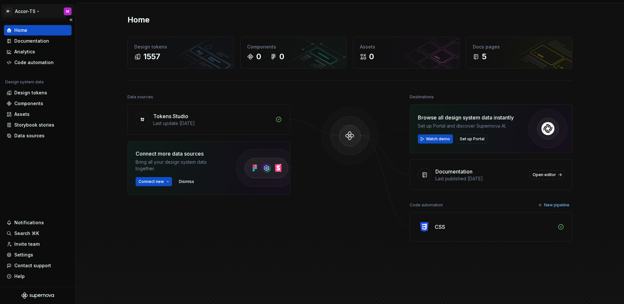
click at [33, 13] on html "M- Accor-TS M Home Documentation Analytics Code automation Design system data D…" at bounding box center [312, 152] width 624 height 304
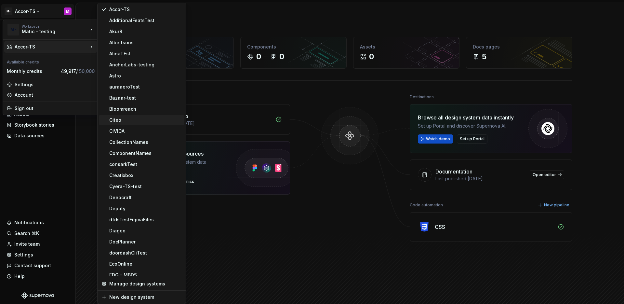
click at [128, 119] on div "Citeo" at bounding box center [145, 120] width 72 height 7
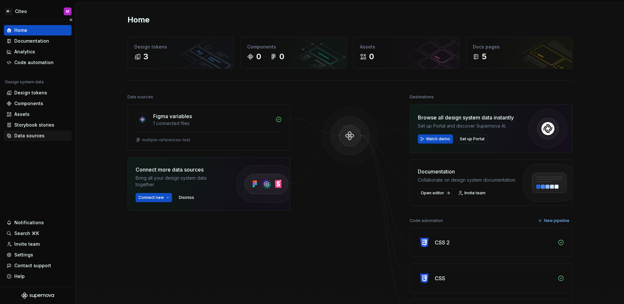
click at [38, 133] on div "Data sources" at bounding box center [29, 135] width 30 height 7
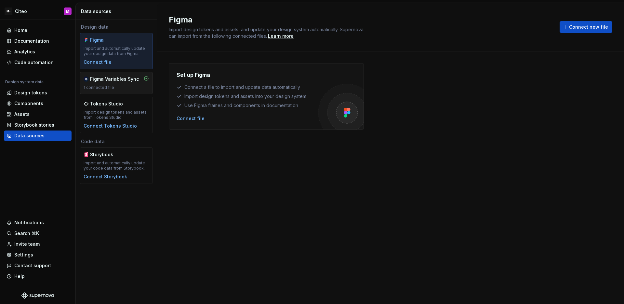
click at [89, 84] on div "Figma Variables Sync 1 connected file" at bounding box center [116, 83] width 65 height 14
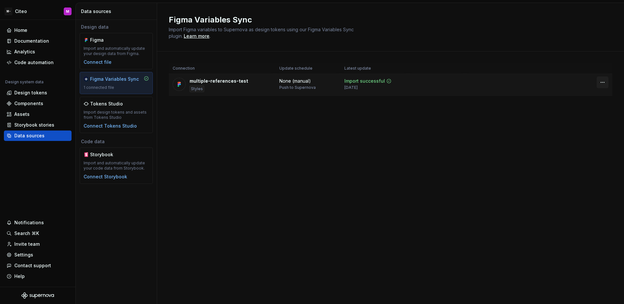
click at [603, 84] on html "M- Citeo M Home Documentation Analytics Code automation Design system data Desi…" at bounding box center [312, 152] width 624 height 304
click at [595, 99] on div "Disconnect plugin" at bounding box center [598, 96] width 42 height 7
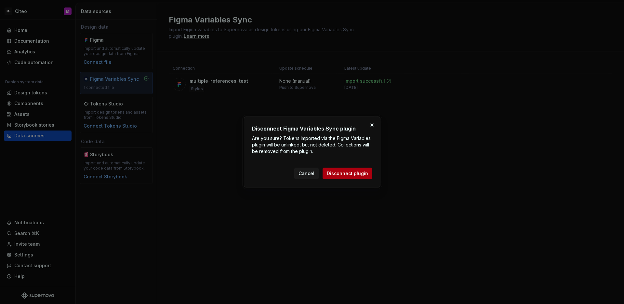
click at [360, 174] on span "Disconnect plugin" at bounding box center [347, 173] width 41 height 7
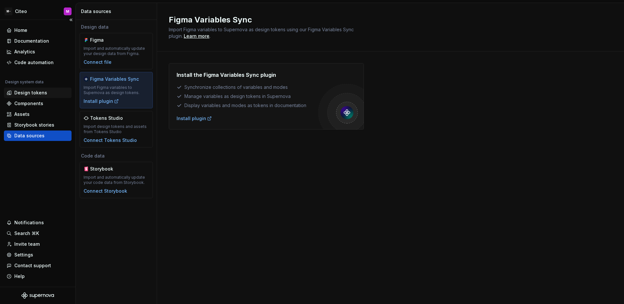
click at [52, 91] on div "Design tokens" at bounding box center [38, 92] width 62 height 7
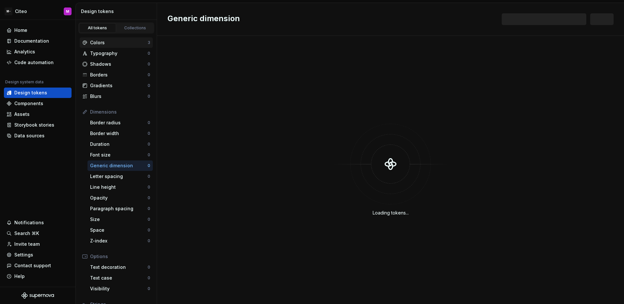
click at [140, 46] on div "Colors 3" at bounding box center [116, 42] width 73 height 10
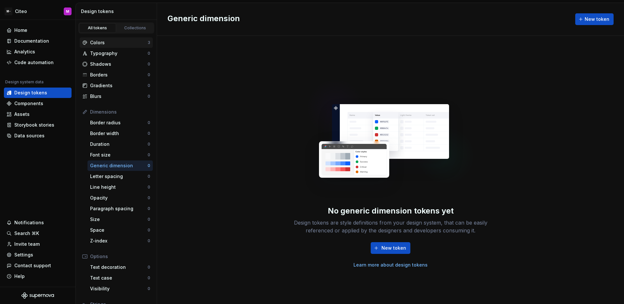
click at [141, 45] on div "Colors" at bounding box center [119, 42] width 58 height 7
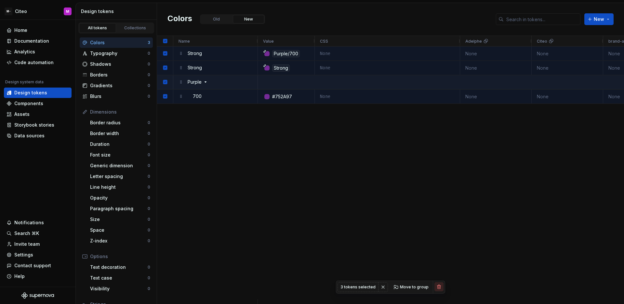
click at [437, 286] on button "button" at bounding box center [438, 286] width 9 height 9
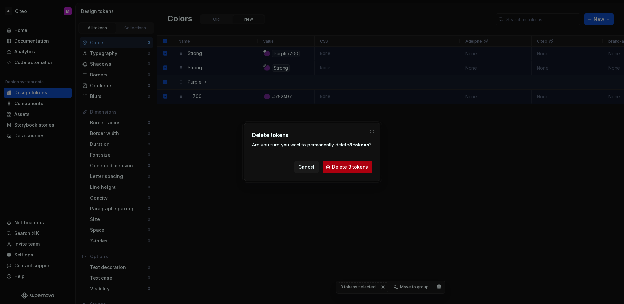
click at [364, 169] on span "Delete 3 tokens" at bounding box center [350, 167] width 36 height 7
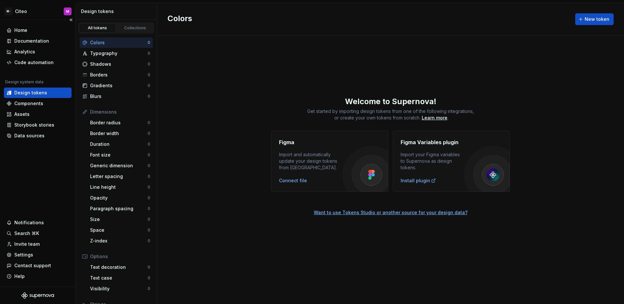
click at [59, 145] on div "Home Documentation Analytics Code automation Design system data Design tokens C…" at bounding box center [37, 153] width 75 height 267
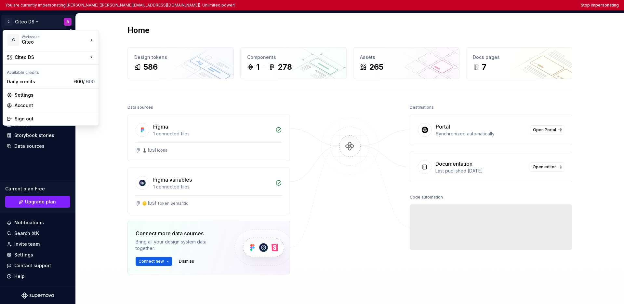
click at [26, 22] on html "You are currently impersonating Benjamin (benjamin.margoux.p@citeo.com). Unlimi…" at bounding box center [312, 152] width 624 height 304
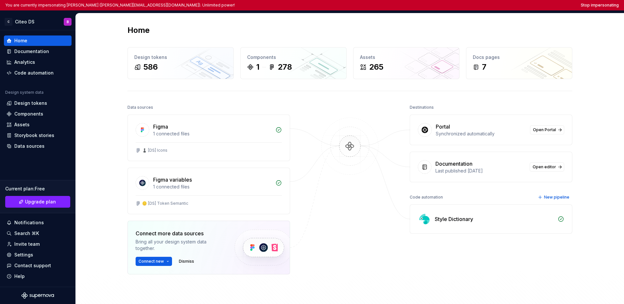
click at [30, 158] on html "You are currently impersonating Benjamin (benjamin.margoux.p@citeo.com). Unlimi…" at bounding box center [312, 152] width 624 height 304
click at [24, 106] on div "Design tokens" at bounding box center [30, 103] width 33 height 7
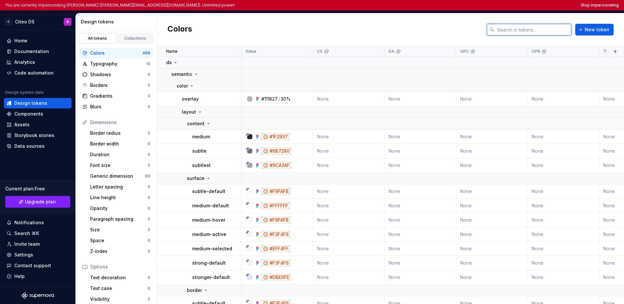
click at [480, 27] on input "text" at bounding box center [532, 30] width 77 height 12
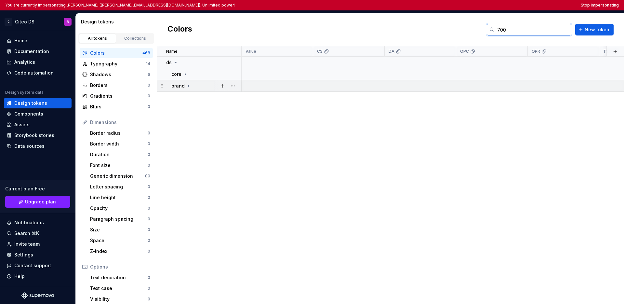
type input "700"
click at [190, 87] on div "brand" at bounding box center [206, 86] width 70 height 7
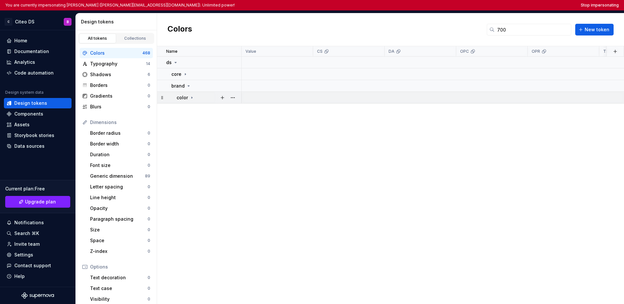
click at [193, 97] on icon at bounding box center [191, 97] width 5 height 5
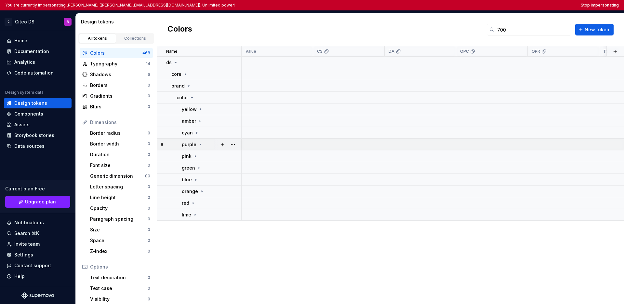
click at [203, 143] on div "purple" at bounding box center [211, 144] width 59 height 7
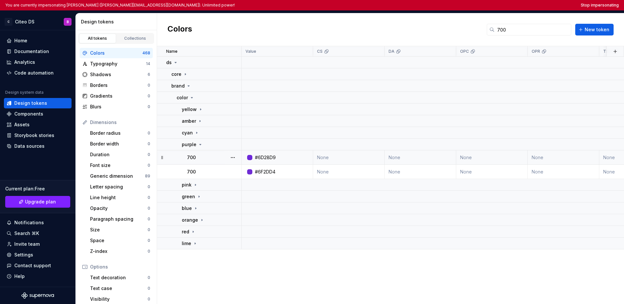
click at [218, 160] on div "700" at bounding box center [214, 157] width 54 height 7
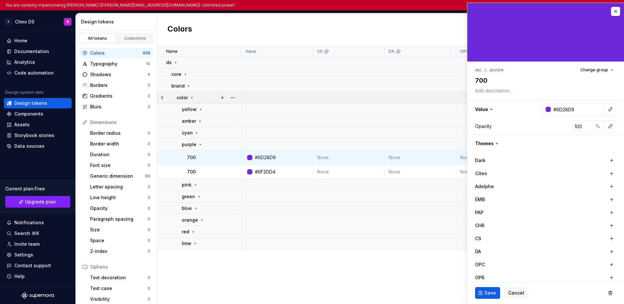
type textarea "*"
click at [480, 13] on button "button" at bounding box center [615, 11] width 9 height 9
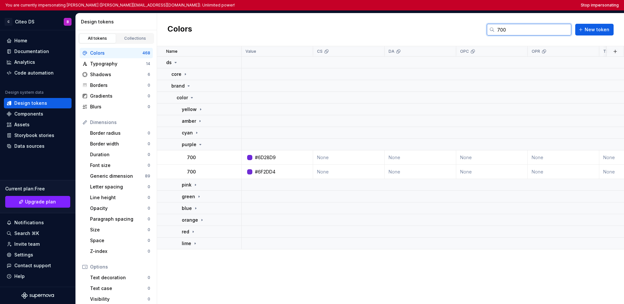
drag, startPoint x: 518, startPoint y: 28, endPoint x: 478, endPoint y: 34, distance: 40.5
click at [478, 34] on div "Colors 700 New token" at bounding box center [390, 29] width 467 height 33
drag, startPoint x: 510, startPoint y: 28, endPoint x: 485, endPoint y: 31, distance: 24.8
click at [480, 31] on div "Colors 700 New token" at bounding box center [390, 29] width 467 height 33
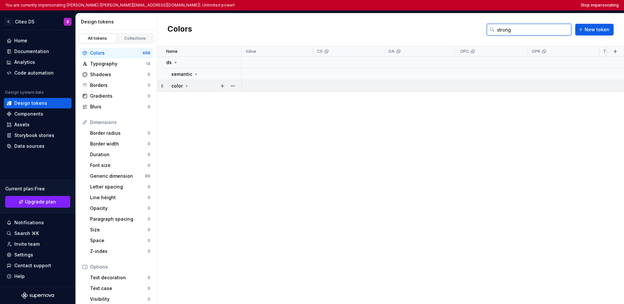
type input "strong"
click at [191, 86] on div "color" at bounding box center [206, 86] width 70 height 7
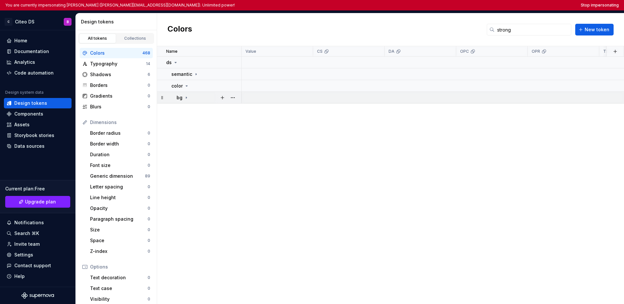
click at [193, 97] on div "bg" at bounding box center [209, 97] width 64 height 7
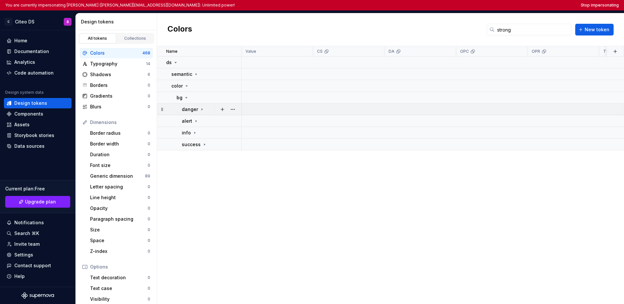
click at [200, 113] on td "danger" at bounding box center [199, 109] width 85 height 12
click at [200, 112] on td "danger" at bounding box center [199, 109] width 85 height 12
click at [200, 124] on td "surface" at bounding box center [199, 121] width 85 height 12
click at [202, 123] on p "surface" at bounding box center [196, 121] width 18 height 7
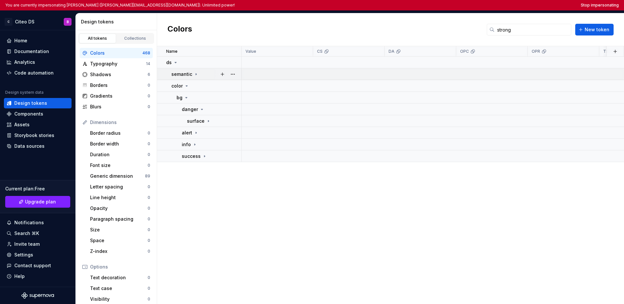
click at [194, 73] on icon at bounding box center [195, 74] width 5 height 5
click at [196, 86] on div "color" at bounding box center [209, 86] width 64 height 7
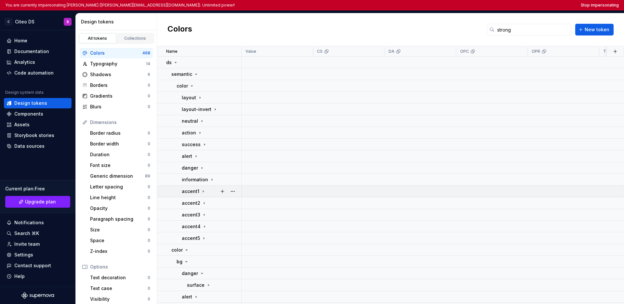
click at [205, 195] on td "accent1" at bounding box center [199, 191] width 85 height 12
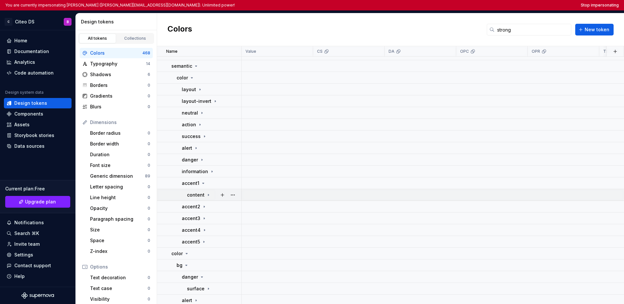
click at [207, 192] on icon at bounding box center [208, 194] width 5 height 5
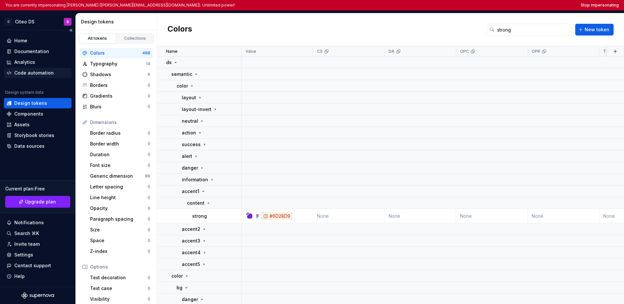
click at [27, 72] on div "Code automation" at bounding box center [33, 73] width 39 height 7
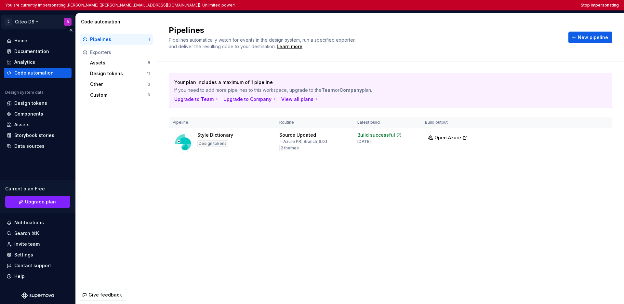
click at [28, 20] on html "You are currently impersonating Benjamin (benjamin.margoux.p@citeo.com). Unlimi…" at bounding box center [312, 152] width 624 height 304
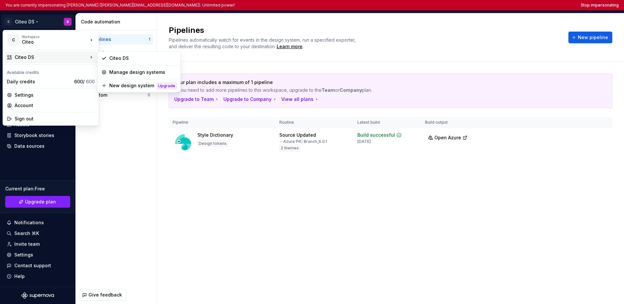
click at [434, 179] on html "You are currently impersonating Benjamin (benjamin.margoux.p@citeo.com). Unlimi…" at bounding box center [312, 152] width 624 height 304
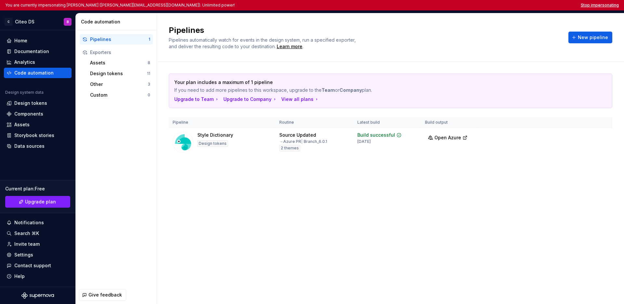
click at [480, 6] on button "Stop impersonating" at bounding box center [600, 5] width 38 height 5
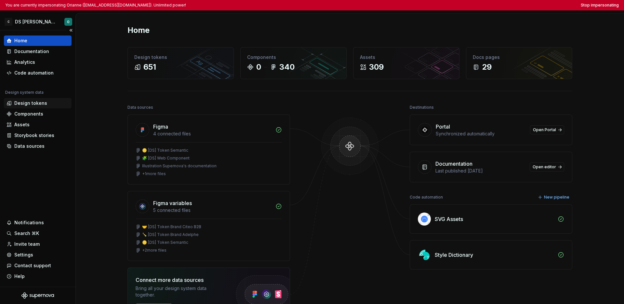
click at [40, 102] on div "Design tokens" at bounding box center [30, 103] width 33 height 7
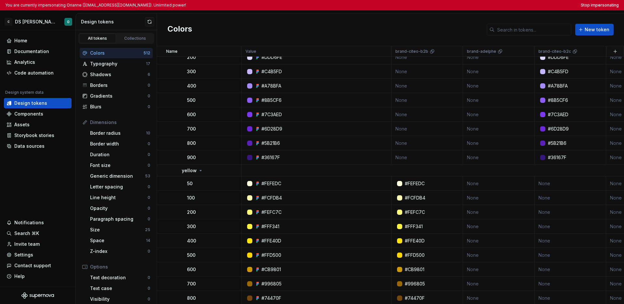
scroll to position [2539, 0]
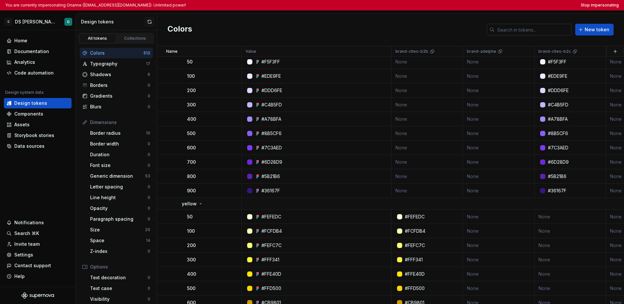
click at [488, 31] on input "text" at bounding box center [532, 30] width 77 height 12
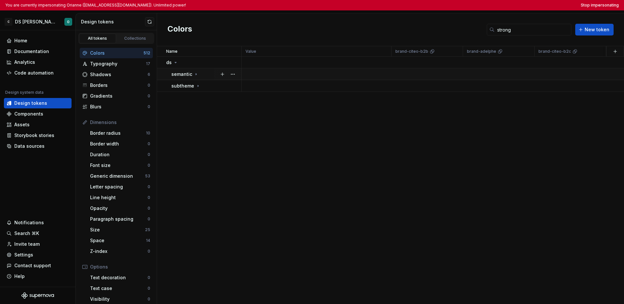
click at [195, 75] on icon at bounding box center [195, 74] width 5 height 5
click at [197, 84] on div "color" at bounding box center [209, 86] width 64 height 7
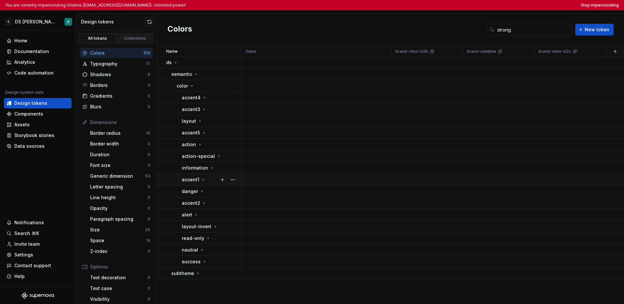
click at [207, 177] on div "accent1" at bounding box center [211, 179] width 59 height 7
click at [208, 191] on icon at bounding box center [208, 191] width 5 height 5
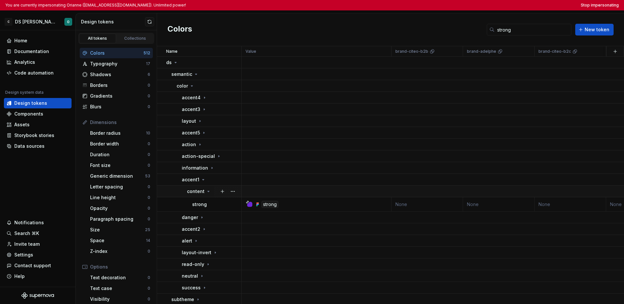
scroll to position [5, 0]
click at [202, 298] on td "subtheme" at bounding box center [199, 298] width 85 height 12
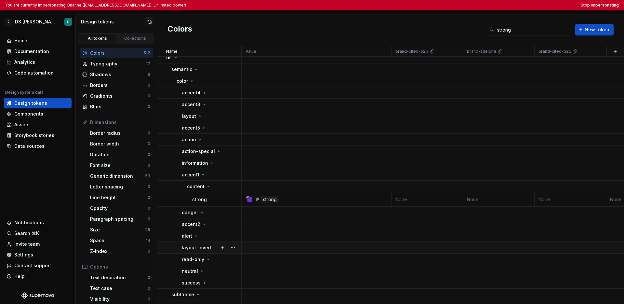
scroll to position [17, 0]
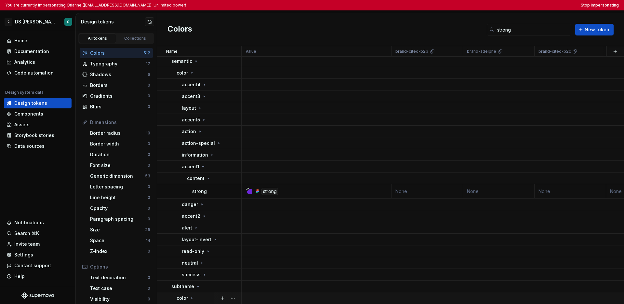
click at [198, 295] on div "color" at bounding box center [209, 297] width 64 height 7
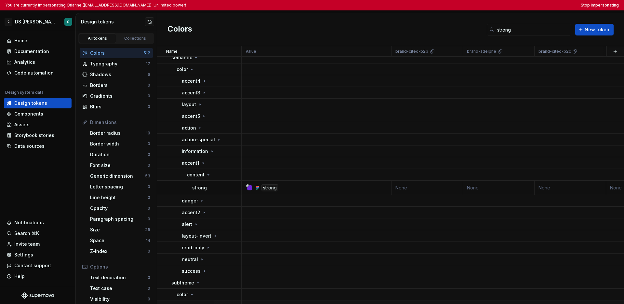
scroll to position [63, 0]
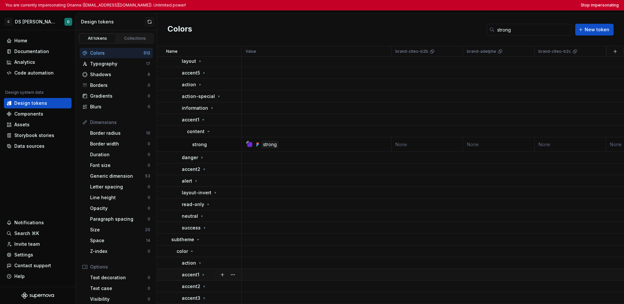
click at [201, 272] on icon at bounding box center [203, 274] width 5 height 5
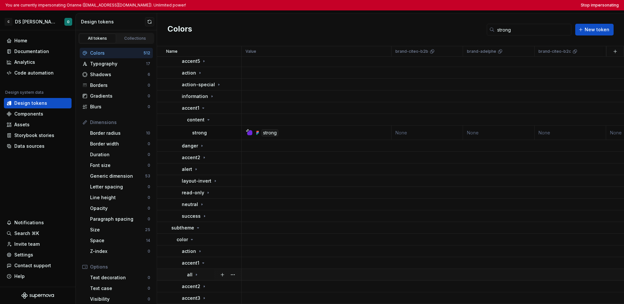
click at [207, 271] on div "all" at bounding box center [214, 274] width 54 height 7
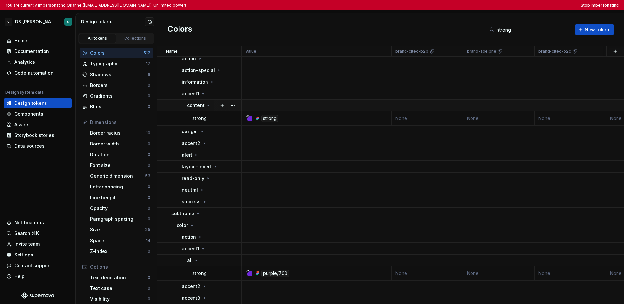
scroll to position [0, 0]
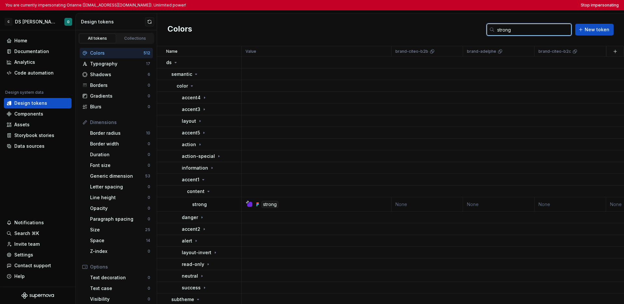
drag, startPoint x: 520, startPoint y: 31, endPoint x: 487, endPoint y: 30, distance: 33.2
click at [487, 30] on div "Colors strong New token" at bounding box center [390, 29] width 467 height 33
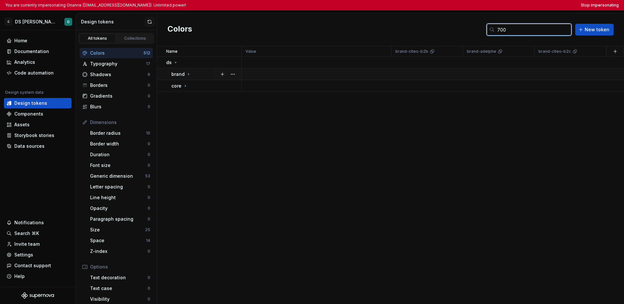
type input "700"
click at [193, 75] on div "brand" at bounding box center [206, 74] width 70 height 7
click at [190, 88] on div "core" at bounding box center [206, 86] width 70 height 7
click at [191, 96] on icon at bounding box center [191, 97] width 5 height 5
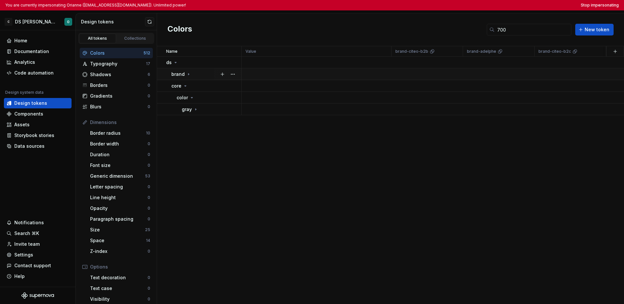
click at [191, 74] on div "brand" at bounding box center [206, 74] width 70 height 7
click at [192, 85] on icon at bounding box center [191, 85] width 5 height 5
click at [209, 155] on div "purple" at bounding box center [211, 156] width 59 height 7
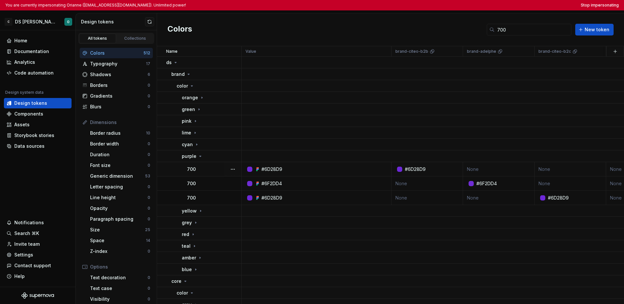
click at [210, 171] on div "700" at bounding box center [214, 169] width 54 height 7
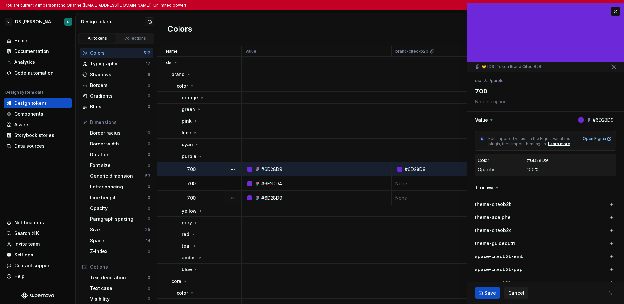
click at [219, 192] on td "700" at bounding box center [199, 197] width 85 height 14
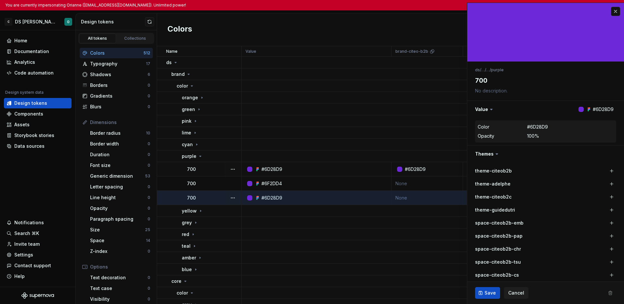
type textarea "*"
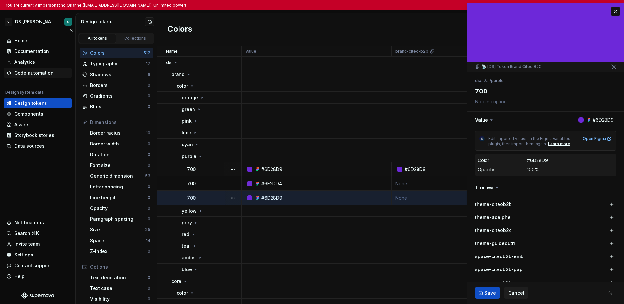
click at [39, 72] on div "Code automation" at bounding box center [33, 73] width 39 height 7
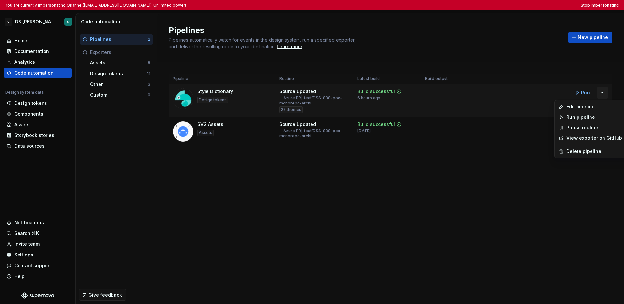
click at [488, 94] on html "You are currently impersonating Orianne (orianne.dodinot@gmail.com). Unlimited …" at bounding box center [312, 152] width 624 height 304
click at [488, 107] on div "Edit pipeline" at bounding box center [594, 106] width 56 height 7
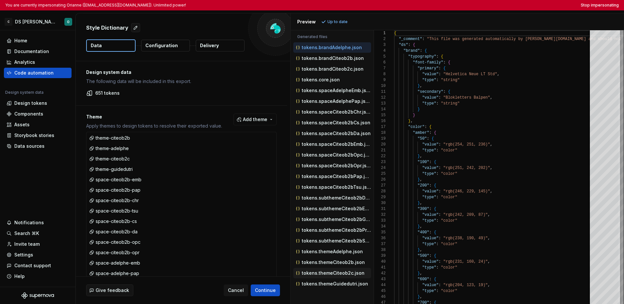
click at [324, 273] on p "tokens.themeCiteob2c.json" at bounding box center [333, 272] width 63 height 5
type textarea "**********"
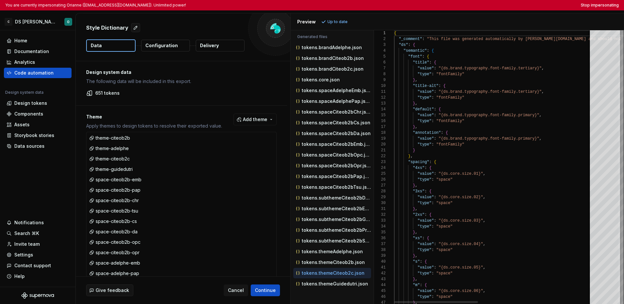
scroll to position [53, 71]
type textarea "**********"
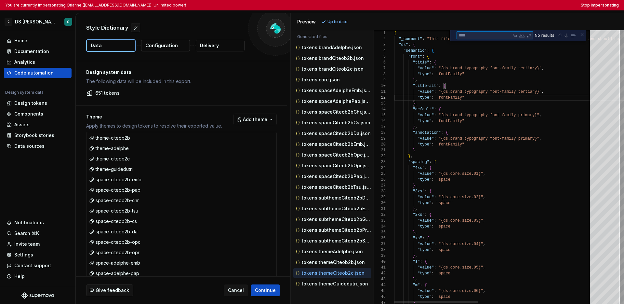
type textarea "*"
type textarea "**********"
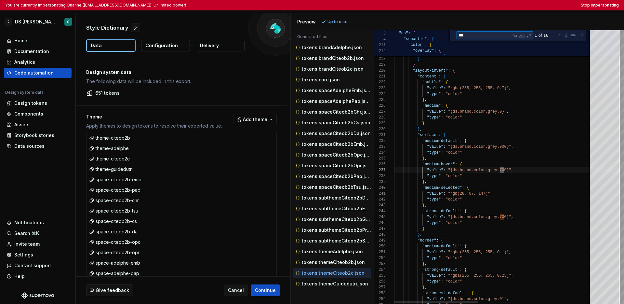
scroll to position [59, 113]
type textarea "**"
type textarea "**********"
type textarea "*"
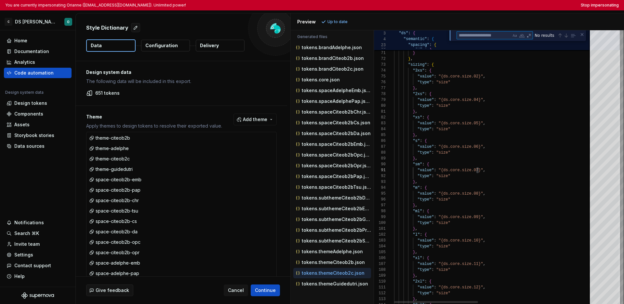
type textarea "**********"
type textarea "*"
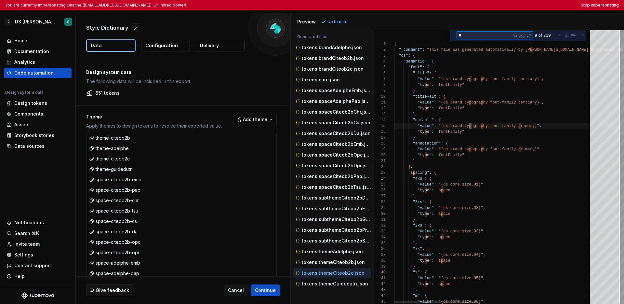
type textarea "**********"
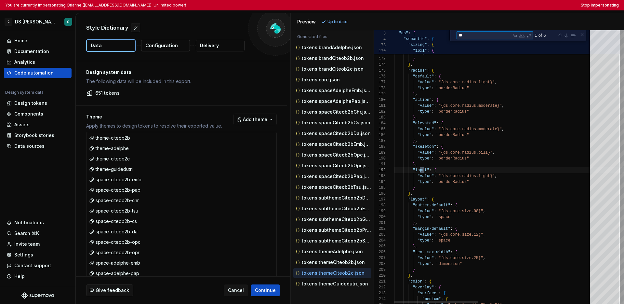
type textarea "***"
type textarea "**********"
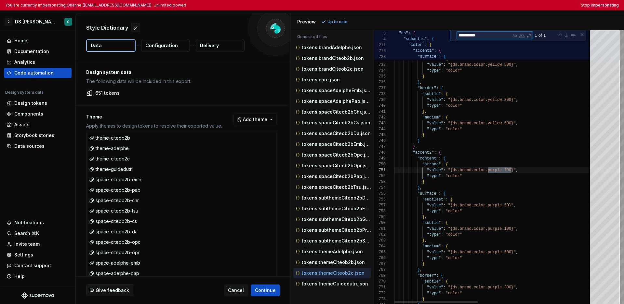
scroll to position [59, 117]
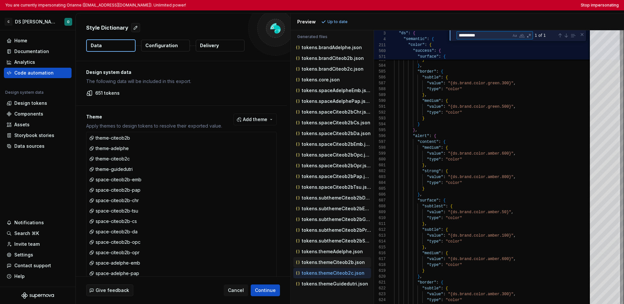
type textarea "**********"
click at [355, 263] on p "tokens.themeCiteob2b.json" at bounding box center [333, 261] width 63 height 5
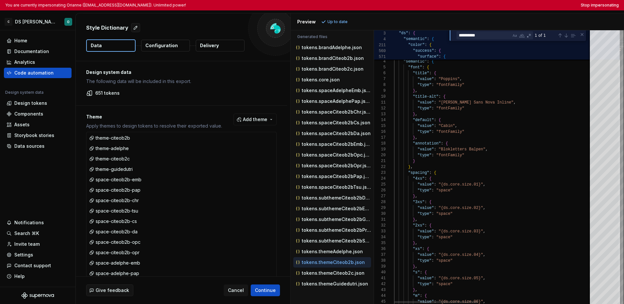
scroll to position [59, 0]
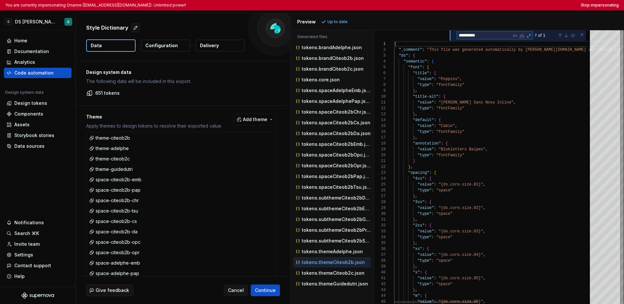
click at [488, 36] on textarea "**********" at bounding box center [484, 35] width 54 height 7
click at [488, 36] on div "Next Match (Enter)" at bounding box center [565, 35] width 5 height 5
type textarea "**********"
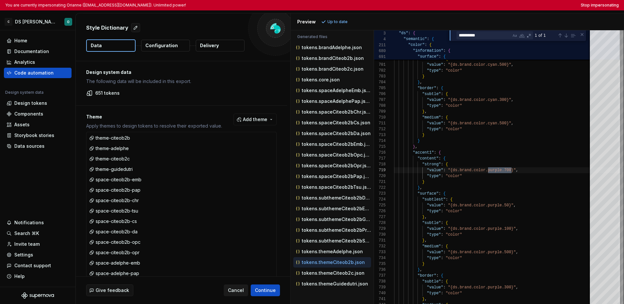
click at [234, 288] on span "Cancel" at bounding box center [236, 290] width 16 height 7
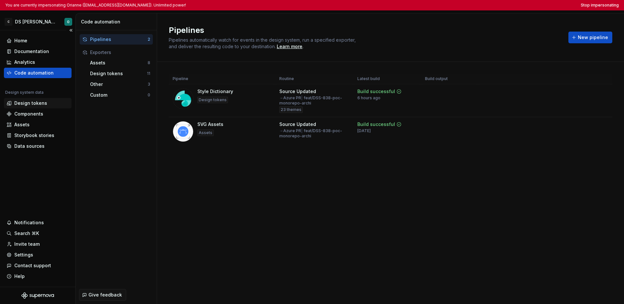
click at [33, 103] on div "Design tokens" at bounding box center [30, 103] width 33 height 7
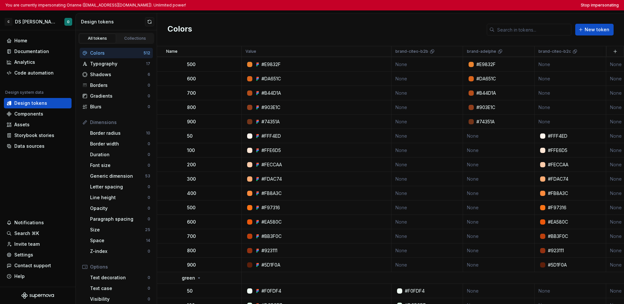
scroll to position [294, 0]
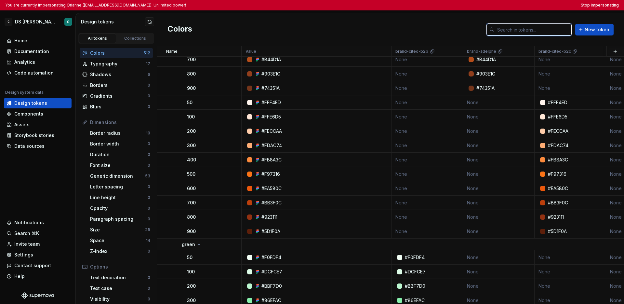
click at [488, 32] on input "text" at bounding box center [532, 30] width 77 height 12
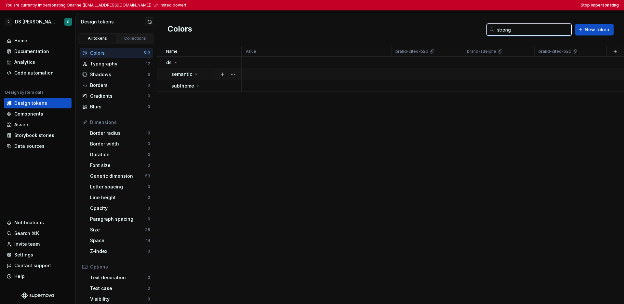
type input "strong"
click at [194, 77] on div "semantic" at bounding box center [184, 74] width 27 height 7
click at [198, 89] on td "subtheme" at bounding box center [199, 86] width 85 height 12
click at [197, 95] on div "color" at bounding box center [209, 97] width 64 height 7
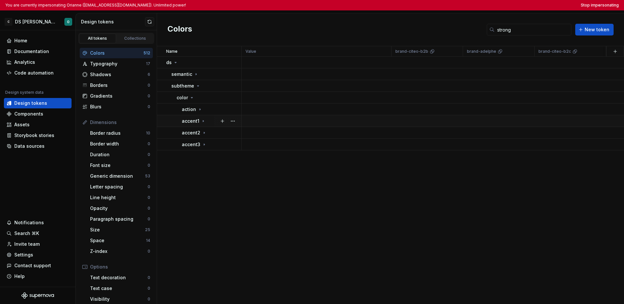
click at [202, 118] on div "accent1" at bounding box center [194, 121] width 24 height 7
click at [202, 132] on div "all" at bounding box center [214, 132] width 54 height 7
click at [206, 144] on p "strong" at bounding box center [199, 145] width 15 height 7
click at [273, 145] on div "purple/700" at bounding box center [275, 145] width 28 height 7
click at [214, 147] on div "strong" at bounding box center [216, 145] width 49 height 7
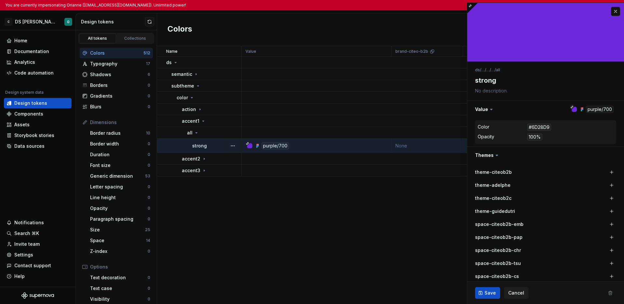
type textarea "*"
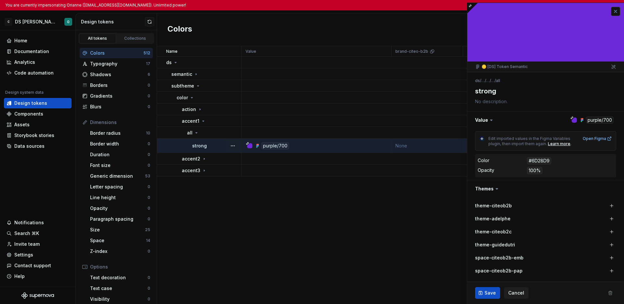
click at [488, 11] on button "button" at bounding box center [615, 11] width 9 height 9
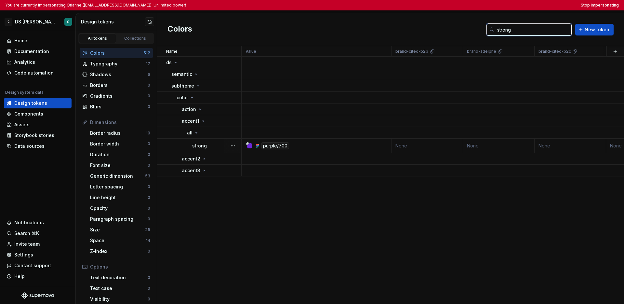
drag, startPoint x: 516, startPoint y: 31, endPoint x: 491, endPoint y: 29, distance: 25.4
click at [488, 29] on div "strong" at bounding box center [529, 30] width 85 height 12
type input "700"
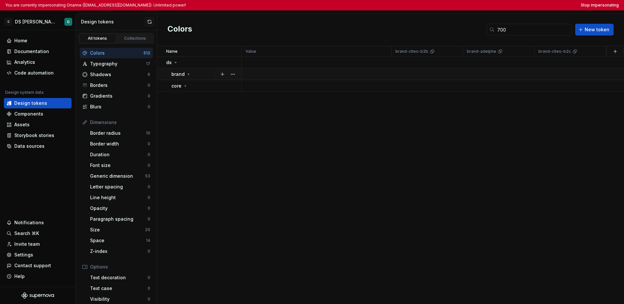
click at [193, 73] on div "brand" at bounding box center [206, 74] width 70 height 7
click at [193, 83] on div "color" at bounding box center [186, 86] width 18 height 7
click at [200, 155] on icon at bounding box center [200, 155] width 5 height 5
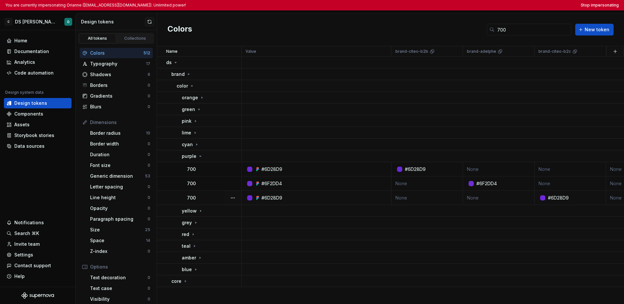
click at [212, 193] on td "700" at bounding box center [199, 197] width 85 height 14
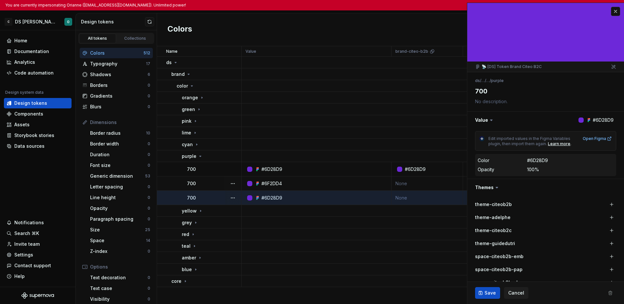
click at [213, 184] on div "700" at bounding box center [214, 183] width 54 height 7
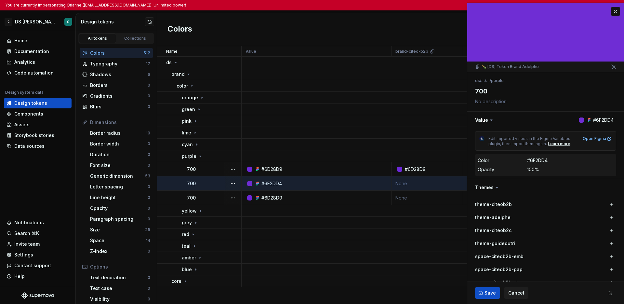
click at [216, 168] on div "700" at bounding box center [214, 169] width 54 height 7
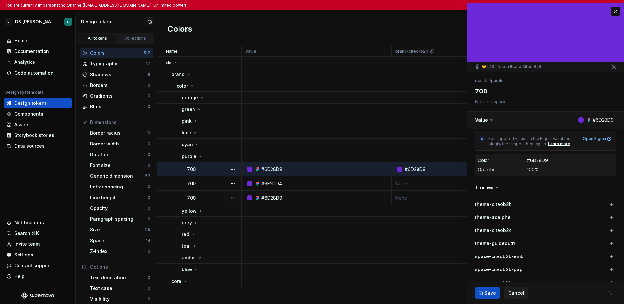
type textarea "*"
click at [488, 12] on button "button" at bounding box center [615, 11] width 9 height 9
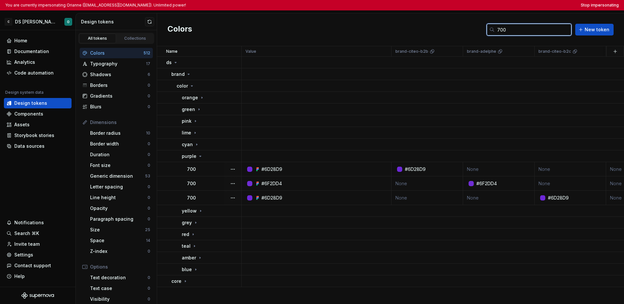
drag, startPoint x: 519, startPoint y: 28, endPoint x: 495, endPoint y: 30, distance: 24.1
click at [488, 30] on div "700" at bounding box center [529, 30] width 85 height 12
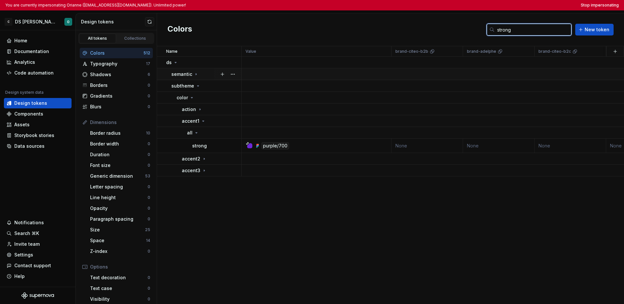
type input "strong"
click at [197, 76] on div "semantic" at bounding box center [184, 74] width 27 height 7
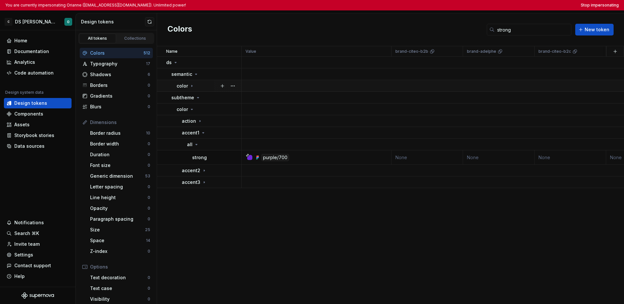
click at [192, 86] on icon at bounding box center [191, 85] width 5 height 5
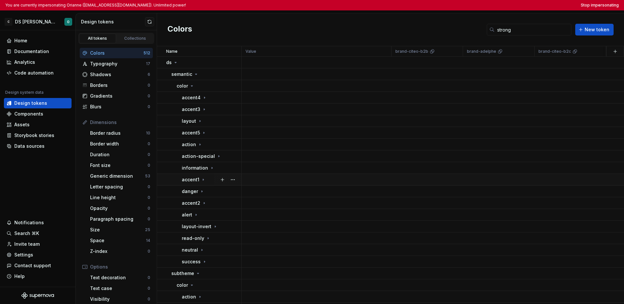
click at [204, 179] on icon at bounding box center [203, 179] width 5 height 5
click at [208, 186] on td "content" at bounding box center [199, 191] width 85 height 12
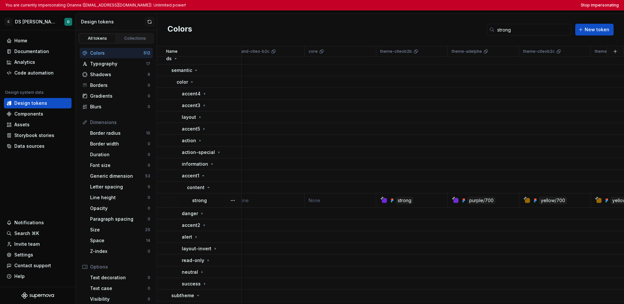
scroll to position [4, 317]
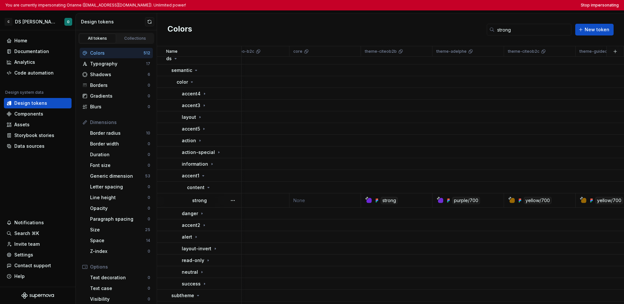
click at [217, 202] on div "strong" at bounding box center [216, 200] width 49 height 7
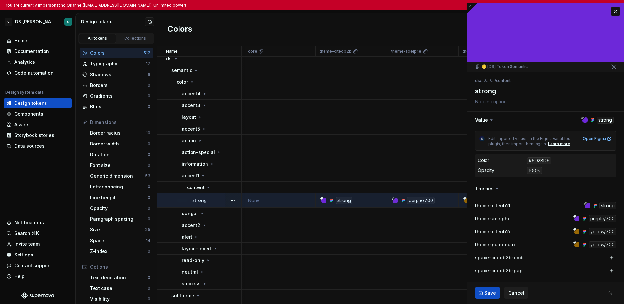
scroll to position [4, 356]
click at [355, 202] on div "strong" at bounding box center [349, 200] width 17 height 7
click at [354, 201] on div "strong" at bounding box center [349, 200] width 17 height 7
type textarea "*"
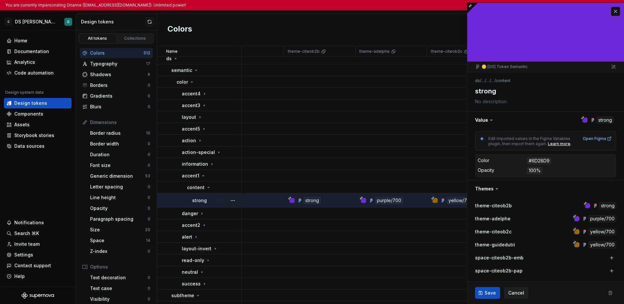
scroll to position [4, 406]
click at [488, 12] on button "button" at bounding box center [615, 11] width 9 height 9
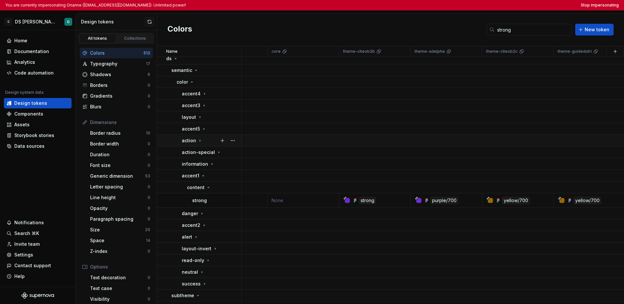
scroll to position [4, 334]
click at [488, 4] on button "Stop impersonating" at bounding box center [600, 5] width 38 height 5
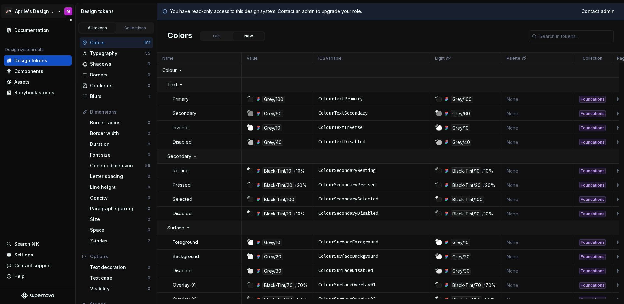
click at [27, 10] on html "🚀S Aprile's Design System M Documentation Design system data Design tokens Comp…" at bounding box center [312, 152] width 624 height 304
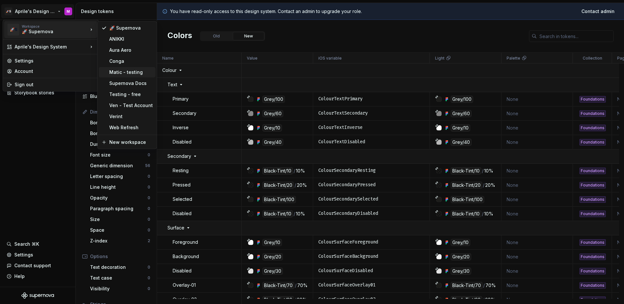
click at [126, 75] on div "Matic - testing" at bounding box center [131, 72] width 44 height 7
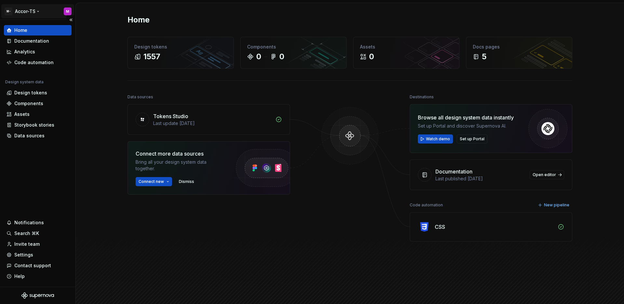
click at [25, 7] on html "M- Accor-TS M Home Documentation Analytics Code automation Design system data D…" at bounding box center [312, 152] width 624 height 304
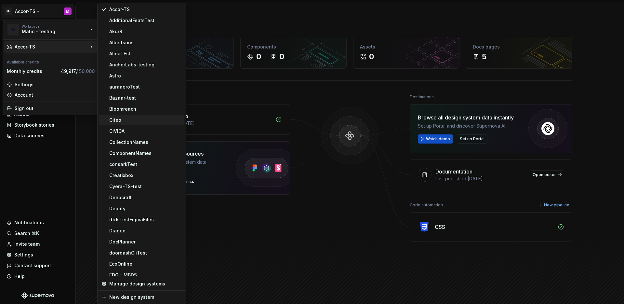
click at [125, 120] on div "Citeo" at bounding box center [145, 120] width 72 height 7
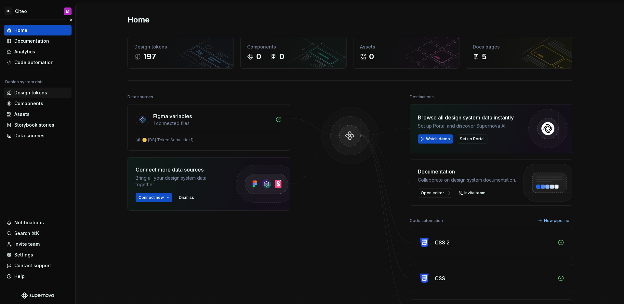
click at [33, 93] on div "Design tokens" at bounding box center [30, 92] width 33 height 7
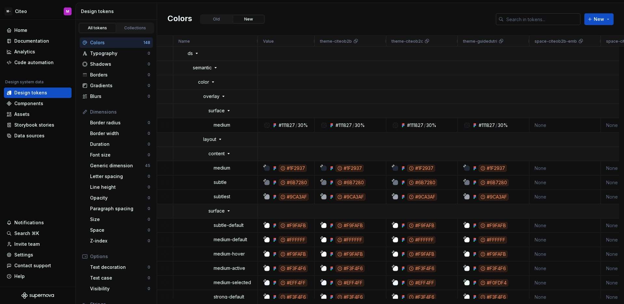
click at [521, 20] on input "text" at bounding box center [542, 19] width 77 height 12
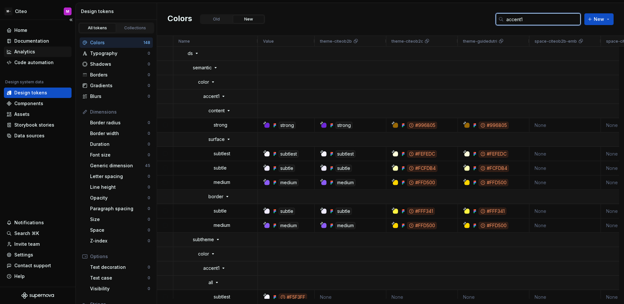
type input "accent1"
click at [40, 56] on div "Analytics" at bounding box center [38, 51] width 68 height 10
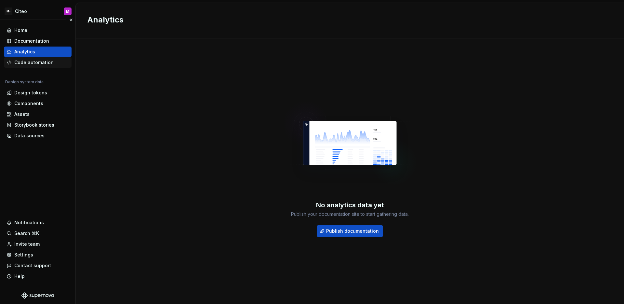
click at [40, 60] on div "Code automation" at bounding box center [33, 62] width 39 height 7
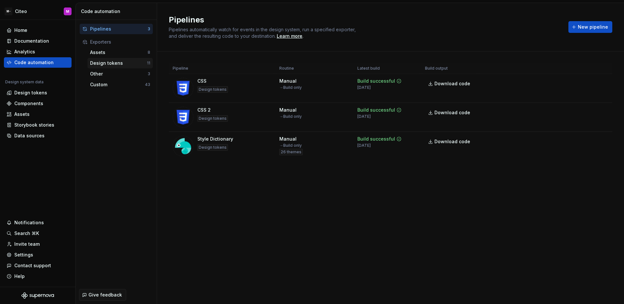
click at [117, 63] on div "Design tokens" at bounding box center [118, 63] width 57 height 7
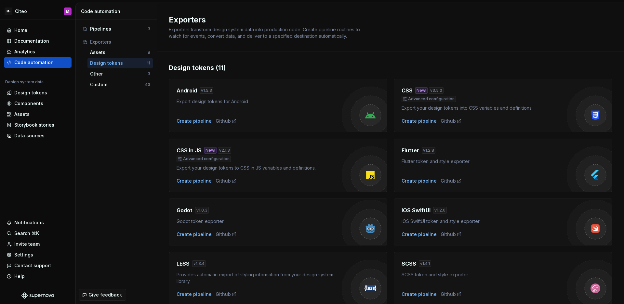
scroll to position [146, 0]
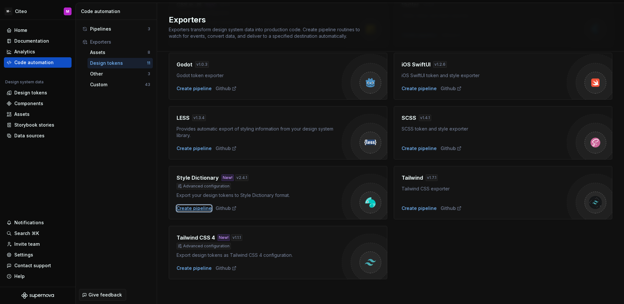
click at [190, 209] on div "Create pipeline" at bounding box center [194, 208] width 35 height 7
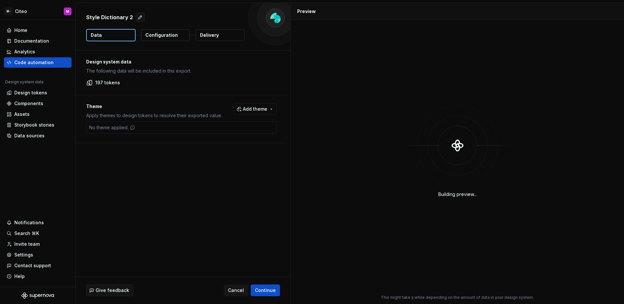
click at [163, 37] on p "Configuration" at bounding box center [161, 35] width 33 height 7
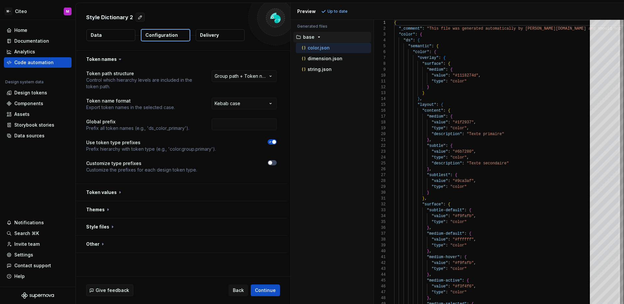
click at [103, 34] on button "Data" at bounding box center [110, 35] width 49 height 12
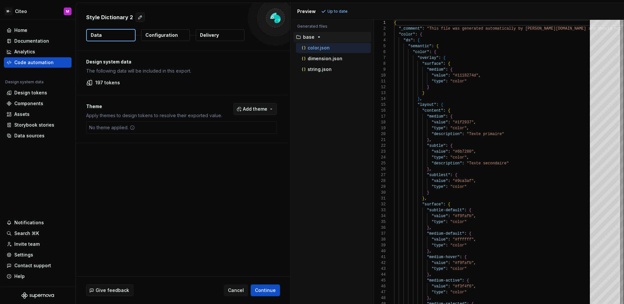
click at [248, 113] on button "Add theme" at bounding box center [254, 109] width 43 height 12
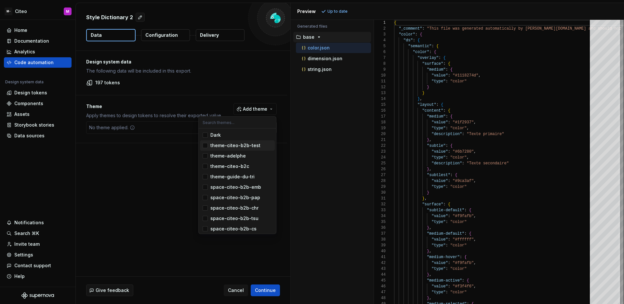
click at [207, 147] on div "Suggestions" at bounding box center [205, 145] width 5 height 5
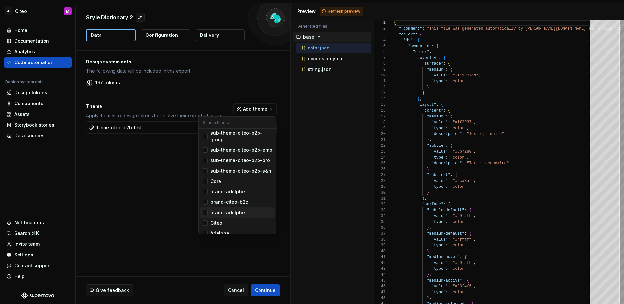
scroll to position [141, 0]
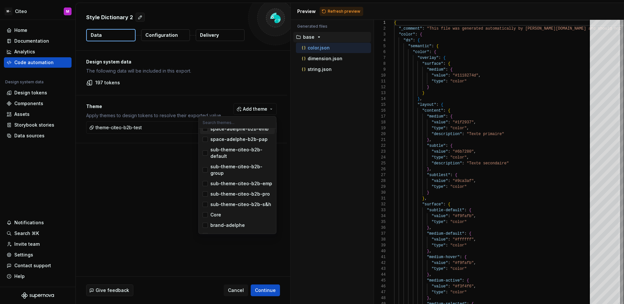
click at [238, 125] on input "text" at bounding box center [237, 122] width 77 height 12
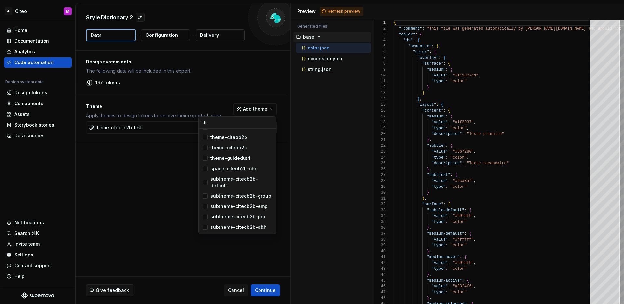
scroll to position [100, 0]
type input "theme"
click at [206, 149] on div "Suggestions" at bounding box center [205, 147] width 5 height 5
click at [159, 131] on html "M- Citeo M Home Documentation Analytics Code automation Design system data Desi…" at bounding box center [312, 152] width 624 height 304
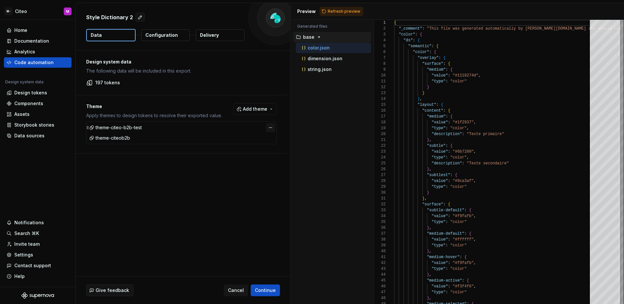
click at [269, 125] on button "button" at bounding box center [270, 127] width 9 height 9
click at [270, 287] on span "Continue" at bounding box center [265, 290] width 21 height 7
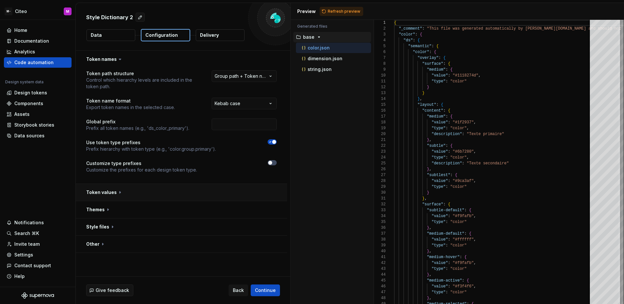
click at [196, 191] on button "button" at bounding box center [181, 192] width 211 height 17
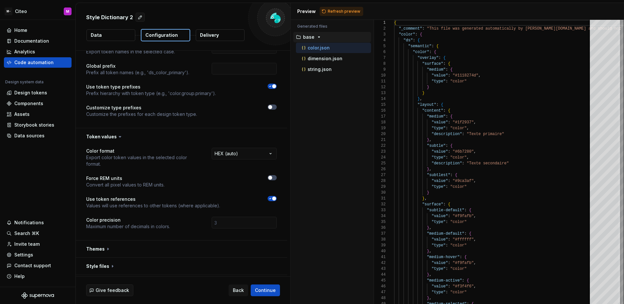
scroll to position [72, 0]
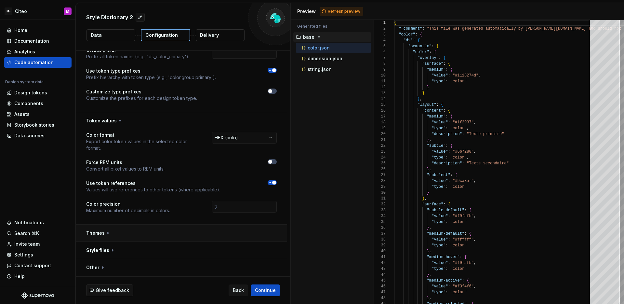
click at [195, 231] on button "button" at bounding box center [181, 232] width 211 height 17
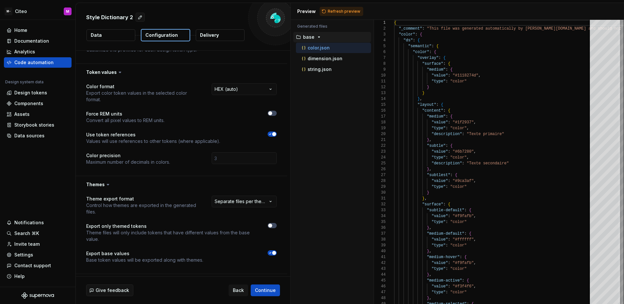
scroll to position [152, 0]
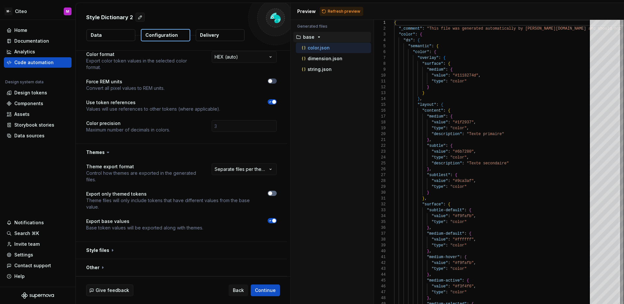
click at [268, 192] on span "button" at bounding box center [270, 193] width 4 height 4
click at [236, 246] on button "button" at bounding box center [181, 250] width 211 height 17
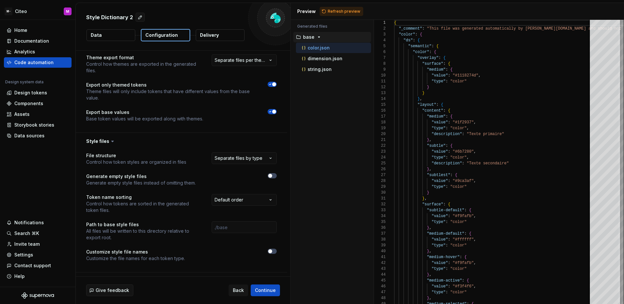
scroll to position [274, 0]
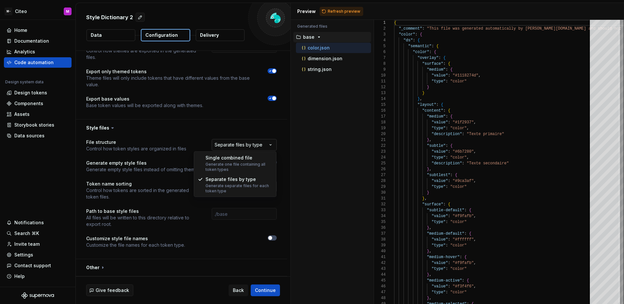
click at [250, 148] on html "**********" at bounding box center [312, 152] width 624 height 304
select select "**********"
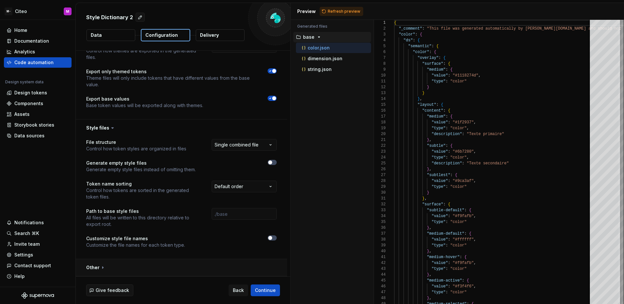
click at [199, 262] on button "button" at bounding box center [181, 267] width 211 height 17
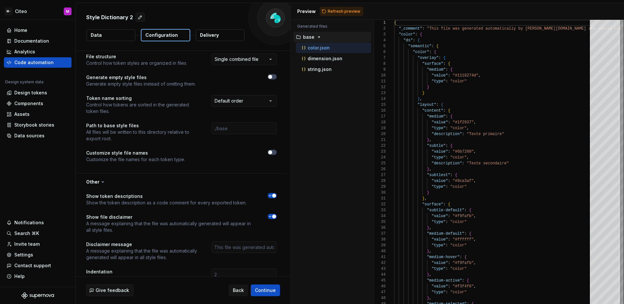
scroll to position [382, 0]
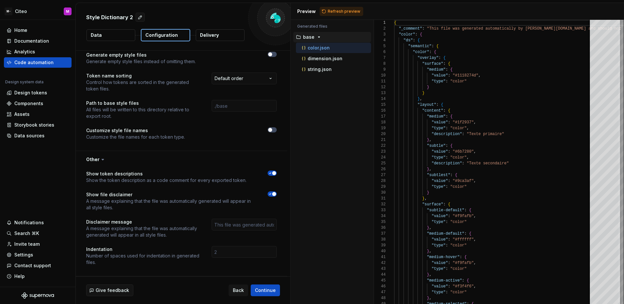
click at [349, 16] on div "Preview Refresh preview" at bounding box center [457, 11] width 333 height 17
click at [349, 14] on button "Refresh preview" at bounding box center [342, 11] width 44 height 9
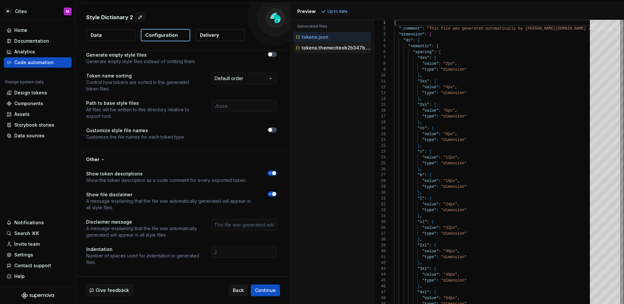
click at [349, 51] on div "tokens.themeciteob2b347b.json" at bounding box center [332, 48] width 76 height 7
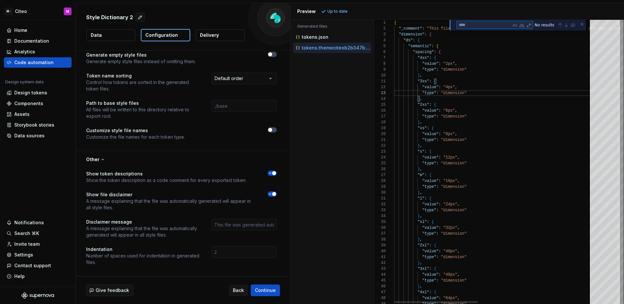
type textarea "**********"
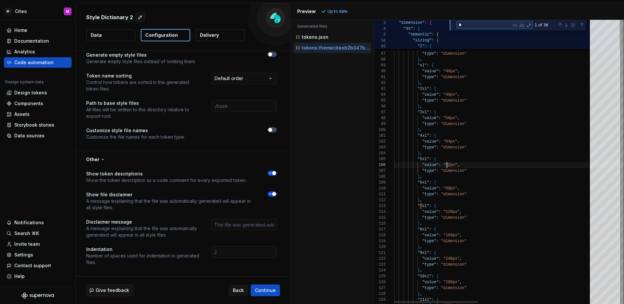
scroll to position [59, 54]
type textarea "*"
type textarea "**********"
type textarea "*"
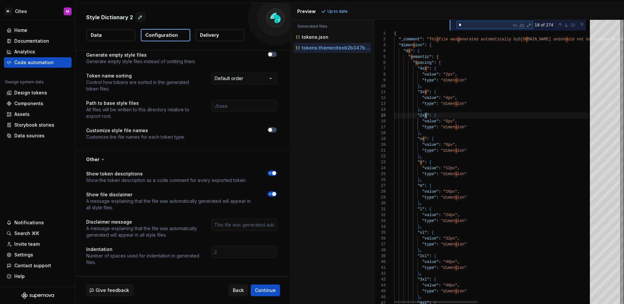
type textarea "**********"
type textarea "***"
type textarea "**********"
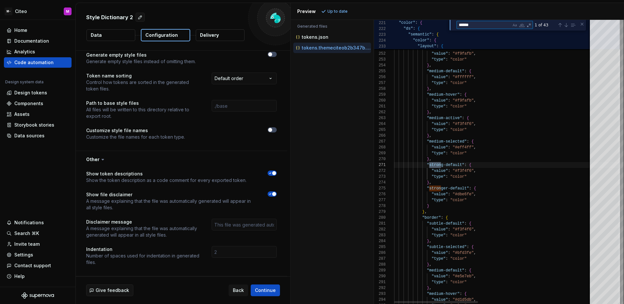
scroll to position [59, 49]
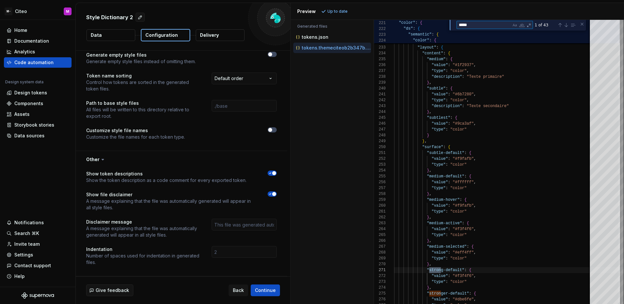
type textarea "****"
type textarea "**********"
type textarea "**"
type textarea "**********"
type textarea "*"
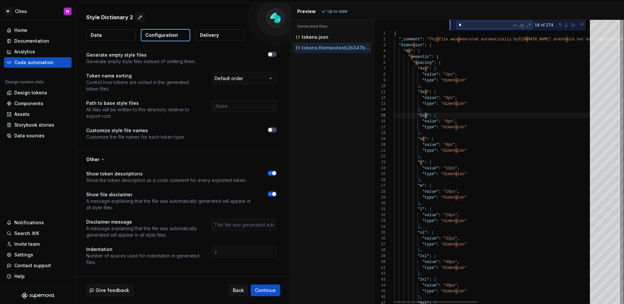
scroll to position [59, 33]
type textarea "*"
type textarea "**********"
type textarea "**"
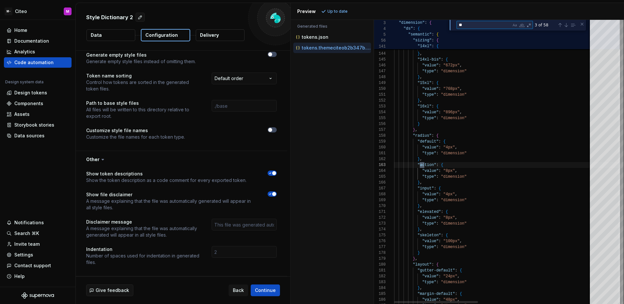
type textarea "**********"
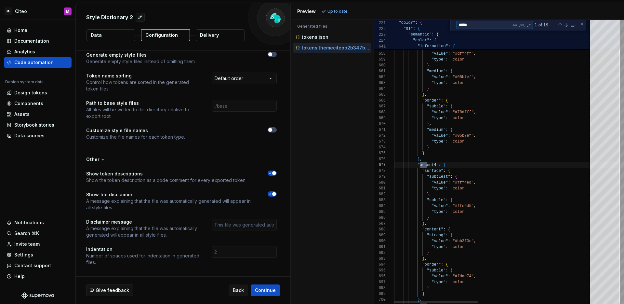
type textarea "******"
type textarea "**********"
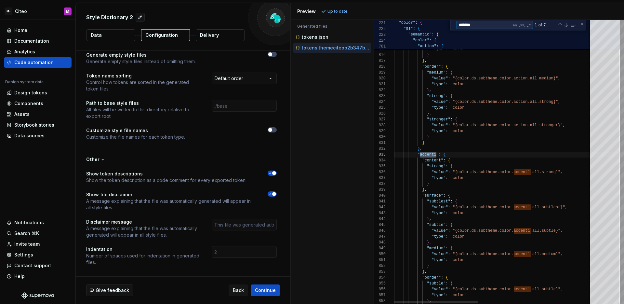
type textarea "*******"
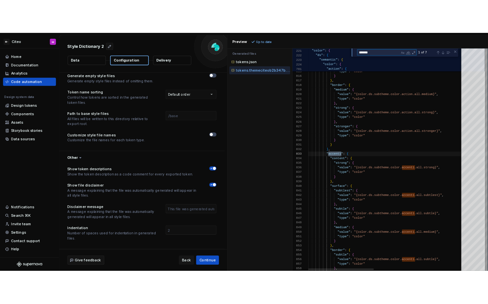
scroll to position [29, 103]
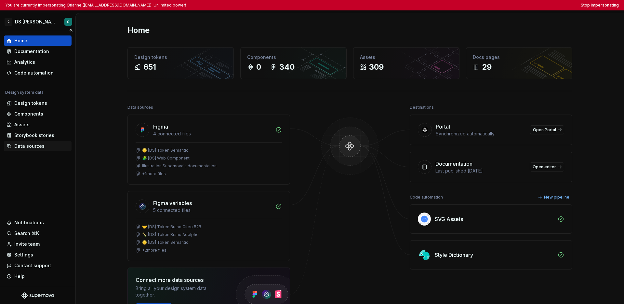
click at [30, 143] on div "Data sources" at bounding box center [29, 146] width 30 height 7
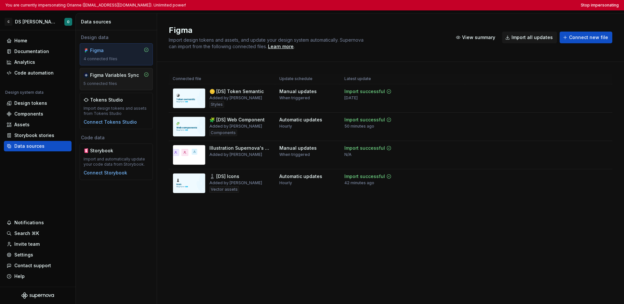
click at [117, 79] on div "Figma Variables Sync 5 connected files" at bounding box center [116, 79] width 65 height 14
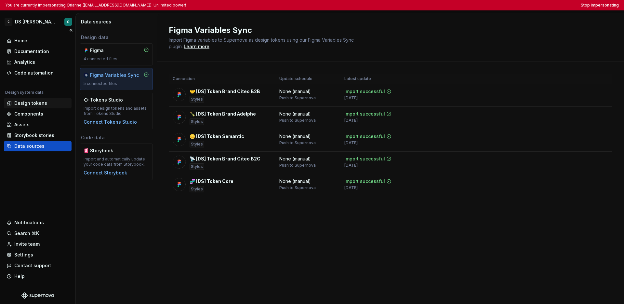
click at [34, 102] on div "Design tokens" at bounding box center [30, 103] width 33 height 7
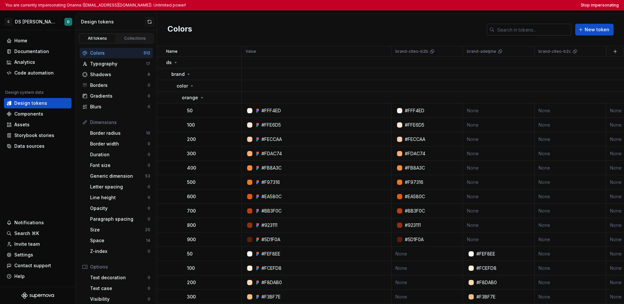
click at [488, 29] on input "text" at bounding box center [532, 30] width 77 height 12
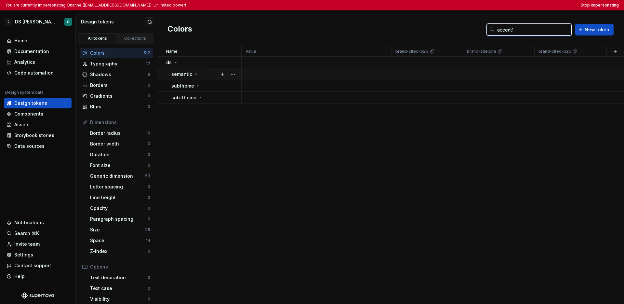
type input "accent1"
click at [196, 74] on icon at bounding box center [195, 74] width 5 height 5
click at [197, 86] on div "color" at bounding box center [209, 86] width 64 height 7
click at [201, 94] on div "accent1" at bounding box center [194, 97] width 24 height 7
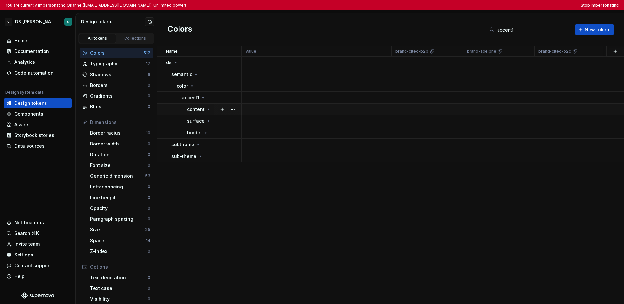
click at [208, 111] on div "content" at bounding box center [199, 109] width 24 height 7
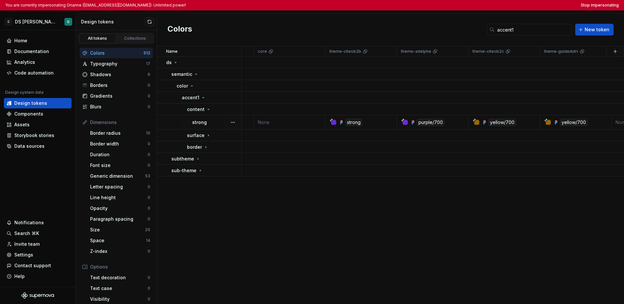
scroll to position [0, 371]
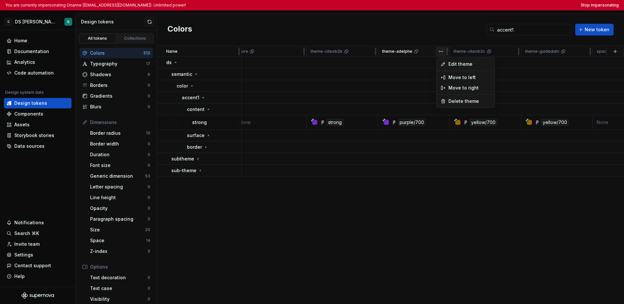
click at [438, 53] on html "You are currently impersonating Orianne (orianne.dodinot@gmail.com). Unlimited …" at bounding box center [312, 152] width 624 height 304
click at [445, 63] on icon at bounding box center [442, 63] width 3 height 3
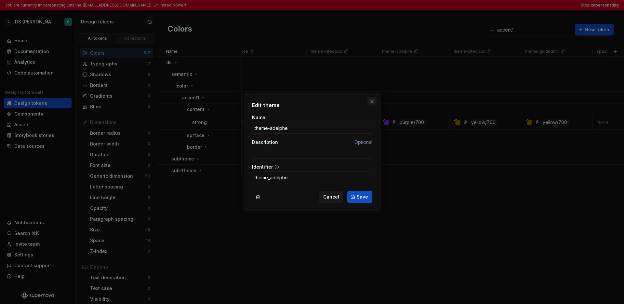
click at [371, 101] on button "button" at bounding box center [371, 101] width 9 height 9
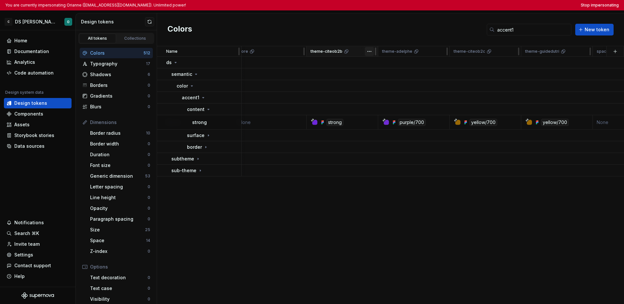
click at [370, 53] on html "You are currently impersonating Orianne (orianne.dodinot@gmail.com). Unlimited …" at bounding box center [312, 152] width 624 height 304
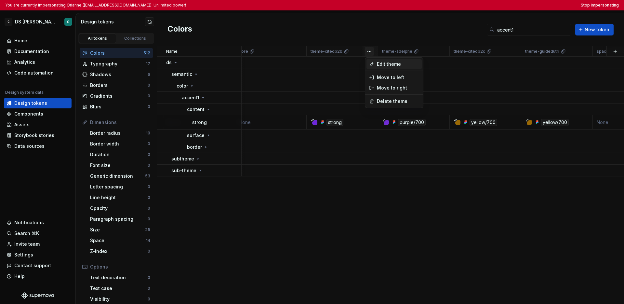
click at [379, 64] on span "Edit theme" at bounding box center [398, 64] width 42 height 7
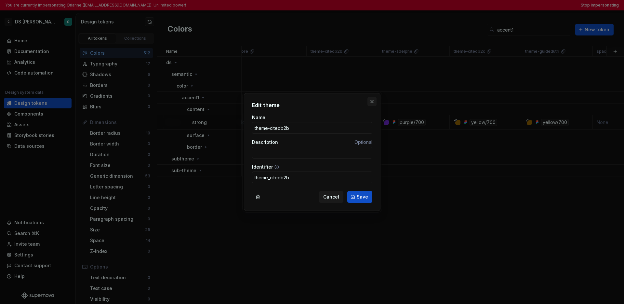
click at [373, 100] on button "button" at bounding box center [371, 101] width 9 height 9
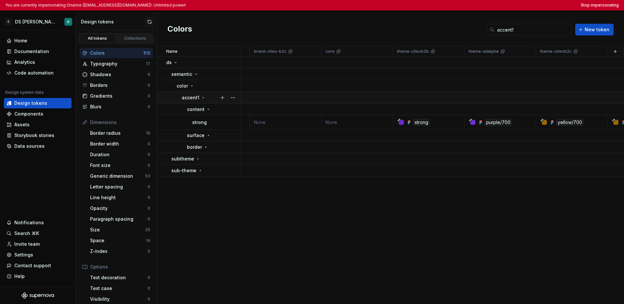
scroll to position [0, 270]
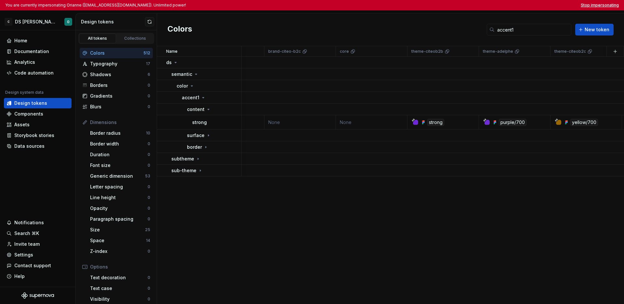
click at [488, 6] on button "Stop impersonating" at bounding box center [600, 5] width 38 height 5
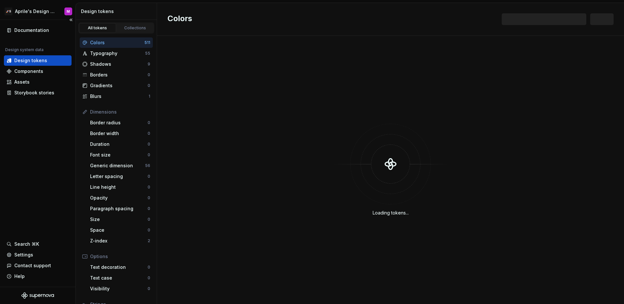
click at [62, 139] on div "Documentation Design system data Design tokens Components Assets Storybook stor…" at bounding box center [37, 153] width 75 height 267
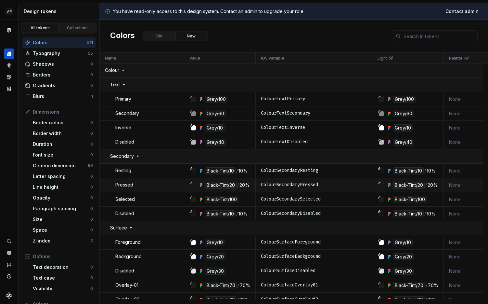
scroll to position [4, 0]
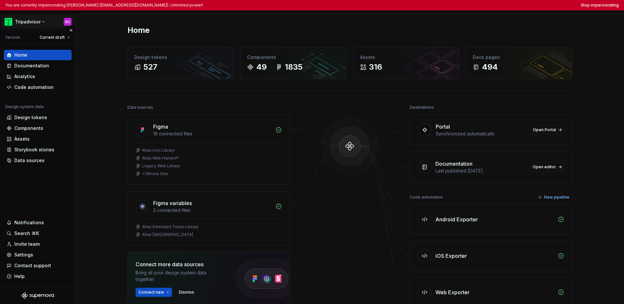
click at [37, 24] on html "You are currently impersonating [PERSON_NAME] ([EMAIL_ADDRESS][DOMAIN_NAME]). U…" at bounding box center [312, 152] width 624 height 304
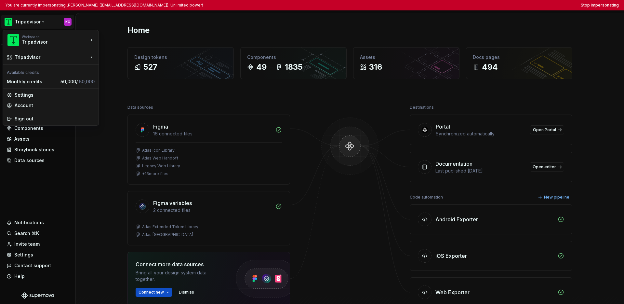
click at [30, 173] on html "You are currently impersonating [PERSON_NAME] ([EMAIL_ADDRESS][DOMAIN_NAME]). U…" at bounding box center [312, 152] width 624 height 304
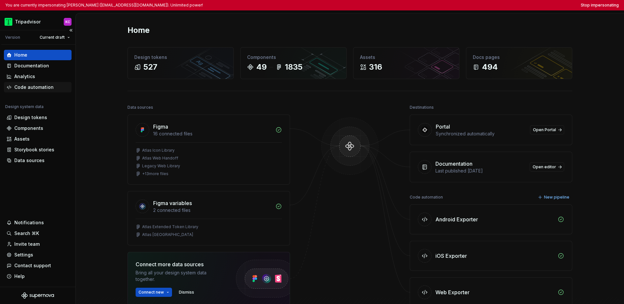
click at [39, 86] on div "Code automation" at bounding box center [33, 87] width 39 height 7
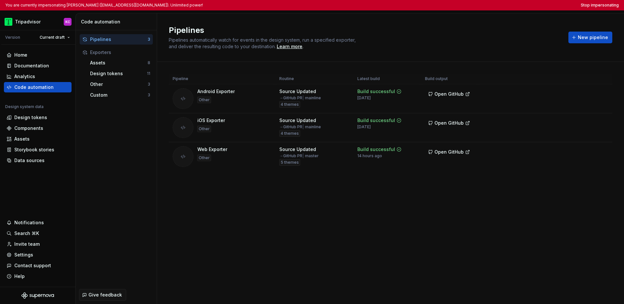
click at [488, 16] on div "Pipelines Pipelines automatically watch for events in the design system, run a …" at bounding box center [390, 37] width 467 height 48
click at [488, 5] on button "Stop impersonating" at bounding box center [600, 5] width 38 height 5
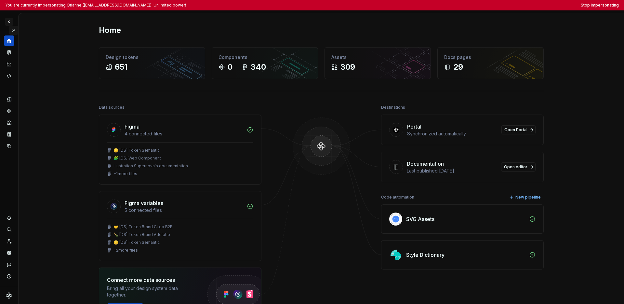
click at [13, 31] on button "Expand sidebar" at bounding box center [13, 30] width 9 height 9
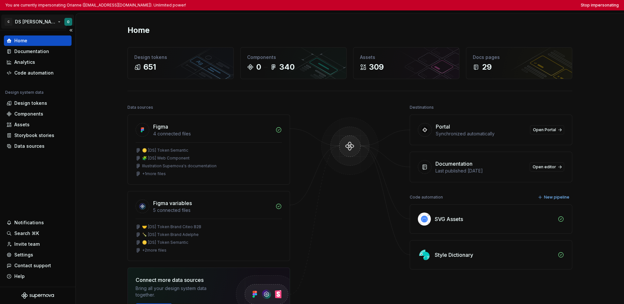
click at [31, 24] on html "You are currently impersonating Orianne ([EMAIL_ADDRESS][DOMAIN_NAME]). Unlimit…" at bounding box center [312, 152] width 624 height 304
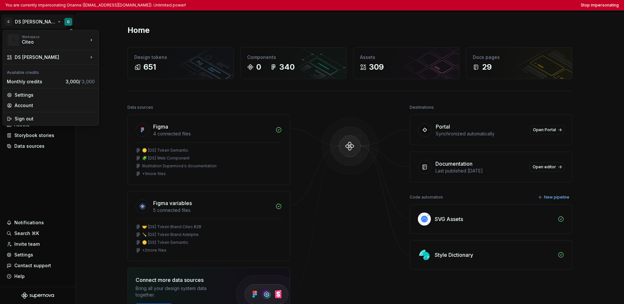
click at [35, 161] on html "You are currently impersonating Orianne ([EMAIL_ADDRESS][DOMAIN_NAME]). Unlimit…" at bounding box center [312, 152] width 624 height 304
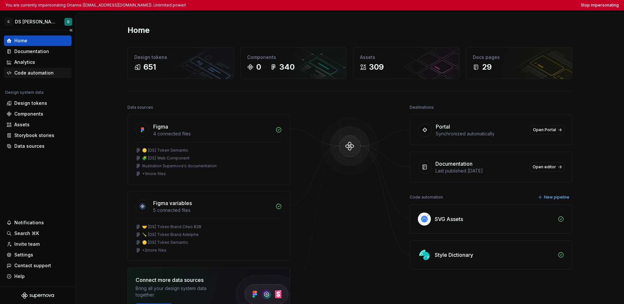
click at [41, 74] on div "Code automation" at bounding box center [33, 73] width 39 height 7
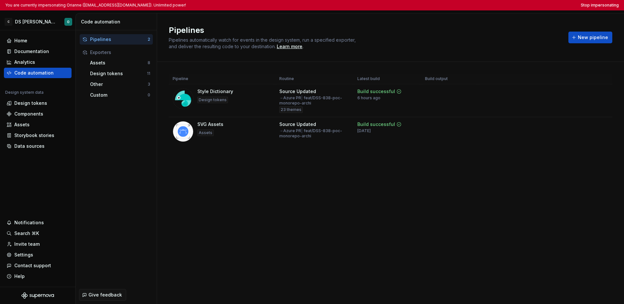
click at [133, 148] on div "Pipelines 2 Exporters Assets 8 Design tokens 11 Other 3 Custom 0" at bounding box center [116, 157] width 81 height 255
click at [127, 76] on div "Design tokens" at bounding box center [118, 73] width 57 height 7
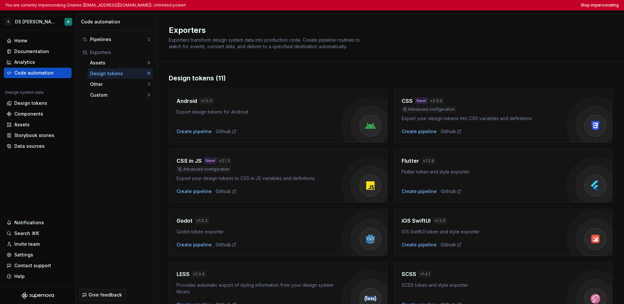
scroll to position [156, 0]
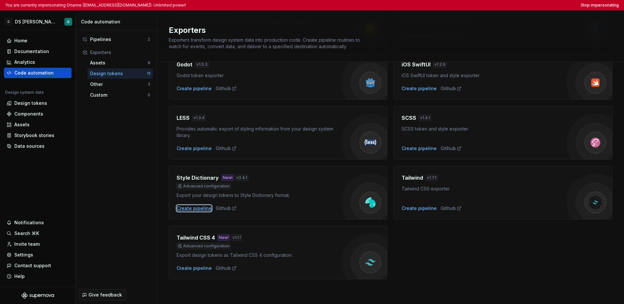
click at [196, 206] on div "Create pipeline" at bounding box center [194, 208] width 35 height 7
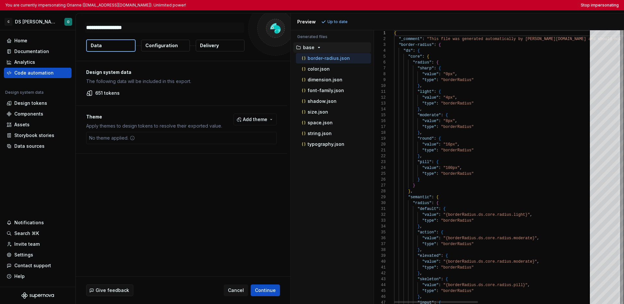
type textarea "*"
click at [176, 47] on p "Configuration" at bounding box center [161, 45] width 33 height 7
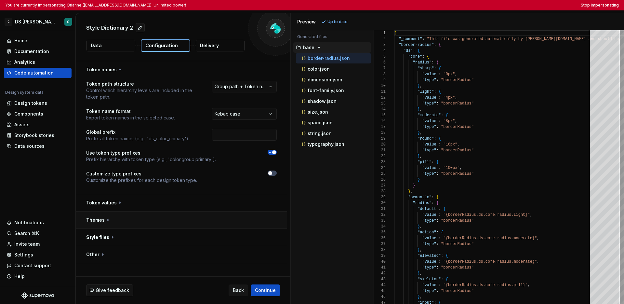
click at [190, 214] on button "button" at bounding box center [181, 219] width 211 height 17
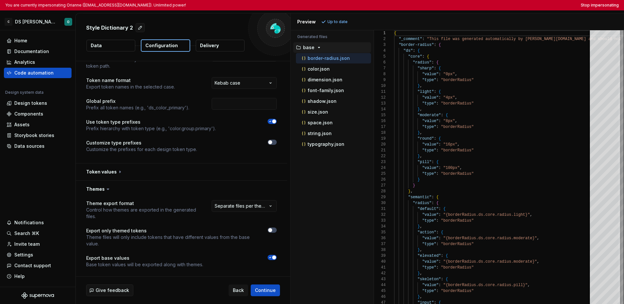
scroll to position [68, 0]
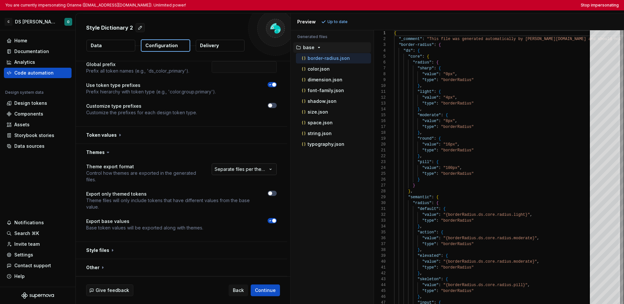
click at [254, 166] on html "**********" at bounding box center [312, 152] width 624 height 304
click at [238, 155] on html "**********" at bounding box center [312, 152] width 624 height 304
click at [205, 244] on button "button" at bounding box center [181, 250] width 211 height 17
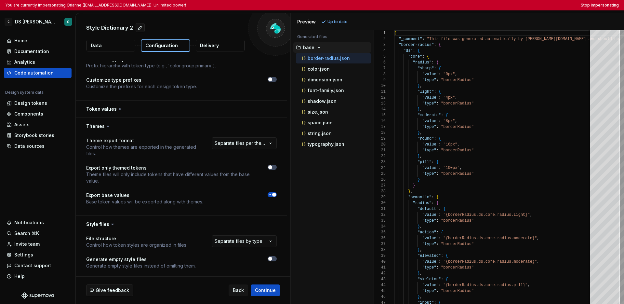
scroll to position [160, 0]
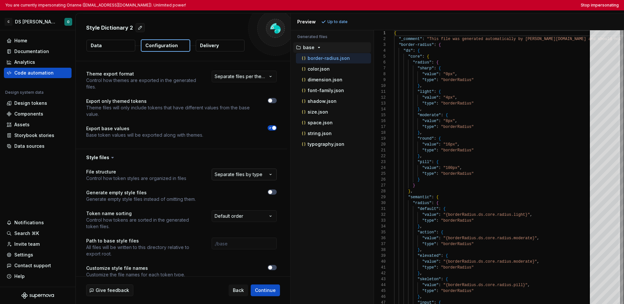
click at [243, 174] on html "**********" at bounding box center [312, 152] width 624 height 304
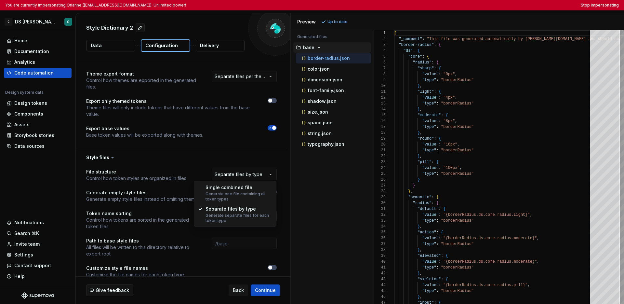
select select "**********"
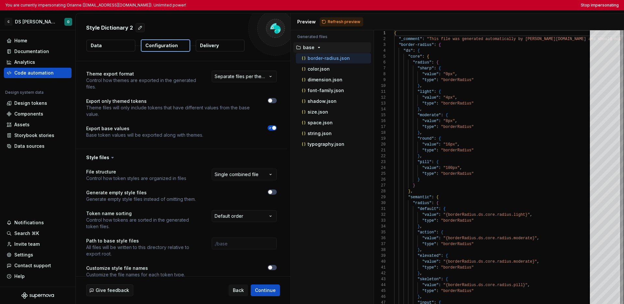
click at [126, 50] on button "Data" at bounding box center [110, 46] width 49 height 12
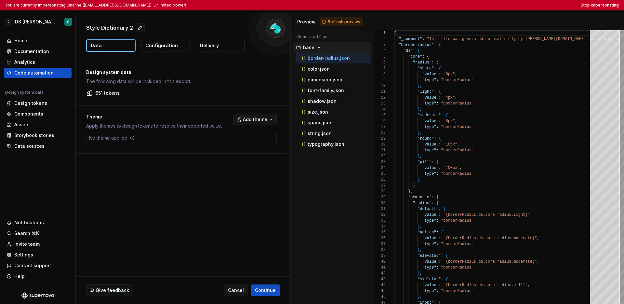
click at [248, 121] on span "Add theme" at bounding box center [255, 119] width 24 height 7
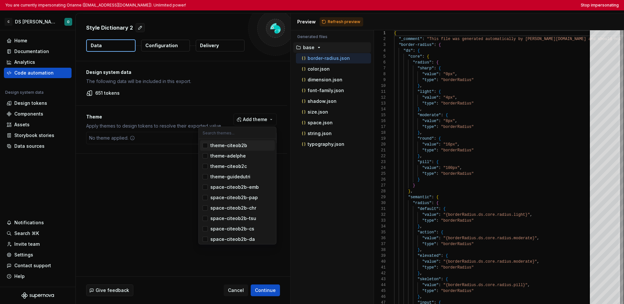
click at [204, 148] on div "Suggestions" at bounding box center [205, 145] width 5 height 5
click at [165, 184] on html "You are currently impersonating Orianne (orianne.dodinot@gmail.com). Unlimited …" at bounding box center [312, 152] width 624 height 304
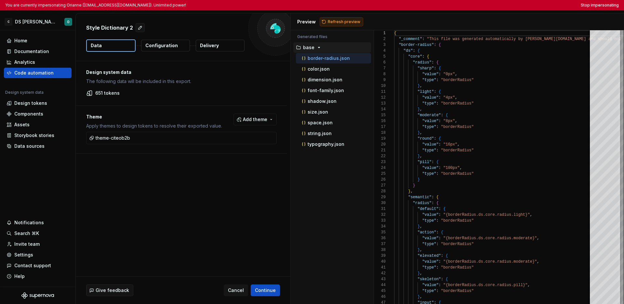
click at [343, 22] on span "Refresh preview" at bounding box center [344, 21] width 33 height 5
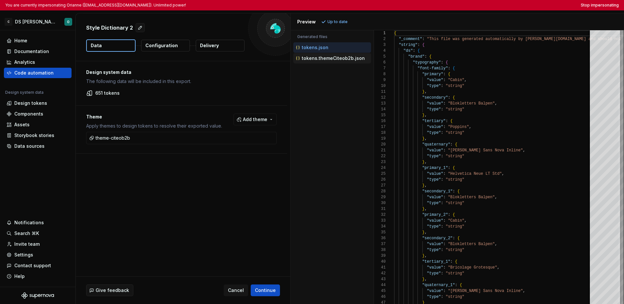
click at [337, 59] on p "tokens.themeCiteob2b.json" at bounding box center [333, 58] width 63 height 5
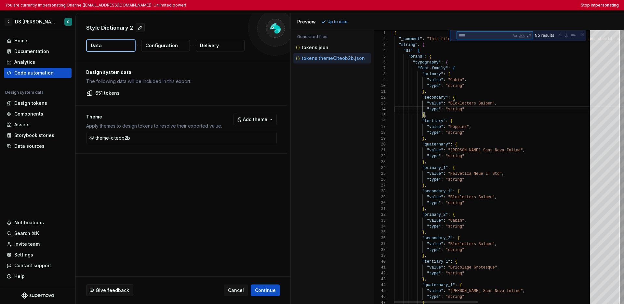
type textarea "**********"
type textarea "*"
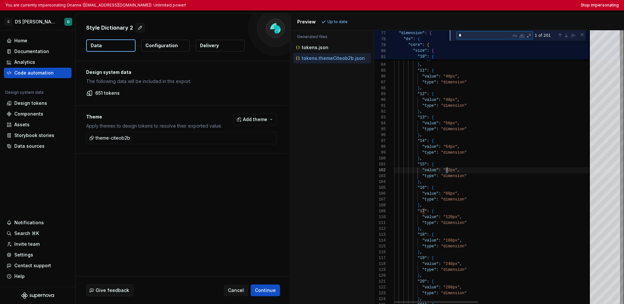
type textarea "**********"
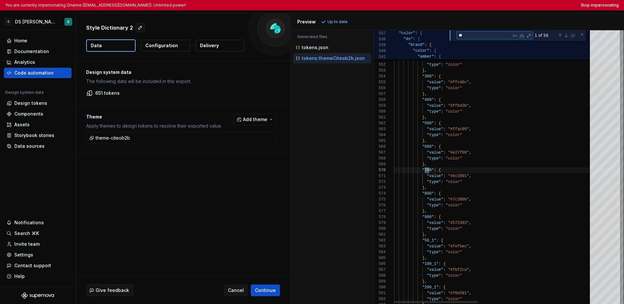
scroll to position [59, 38]
type textarea "*"
type textarea "**********"
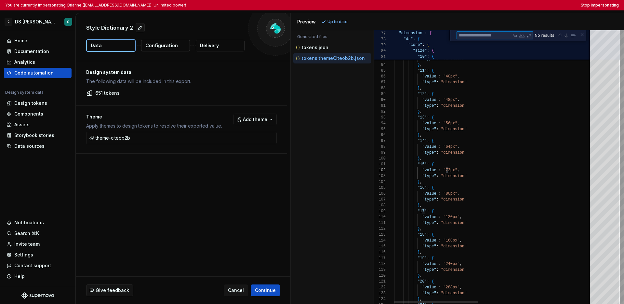
type textarea "**********"
type textarea "*"
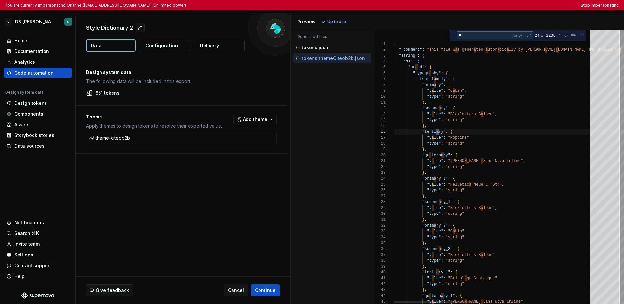
type textarea "**********"
type textarea "**"
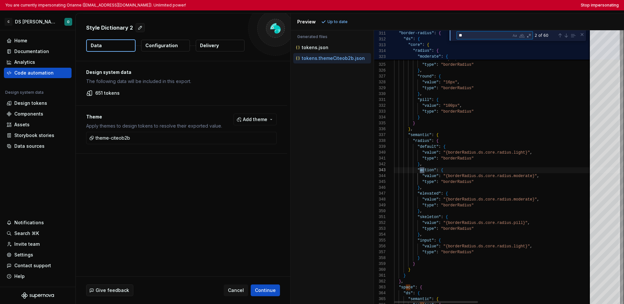
type textarea "**********"
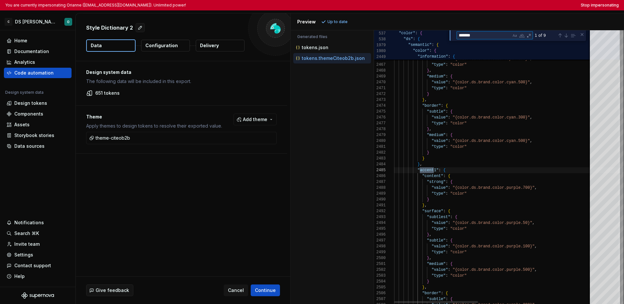
scroll to position [59, 42]
type textarea "*******"
click at [488, 36] on div "Next Match (Enter)" at bounding box center [565, 35] width 5 height 5
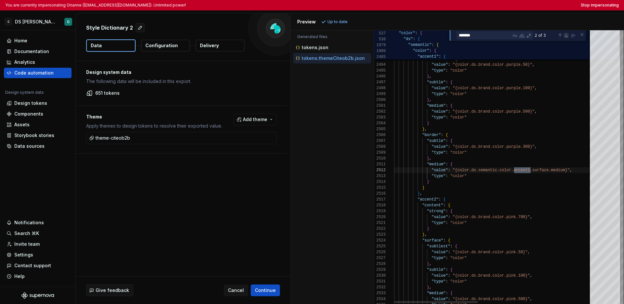
scroll to position [59, 136]
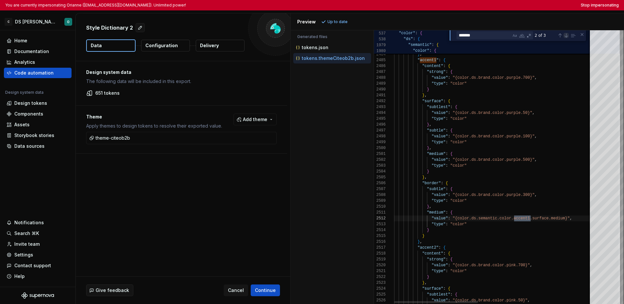
click at [488, 37] on div "Next Match (Enter)" at bounding box center [565, 35] width 5 height 5
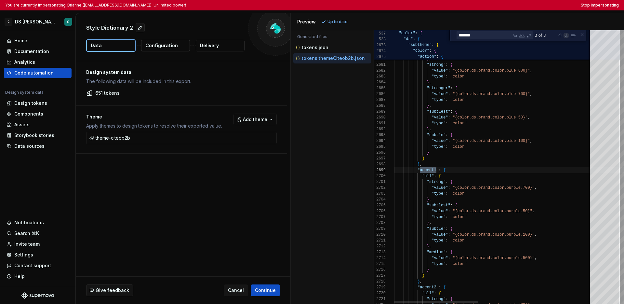
click at [488, 37] on div "Next Match (Enter)" at bounding box center [565, 35] width 5 height 5
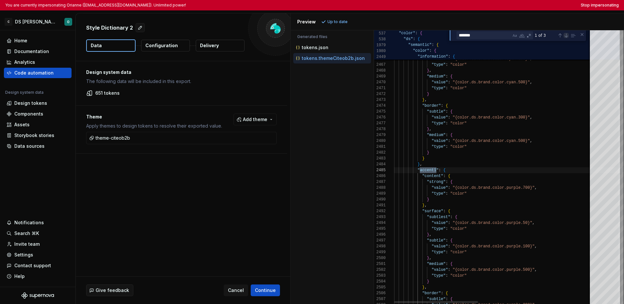
click at [488, 37] on div "Next Match (Enter)" at bounding box center [565, 35] width 5 height 5
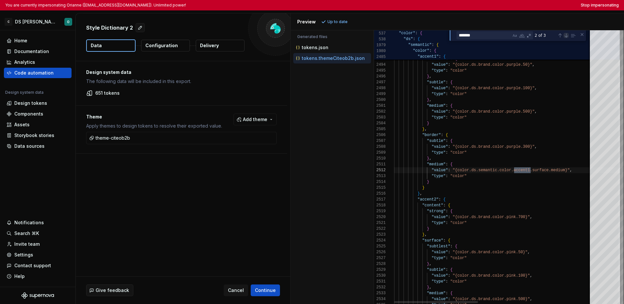
click at [488, 37] on div "Next Match (Enter)" at bounding box center [565, 35] width 5 height 5
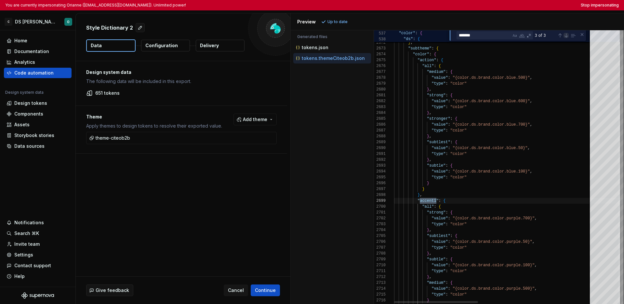
click at [488, 36] on div "Next Match (Enter)" at bounding box center [565, 35] width 5 height 5
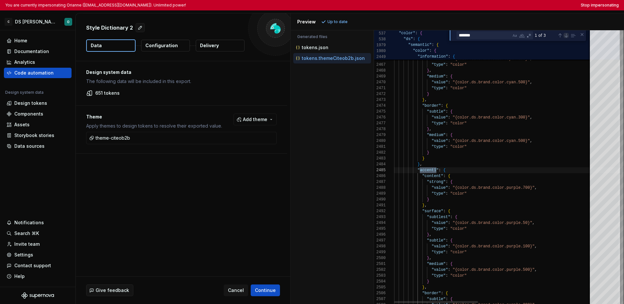
click at [488, 36] on div "Next Match (Enter)" at bounding box center [565, 35] width 5 height 5
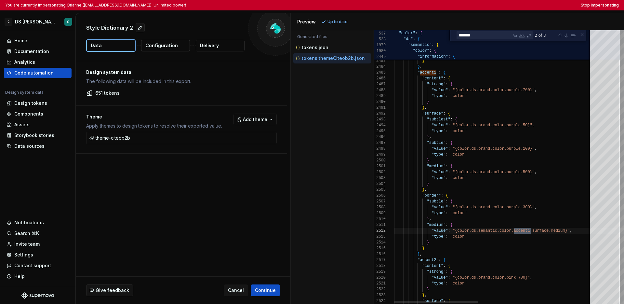
type textarea "**********"
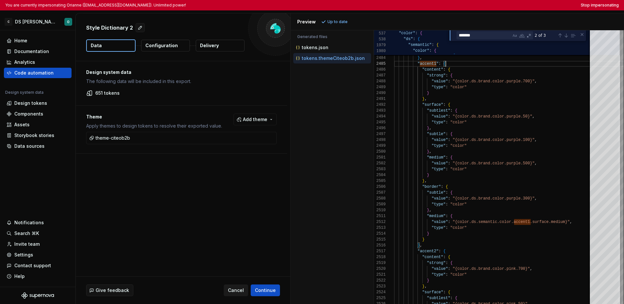
click at [234, 289] on span "Cancel" at bounding box center [236, 290] width 16 height 7
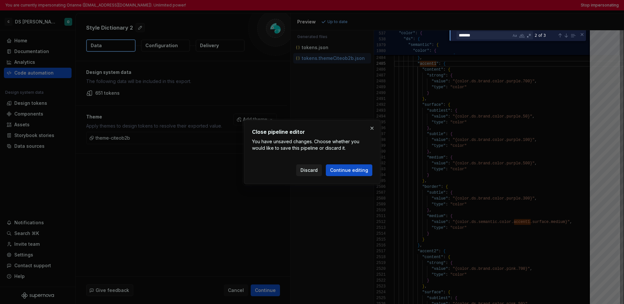
click at [305, 173] on span "Discard" at bounding box center [308, 170] width 17 height 7
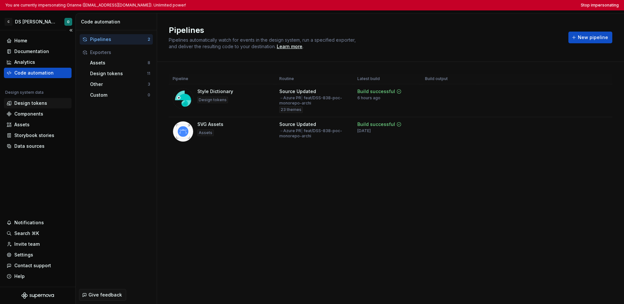
click at [27, 104] on div "Design tokens" at bounding box center [30, 103] width 33 height 7
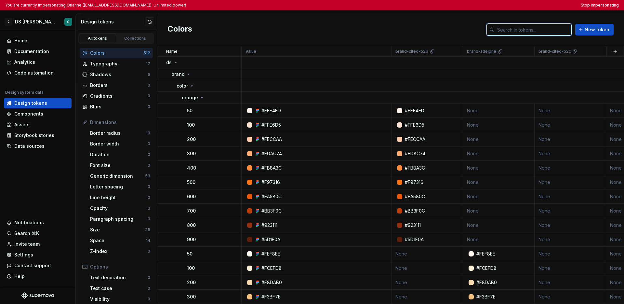
click at [488, 30] on input "text" at bounding box center [532, 30] width 77 height 12
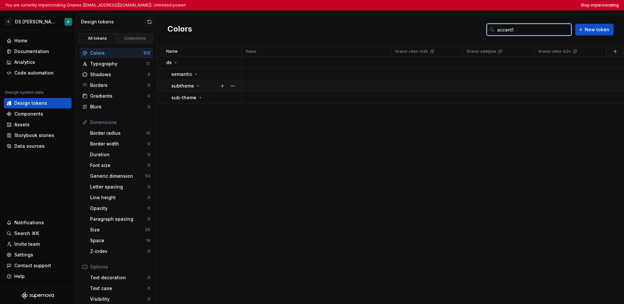
type input "accent1"
click at [196, 85] on icon at bounding box center [197, 85] width 5 height 5
click at [200, 97] on div "color" at bounding box center [209, 97] width 64 height 7
click at [204, 106] on div "accent1" at bounding box center [194, 109] width 24 height 7
click at [201, 123] on div "all" at bounding box center [214, 121] width 54 height 7
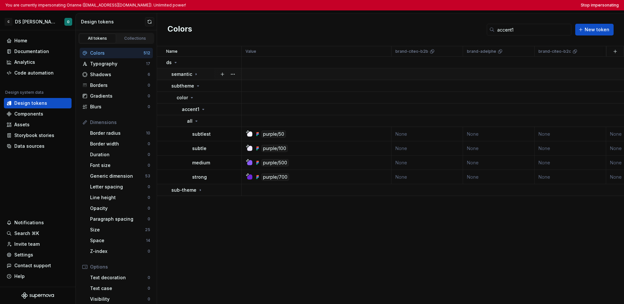
click at [195, 75] on icon at bounding box center [195, 74] width 5 height 5
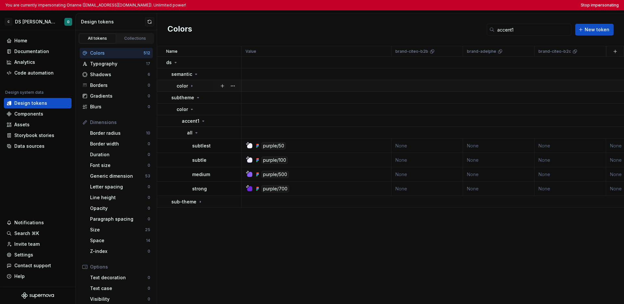
click at [197, 86] on div "color" at bounding box center [209, 86] width 64 height 7
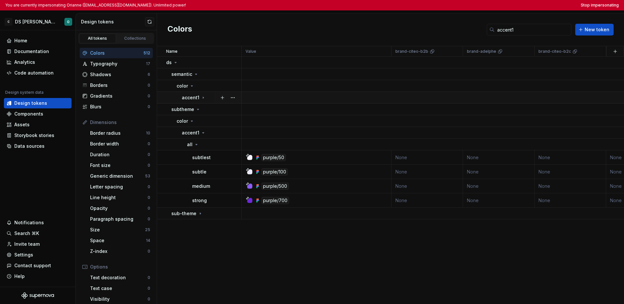
click at [201, 100] on icon at bounding box center [203, 97] width 5 height 5
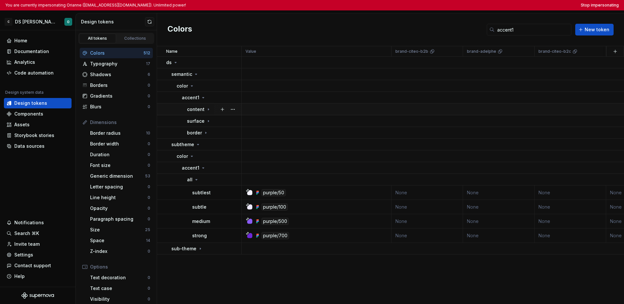
click at [208, 112] on div "content" at bounding box center [199, 109] width 24 height 7
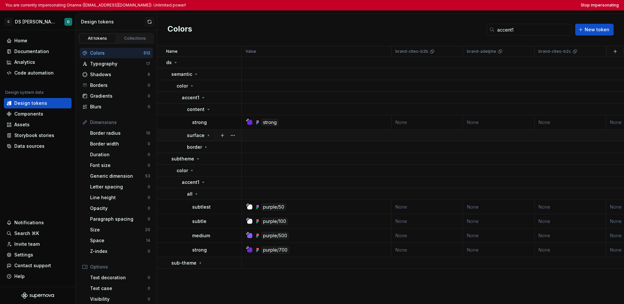
click at [209, 133] on icon at bounding box center [208, 135] width 5 height 5
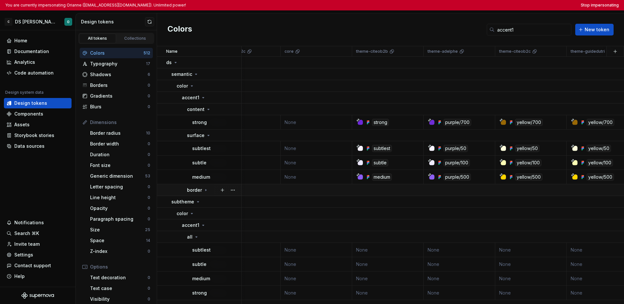
scroll to position [0, 322]
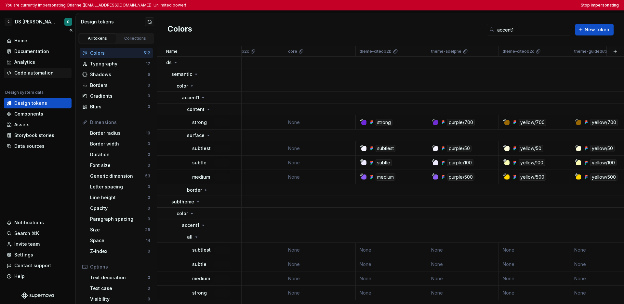
click at [51, 74] on div "Code automation" at bounding box center [33, 73] width 39 height 7
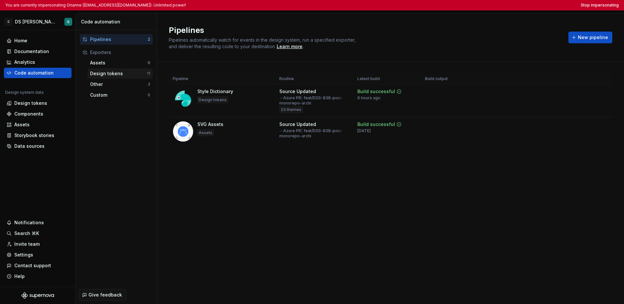
click at [115, 72] on div "Design tokens" at bounding box center [118, 73] width 57 height 7
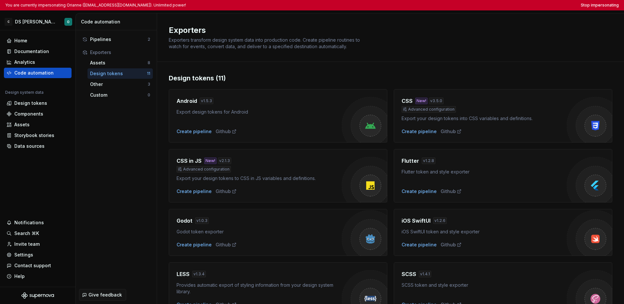
scroll to position [156, 0]
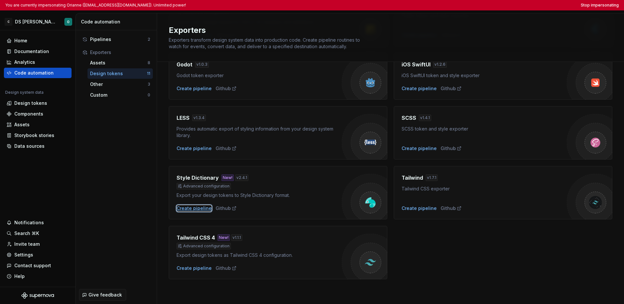
click at [202, 208] on div "Create pipeline" at bounding box center [194, 208] width 35 height 7
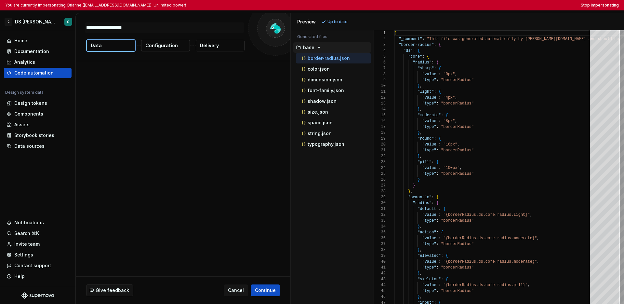
type textarea "*"
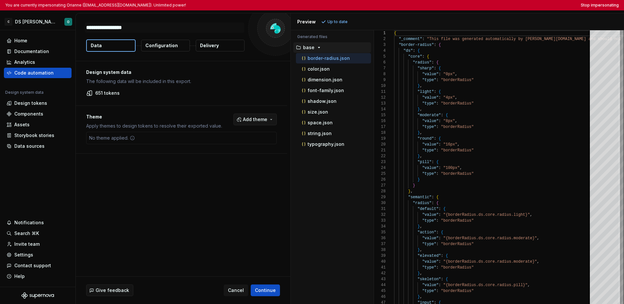
click at [254, 119] on span "Add theme" at bounding box center [255, 119] width 24 height 7
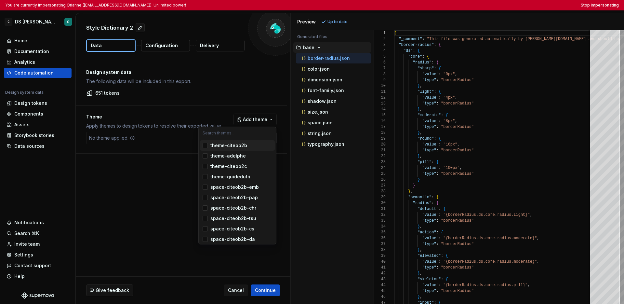
click at [245, 147] on div "theme-citeob2b" at bounding box center [228, 145] width 37 height 7
click at [169, 43] on html "You are currently impersonating Orianne (orianne.dodinot@gmail.com). Unlimited …" at bounding box center [312, 152] width 624 height 304
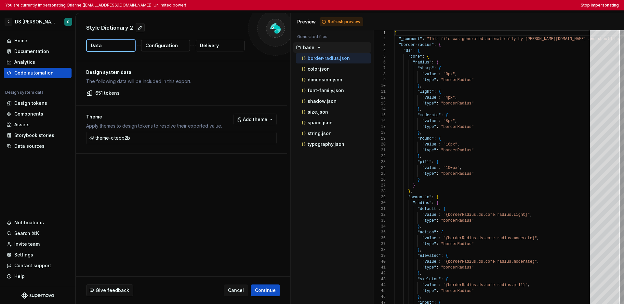
click at [169, 45] on p "Configuration" at bounding box center [161, 45] width 33 height 7
click at [169, 44] on p "Configuration" at bounding box center [161, 45] width 33 height 7
click at [169, 47] on p "Configuration" at bounding box center [161, 45] width 33 height 7
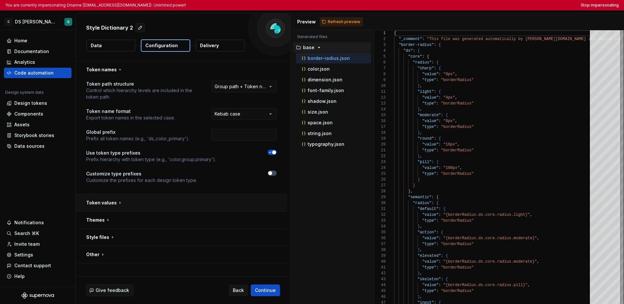
click at [123, 206] on button "button" at bounding box center [181, 202] width 211 height 17
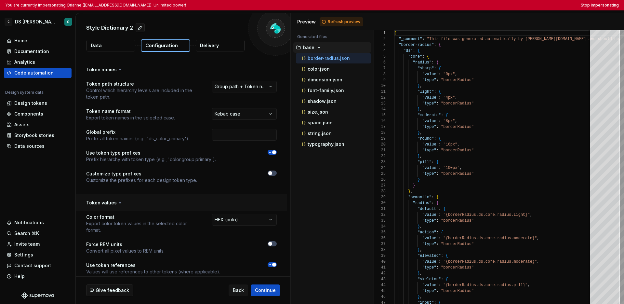
click at [123, 205] on button "button" at bounding box center [181, 202] width 211 height 17
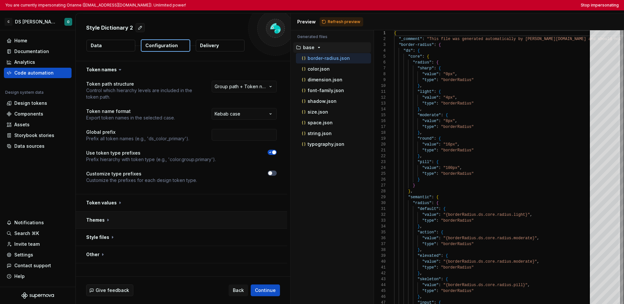
click at [118, 223] on button "button" at bounding box center [181, 219] width 211 height 17
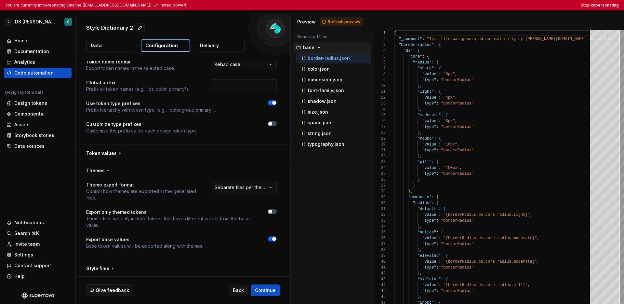
scroll to position [54, 0]
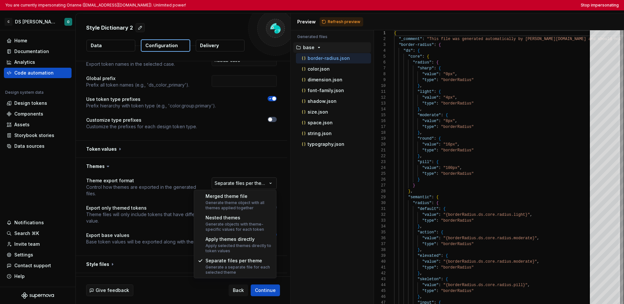
click at [244, 180] on html "**********" at bounding box center [312, 152] width 624 height 304
click at [244, 182] on html "**********" at bounding box center [312, 152] width 624 height 304
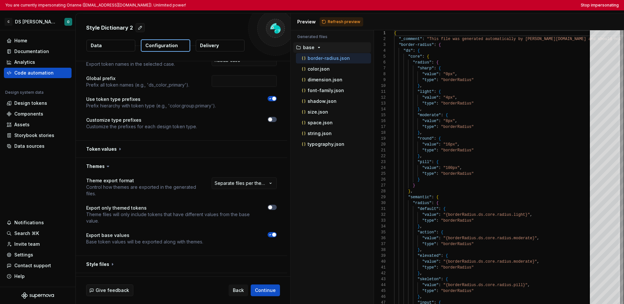
scroll to position [68, 0]
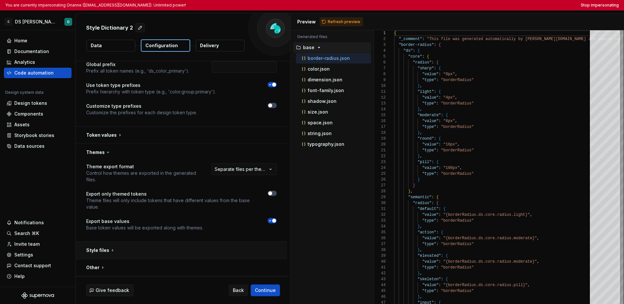
click at [123, 249] on button "button" at bounding box center [181, 250] width 211 height 17
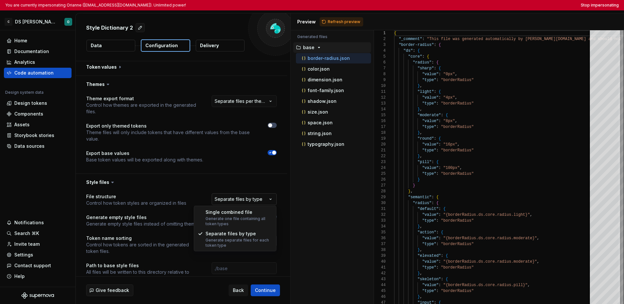
click at [233, 199] on html "**********" at bounding box center [312, 152] width 624 height 304
select select "**********"
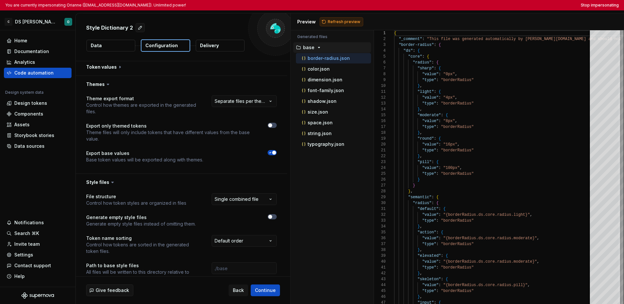
click at [349, 23] on span "Refresh preview" at bounding box center [344, 21] width 33 height 5
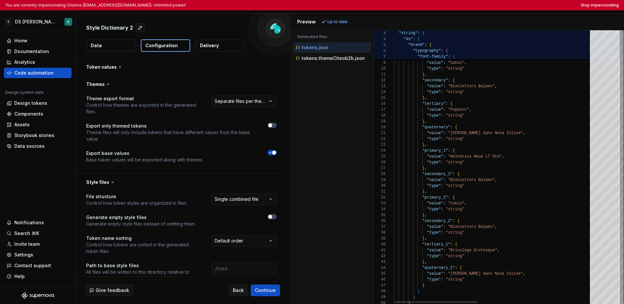
type textarea "**********"
type textarea "*"
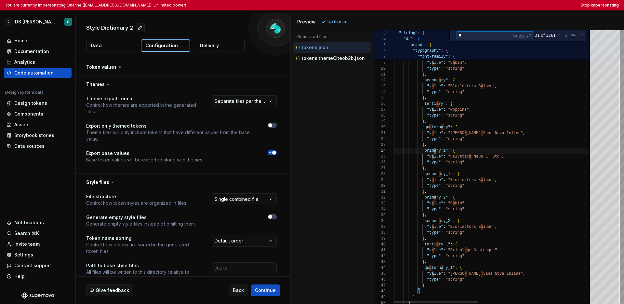
type textarea "**********"
type textarea "**"
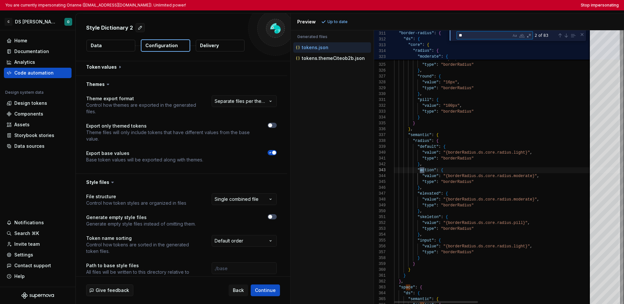
type textarea "**********"
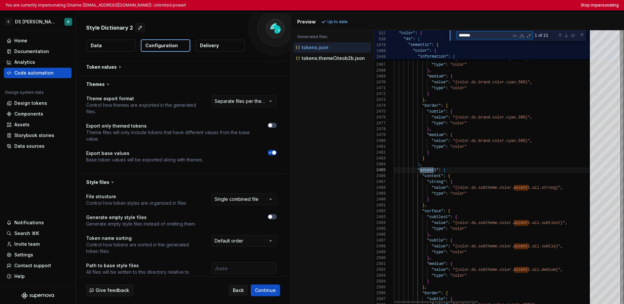
scroll to position [59, 42]
type textarea "*******"
click at [488, 36] on div "Next Match (Enter)" at bounding box center [565, 35] width 5 height 5
click at [349, 58] on p "tokens.themeCiteob2b.json" at bounding box center [333, 58] width 63 height 5
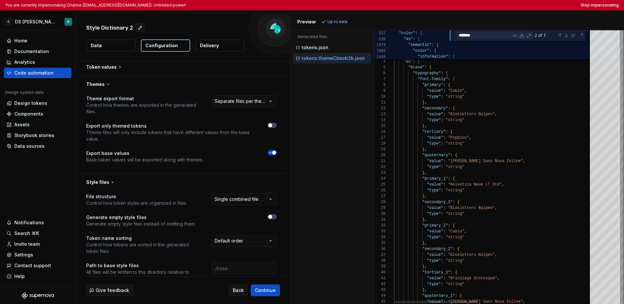
scroll to position [59, 0]
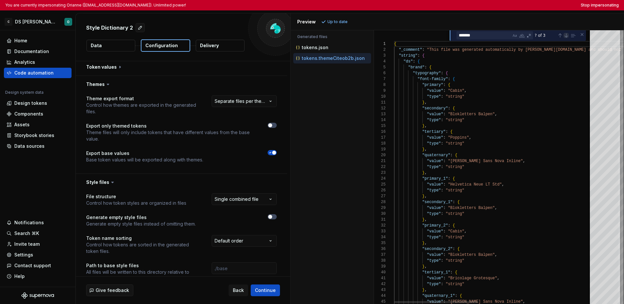
click at [488, 36] on div "Next Match (Enter)" at bounding box center [565, 35] width 5 height 5
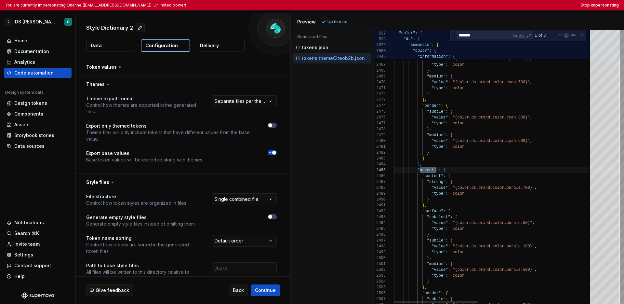
scroll to position [59, 42]
click at [488, 36] on div "Next Match (Enter)" at bounding box center [565, 35] width 5 height 5
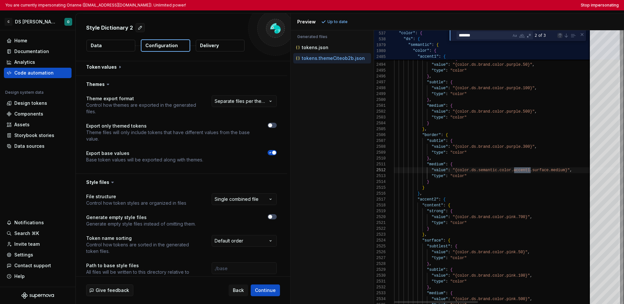
click at [488, 36] on div "Previous Match (⇧Enter)" at bounding box center [559, 35] width 5 height 5
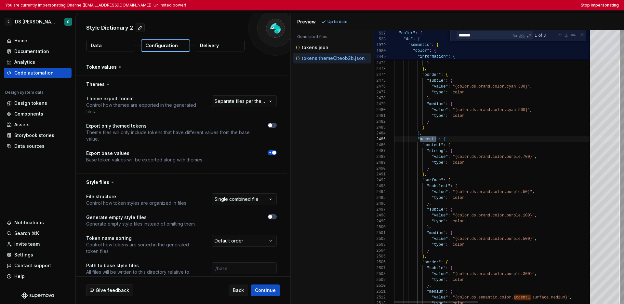
scroll to position [23, 52]
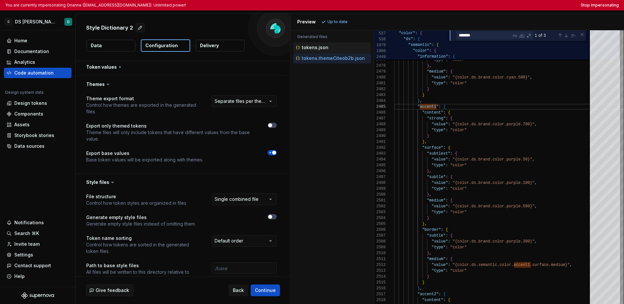
click at [327, 47] on div "tokens.json" at bounding box center [332, 47] width 76 height 7
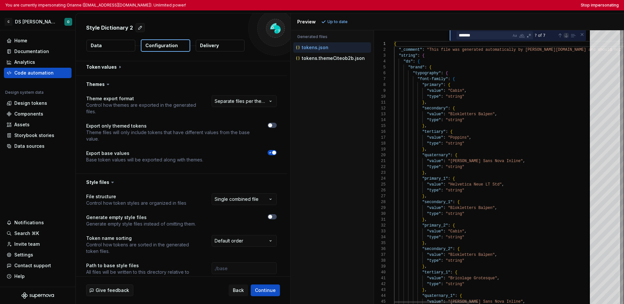
click at [488, 37] on div "Next Match (Enter)" at bounding box center [565, 35] width 5 height 5
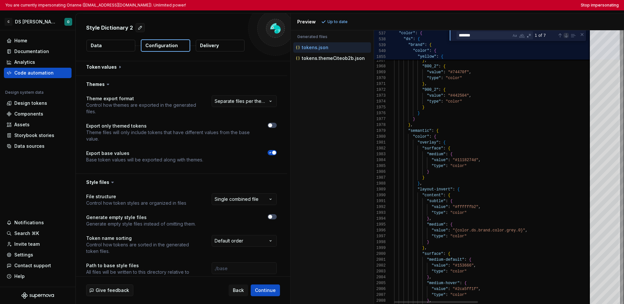
click at [488, 37] on div "Next Match (Enter)" at bounding box center [565, 35] width 5 height 5
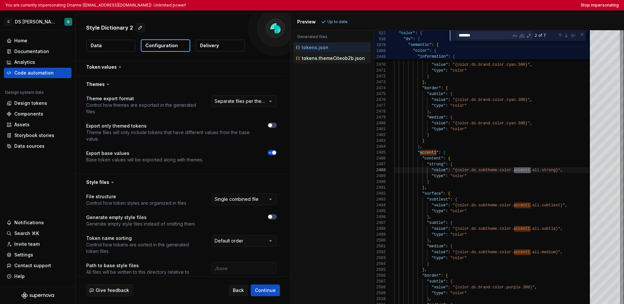
click at [351, 60] on p "tokens.themeCiteob2b.json" at bounding box center [333, 58] width 63 height 5
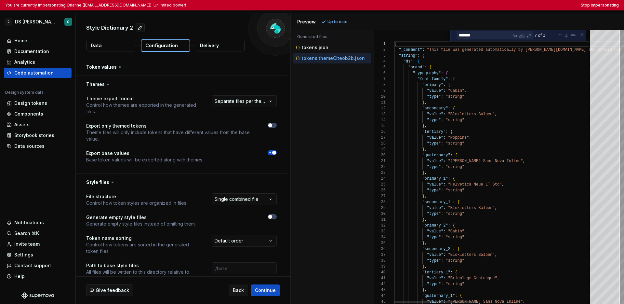
click at [488, 38] on div "? of 3" at bounding box center [555, 35] width 44 height 8
click at [488, 37] on div "Next Match (Enter)" at bounding box center [565, 35] width 5 height 5
type textarea "**********"
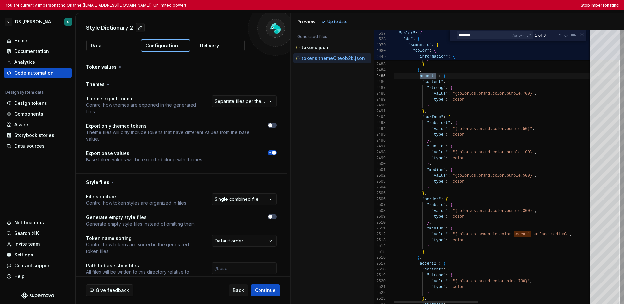
scroll to position [23, 49]
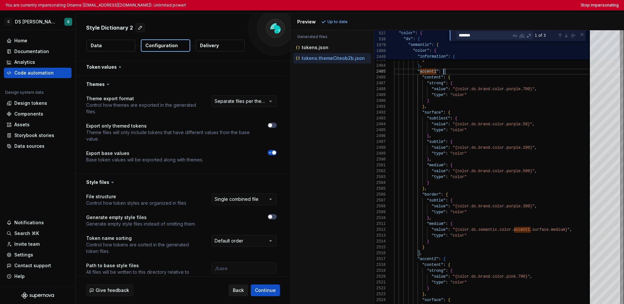
click at [239, 289] on span "Back" at bounding box center [238, 290] width 11 height 7
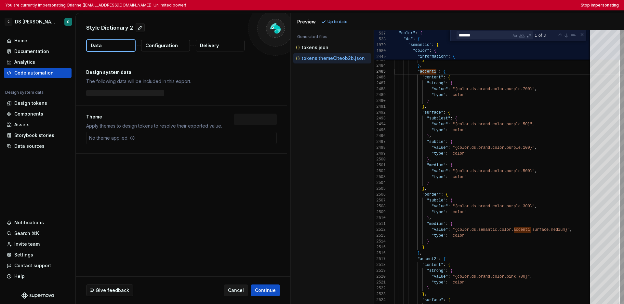
click at [239, 289] on span "Cancel" at bounding box center [236, 290] width 16 height 7
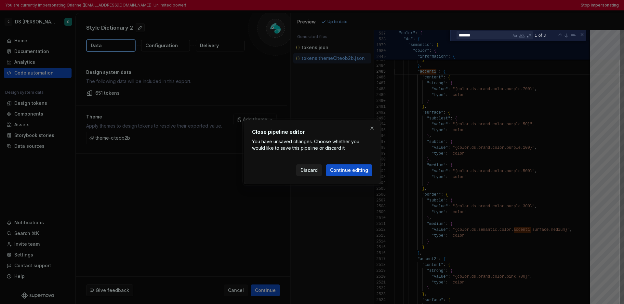
click at [308, 171] on span "Discard" at bounding box center [308, 170] width 17 height 7
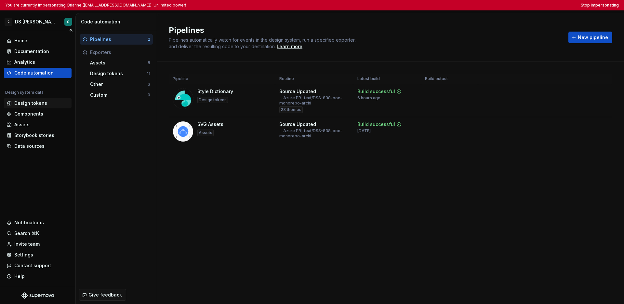
click at [45, 106] on div "Design tokens" at bounding box center [30, 103] width 33 height 7
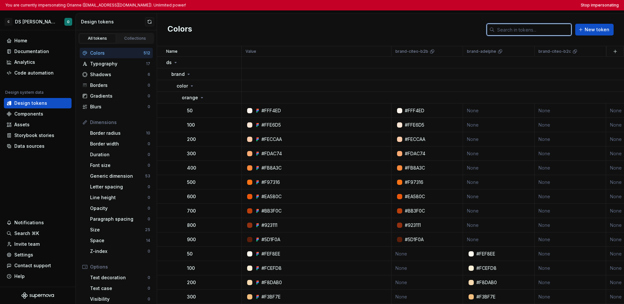
click at [488, 33] on input "text" at bounding box center [532, 30] width 77 height 12
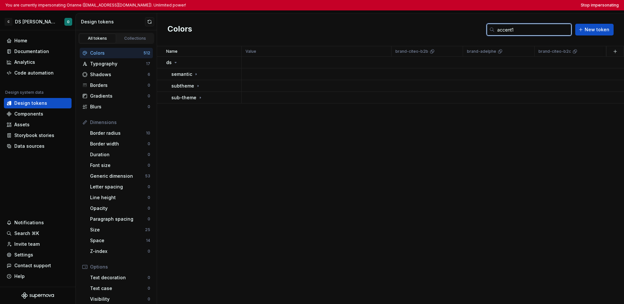
type input "accent1"
click at [212, 36] on div "Colors accent1 New token" at bounding box center [390, 29] width 467 height 33
click at [196, 72] on icon at bounding box center [195, 74] width 5 height 5
click at [199, 88] on div "color" at bounding box center [209, 86] width 64 height 7
click at [200, 94] on div "accent1" at bounding box center [194, 97] width 24 height 7
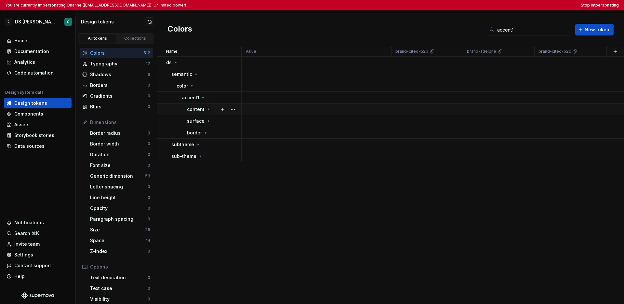
click at [208, 110] on icon at bounding box center [208, 109] width 5 height 5
click at [210, 112] on div "content" at bounding box center [214, 109] width 54 height 7
click at [206, 137] on icon at bounding box center [208, 135] width 5 height 5
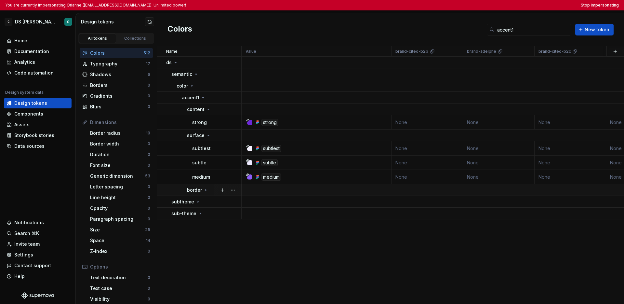
click at [204, 193] on td "border" at bounding box center [199, 190] width 85 height 12
click at [224, 217] on div "medium" at bounding box center [216, 217] width 49 height 7
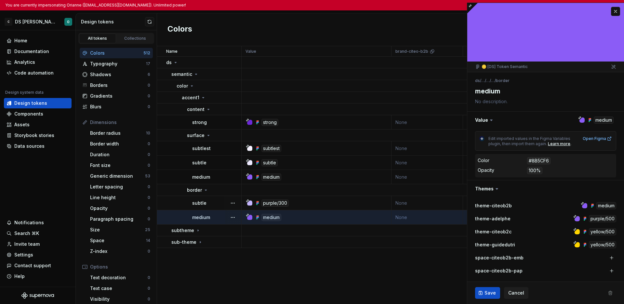
click at [221, 204] on div "subtle" at bounding box center [216, 203] width 49 height 7
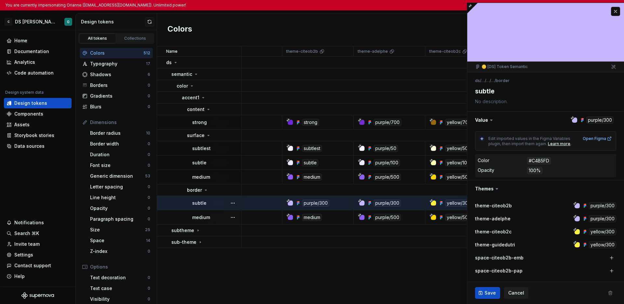
scroll to position [0, 396]
click at [309, 205] on div "purple/300" at bounding box center [315, 202] width 27 height 7
click at [252, 123] on td "None" at bounding box center [246, 122] width 72 height 14
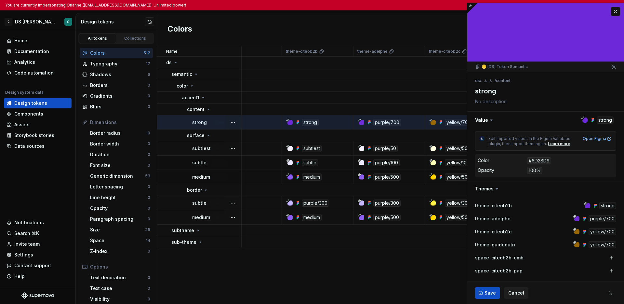
click at [257, 146] on td "None" at bounding box center [246, 148] width 72 height 14
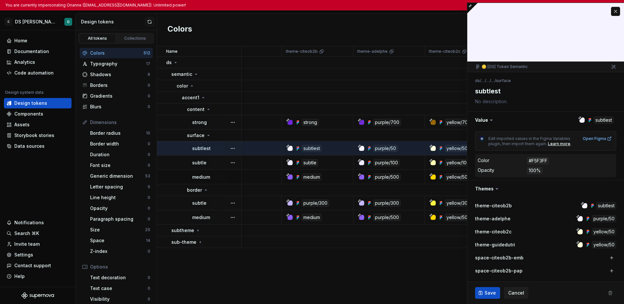
click at [259, 159] on td "None" at bounding box center [246, 162] width 72 height 14
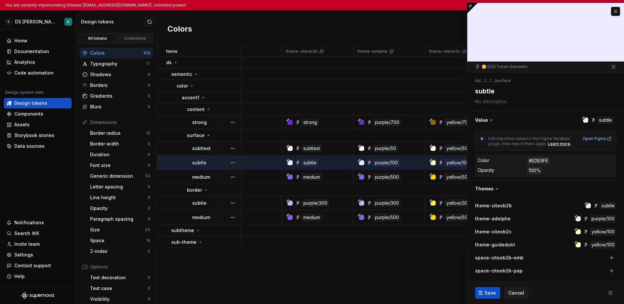
click at [261, 183] on td "None" at bounding box center [246, 177] width 72 height 14
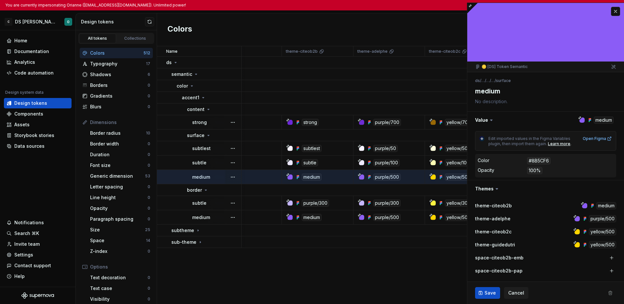
click at [330, 37] on div "Colors accent1 New token" at bounding box center [390, 29] width 467 height 33
click at [337, 37] on div "Colors accent1 New token" at bounding box center [390, 29] width 467 height 33
click at [387, 37] on div "Colors accent1 New token" at bounding box center [390, 29] width 467 height 33
type textarea "*"
click at [488, 12] on button "button" at bounding box center [615, 11] width 9 height 9
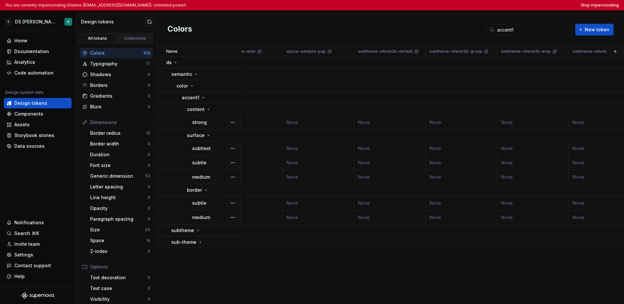
scroll to position [0, 1313]
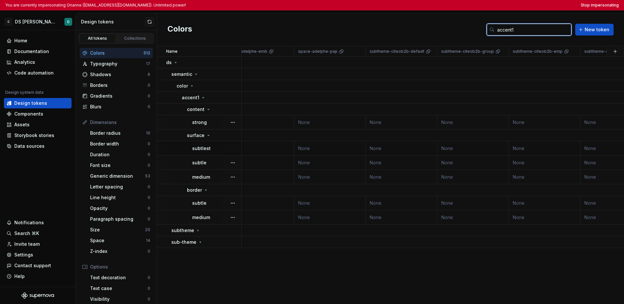
drag, startPoint x: 523, startPoint y: 31, endPoint x: 495, endPoint y: 29, distance: 27.4
click at [488, 29] on input "accent1" at bounding box center [532, 30] width 77 height 12
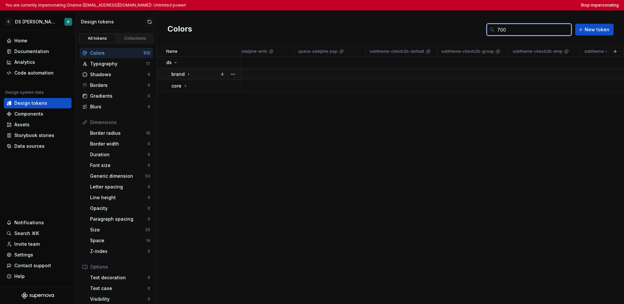
type input "700"
click at [181, 74] on p "brand" at bounding box center [177, 74] width 13 height 7
click at [190, 85] on icon at bounding box center [191, 85] width 5 height 5
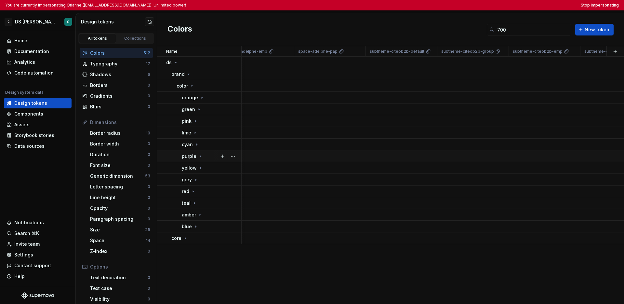
click at [203, 155] on div "purple" at bounding box center [211, 156] width 59 height 7
click at [488, 4] on button "Stop impersonating" at bounding box center [600, 5] width 38 height 5
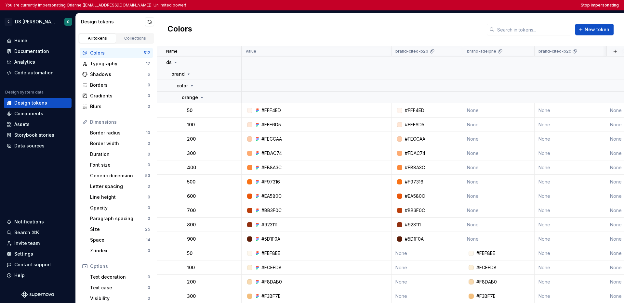
click at [585, 10] on div "You are currently impersonating Orianne (orianne.dodinot@gmail.com). Unlimited …" at bounding box center [312, 5] width 624 height 10
click at [589, 8] on div "You are currently impersonating Orianne (orianne.dodinot@gmail.com). Unlimited …" at bounding box center [312, 5] width 624 height 10
click at [590, 7] on button "Stop impersonating" at bounding box center [600, 5] width 38 height 5
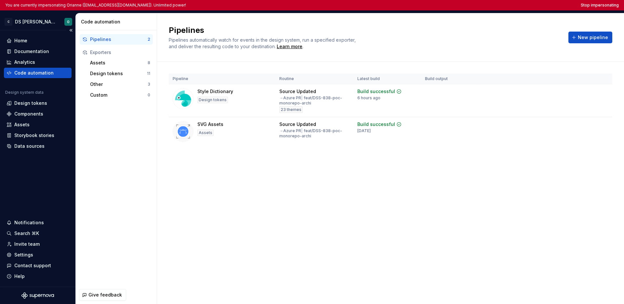
click at [40, 76] on div "Code automation" at bounding box center [33, 73] width 39 height 7
click at [105, 74] on div "Design tokens" at bounding box center [118, 73] width 57 height 7
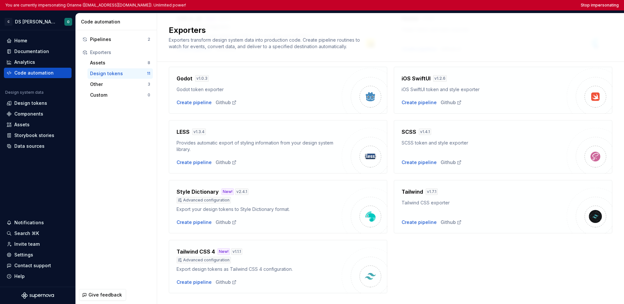
scroll to position [156, 0]
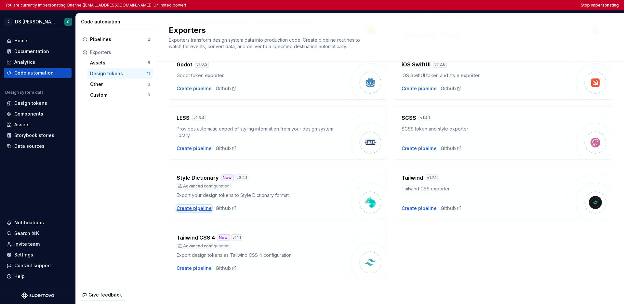
click at [191, 206] on div "Create pipeline" at bounding box center [194, 208] width 35 height 7
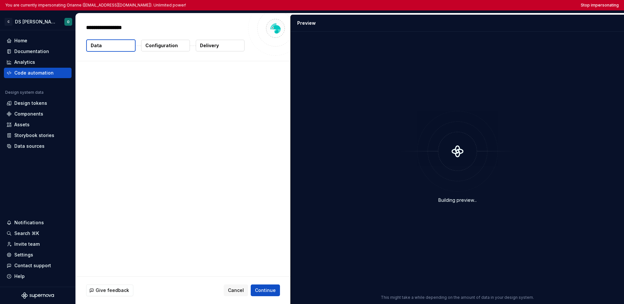
type textarea "*"
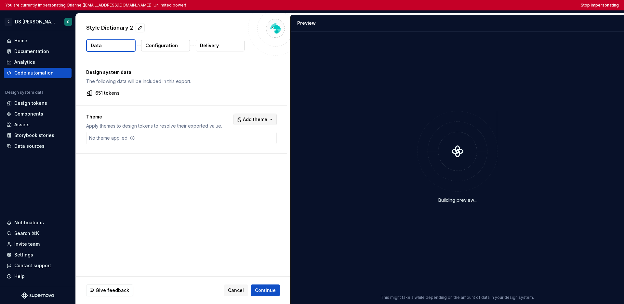
click at [253, 120] on span "Add theme" at bounding box center [255, 119] width 24 height 7
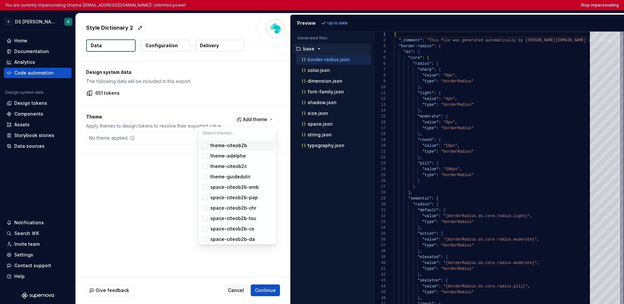
click at [204, 147] on div "Suggestions" at bounding box center [205, 145] width 5 height 5
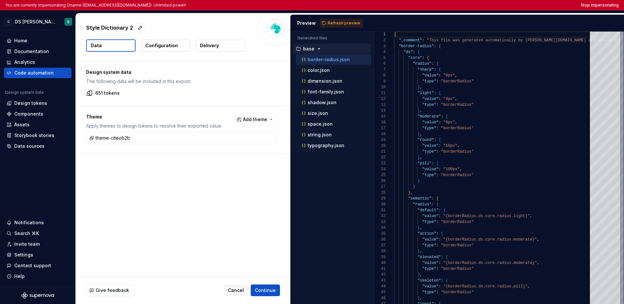
click at [171, 179] on html "You are currently impersonating Orianne (orianne.dodinot@gmail.com). Unlimited …" at bounding box center [312, 152] width 624 height 304
click at [173, 46] on p "Configuration" at bounding box center [161, 45] width 33 height 7
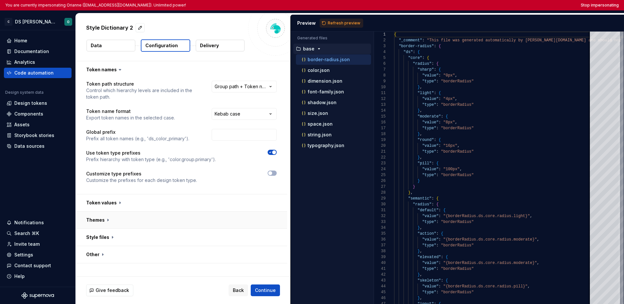
click at [173, 221] on button "button" at bounding box center [181, 219] width 211 height 17
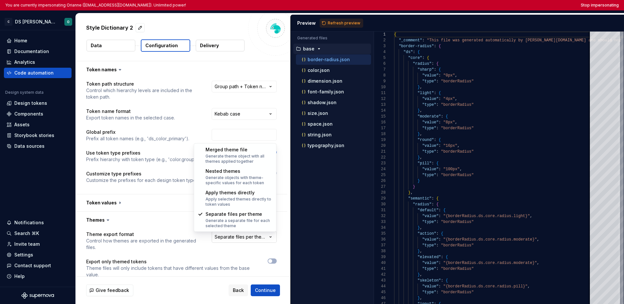
click at [220, 235] on html "**********" at bounding box center [312, 152] width 624 height 304
click at [184, 200] on html "**********" at bounding box center [312, 152] width 624 height 304
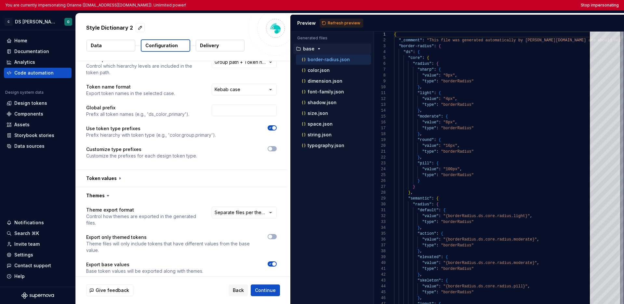
scroll to position [68, 0]
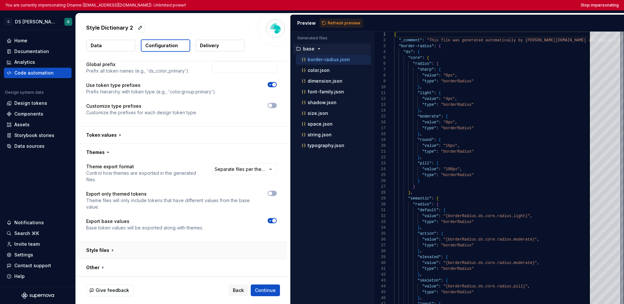
click at [165, 244] on button "button" at bounding box center [181, 250] width 211 height 17
click at [241, 264] on html "**********" at bounding box center [312, 152] width 624 height 304
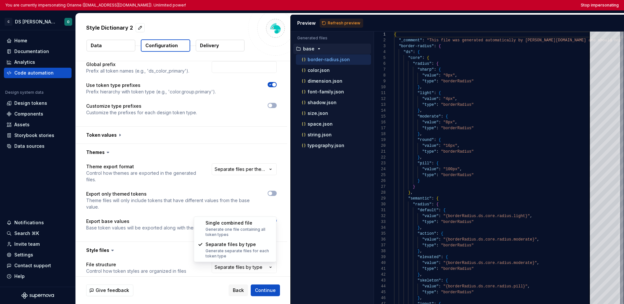
select select "**********"
click at [343, 25] on span "Refresh preview" at bounding box center [344, 22] width 33 height 5
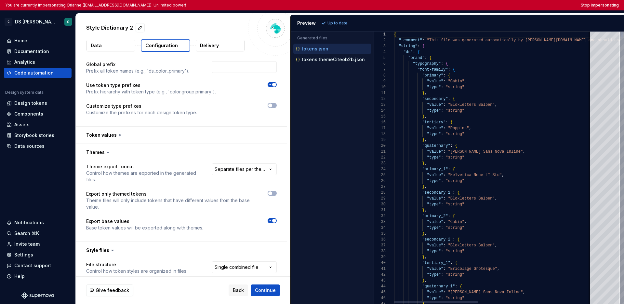
type textarea "**********"
type textarea "*"
type textarea "**********"
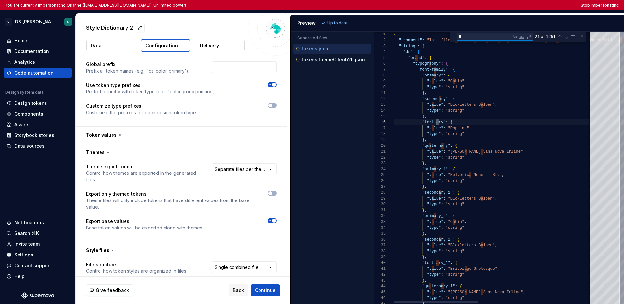
type textarea "**"
type textarea "**********"
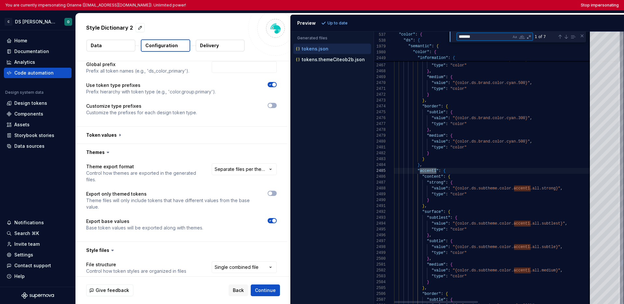
scroll to position [59, 42]
type textarea "*******"
click at [347, 61] on p "tokens.themeCiteob2b.json" at bounding box center [333, 59] width 63 height 5
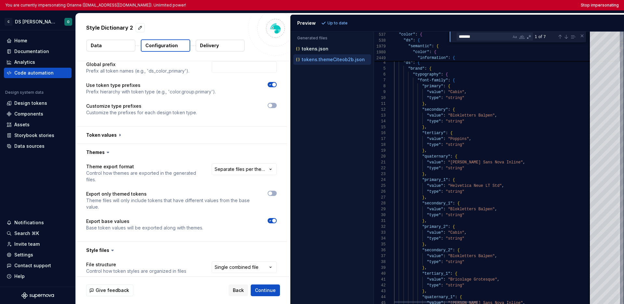
scroll to position [59, 0]
click at [563, 38] on div "Next Match (Enter)" at bounding box center [565, 36] width 5 height 5
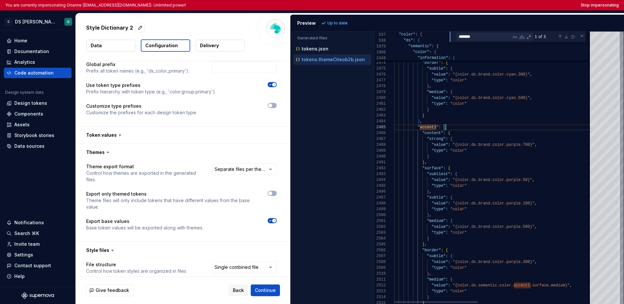
scroll to position [6, 56]
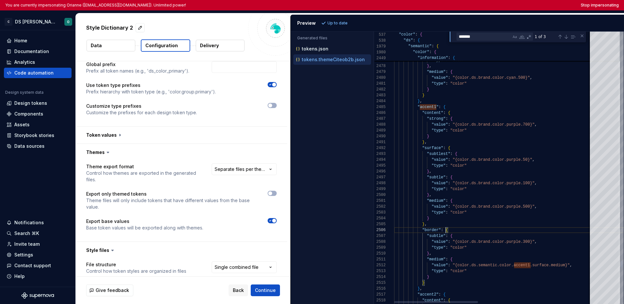
scroll to position [29, 52]
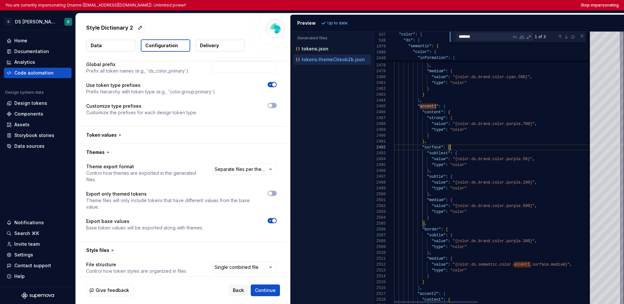
type textarea "**********"
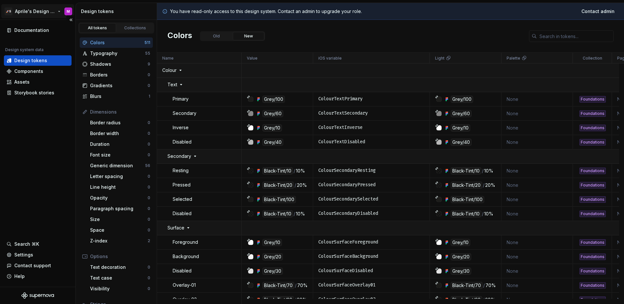
click at [39, 11] on html "🚀S Aprile's Design System M Documentation Design system data Design tokens Comp…" at bounding box center [312, 152] width 624 height 304
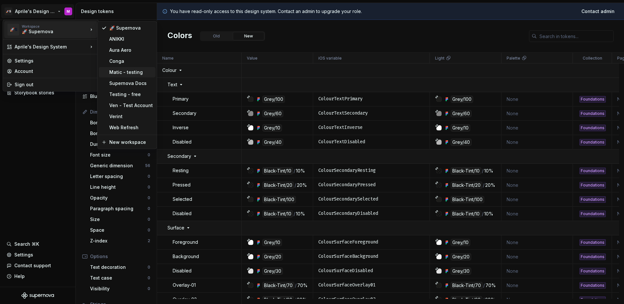
click at [114, 70] on div "Matic - testing" at bounding box center [131, 72] width 44 height 7
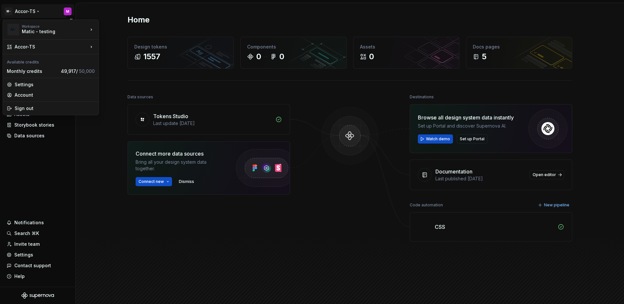
click at [40, 9] on html "M- Accor-TS M Home Documentation Analytics Code automation Design system data D…" at bounding box center [312, 152] width 624 height 304
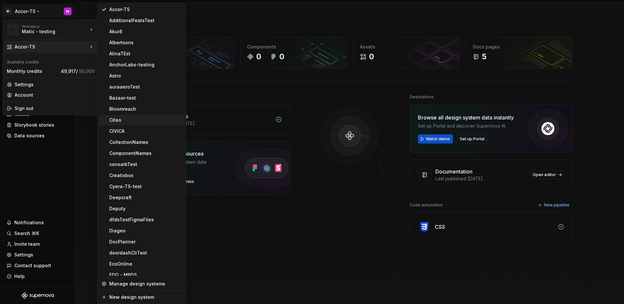
click at [133, 122] on div "Citeo" at bounding box center [145, 120] width 72 height 7
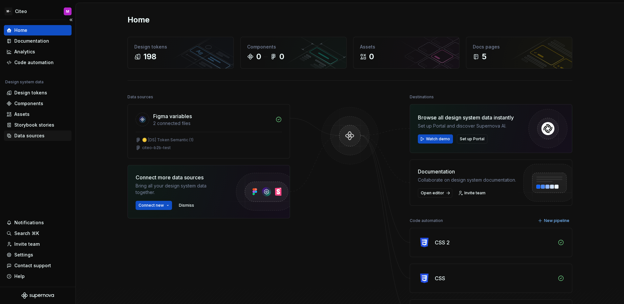
click at [30, 138] on div "Data sources" at bounding box center [29, 135] width 30 height 7
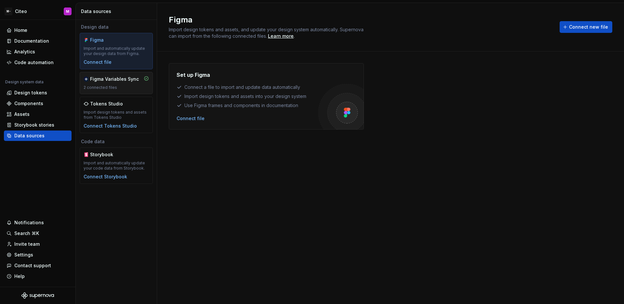
click at [117, 90] on div "Figma Variables Sync 2 connected files" at bounding box center [116, 83] width 73 height 22
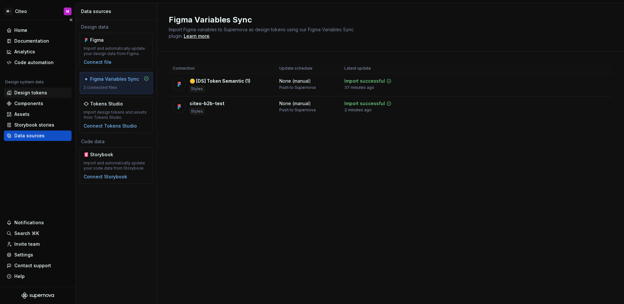
click at [37, 89] on div "Design tokens" at bounding box center [38, 92] width 68 height 10
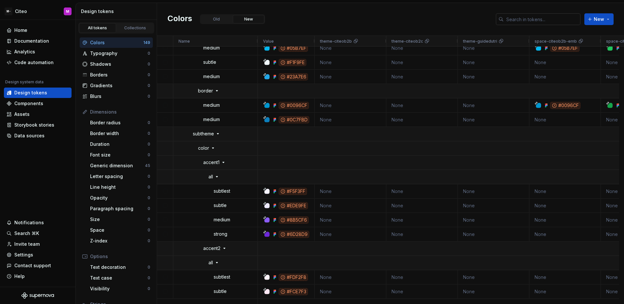
click at [542, 20] on input "text" at bounding box center [542, 19] width 77 height 12
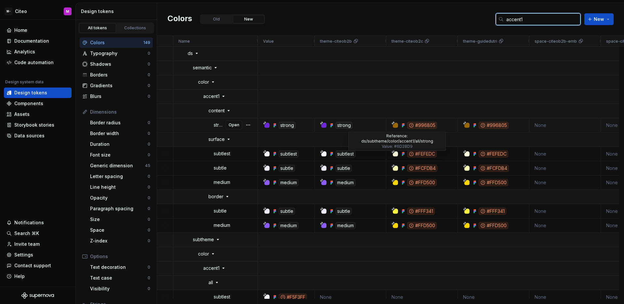
type input "accent1"
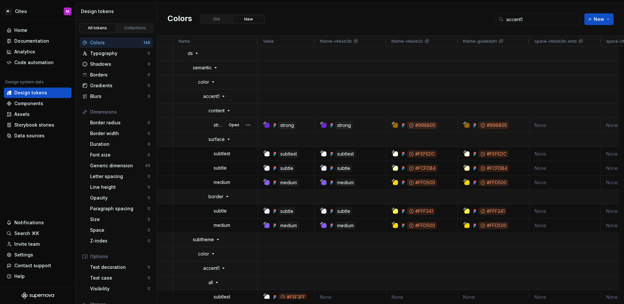
click at [348, 126] on div "strong" at bounding box center [343, 125] width 17 height 7
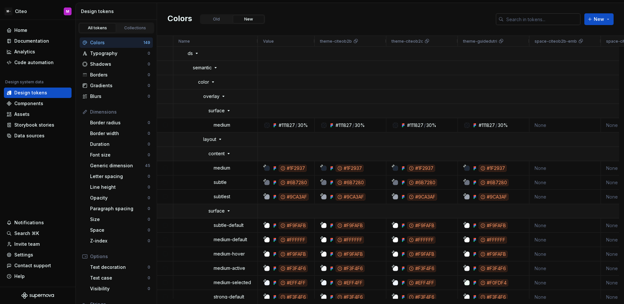
click at [525, 18] on input "text" at bounding box center [542, 19] width 77 height 12
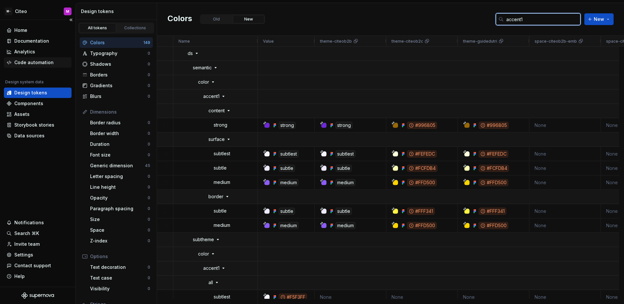
type input "accent1"
click at [30, 60] on div "Code automation" at bounding box center [33, 62] width 39 height 7
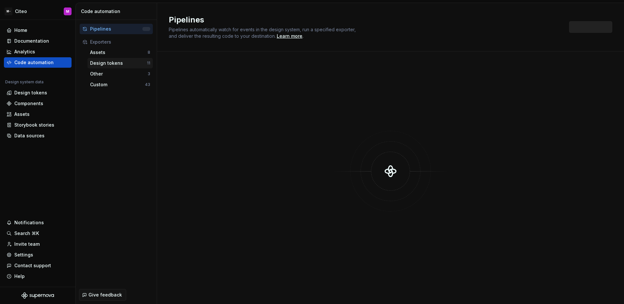
click at [124, 62] on div "Design tokens" at bounding box center [118, 63] width 57 height 7
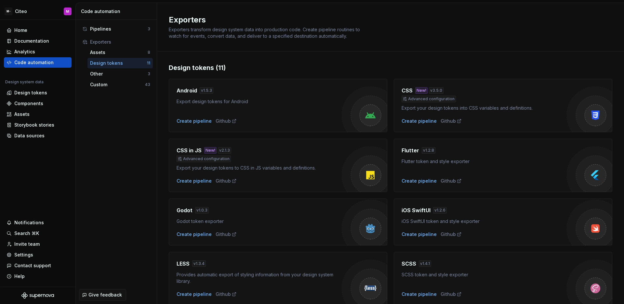
scroll to position [146, 0]
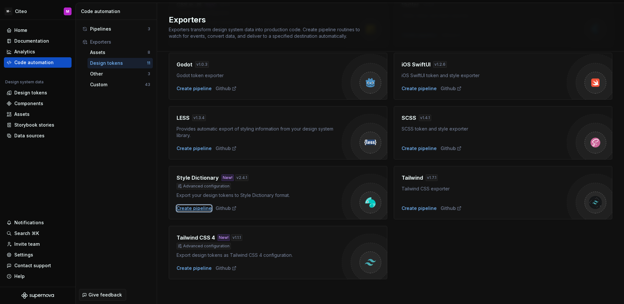
click at [199, 207] on div "Create pipeline" at bounding box center [194, 208] width 35 height 7
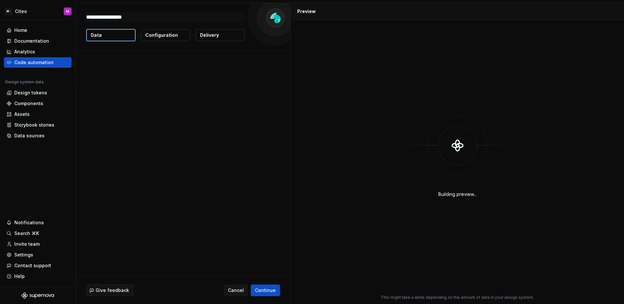
type textarea "*"
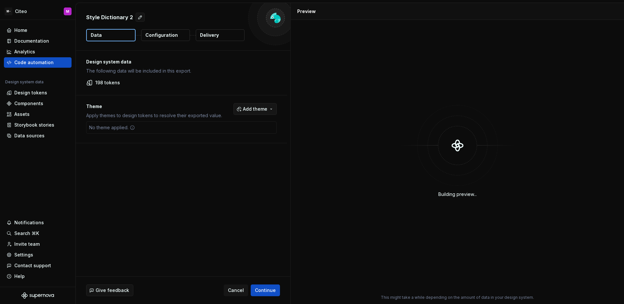
click at [260, 108] on span "Add theme" at bounding box center [255, 109] width 24 height 7
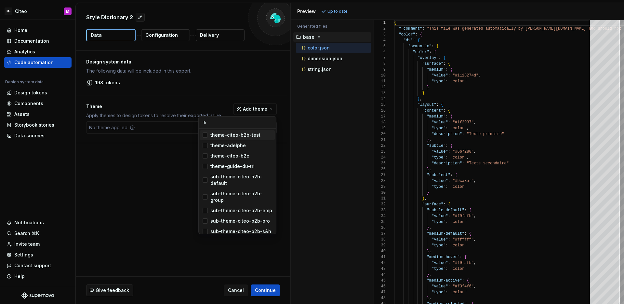
type input "t"
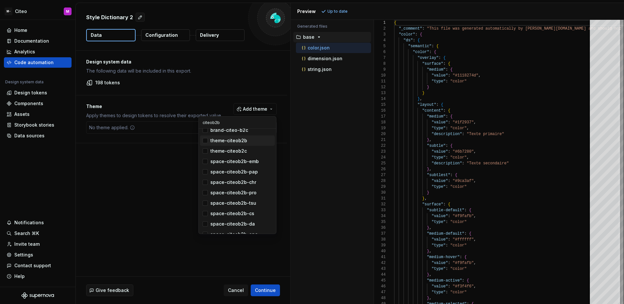
type input "citeob2b"
click at [203, 143] on div "Suggestions" at bounding box center [205, 140] width 5 height 5
click at [162, 168] on html "M- Citeo M Home Documentation Analytics Code automation Design system data Desi…" at bounding box center [312, 152] width 624 height 304
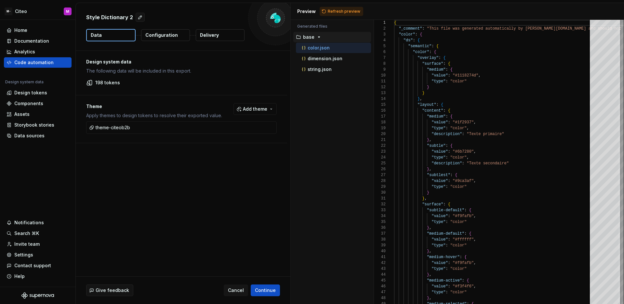
click at [174, 38] on p "Configuration" at bounding box center [161, 35] width 33 height 7
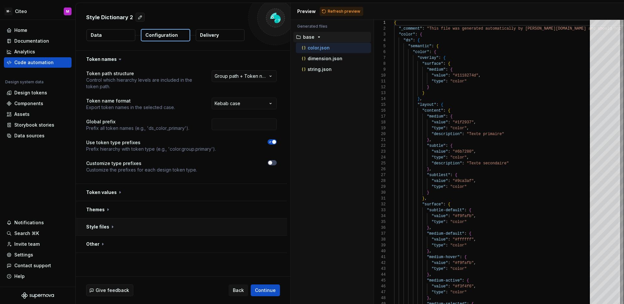
click at [207, 221] on button "button" at bounding box center [181, 226] width 211 height 17
click at [253, 243] on html "**********" at bounding box center [312, 152] width 624 height 304
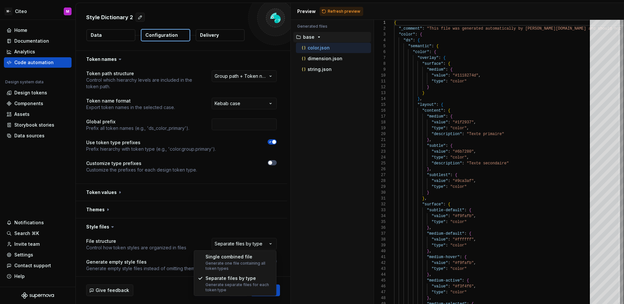
select select "**********"
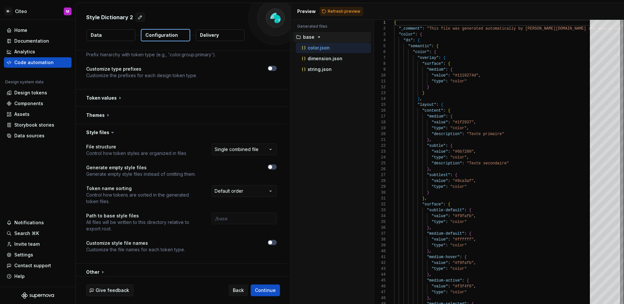
scroll to position [99, 0]
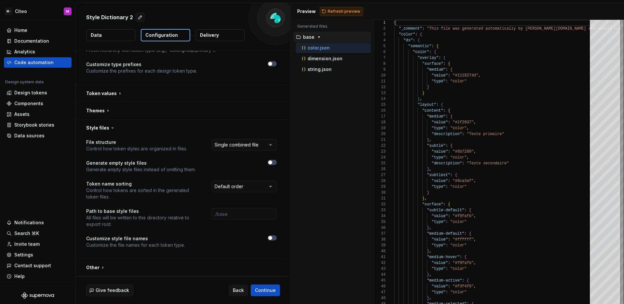
click at [342, 9] on span "Refresh preview" at bounding box center [344, 11] width 33 height 5
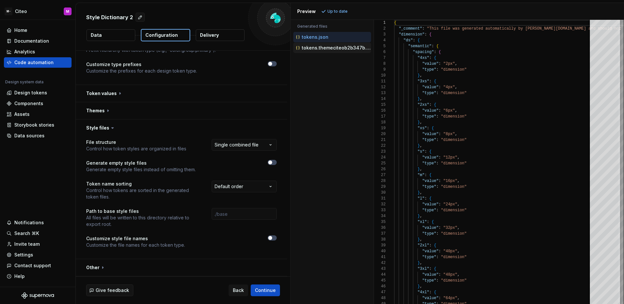
click at [341, 50] on div "tokens.themeciteob2b347b.json" at bounding box center [332, 48] width 76 height 7
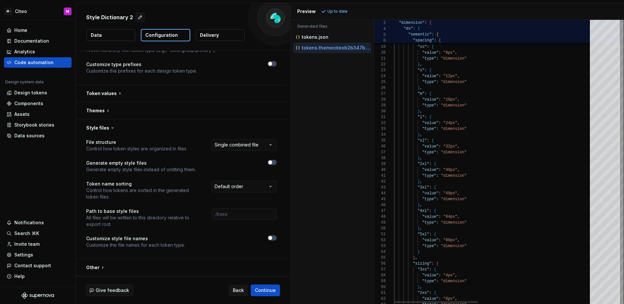
type textarea "**********"
type textarea "*"
type textarea "**********"
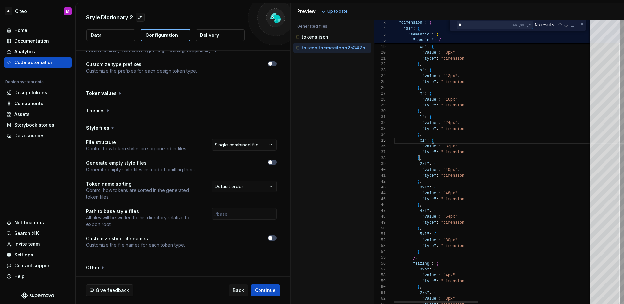
type textarea "**"
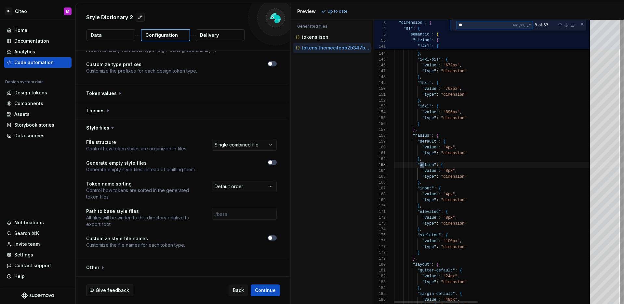
type textarea "**********"
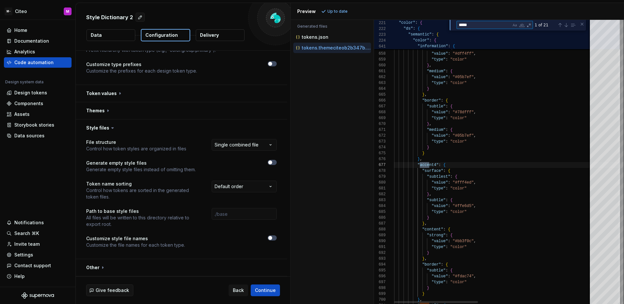
type textarea "******"
type textarea "**********"
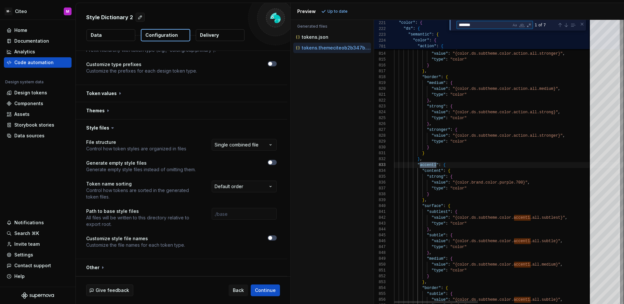
scroll to position [59, 42]
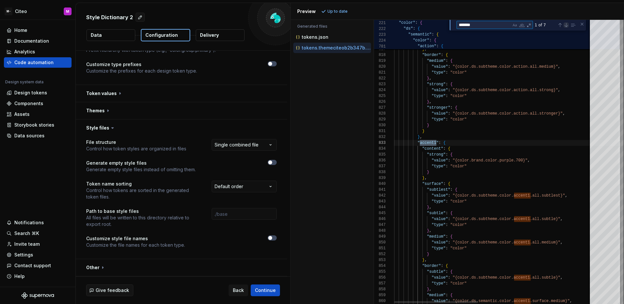
type textarea "*******"
click at [566, 24] on div "Next Match (Enter)" at bounding box center [565, 24] width 5 height 5
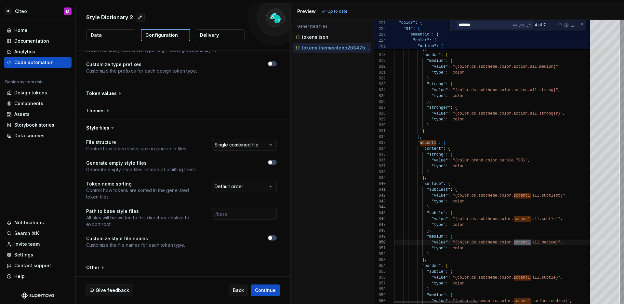
click at [566, 24] on div "Next Match (Enter)" at bounding box center [565, 24] width 5 height 5
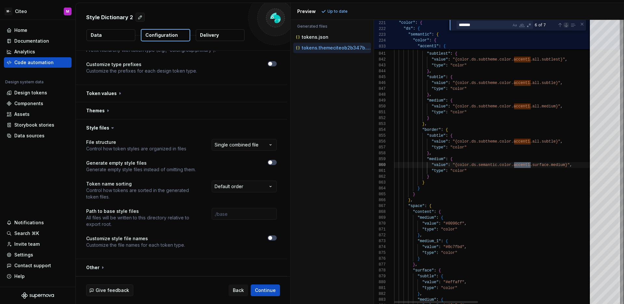
click at [566, 24] on div "Next Match (Enter)" at bounding box center [565, 24] width 5 height 5
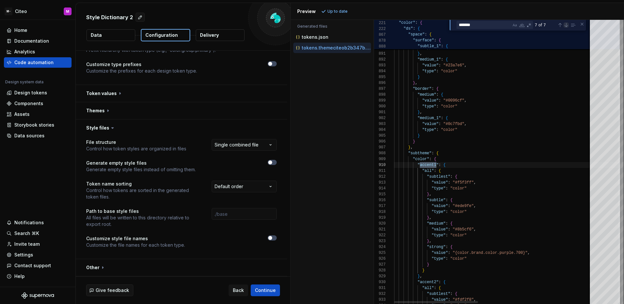
click at [564, 26] on div "Next Match (Enter)" at bounding box center [565, 24] width 5 height 5
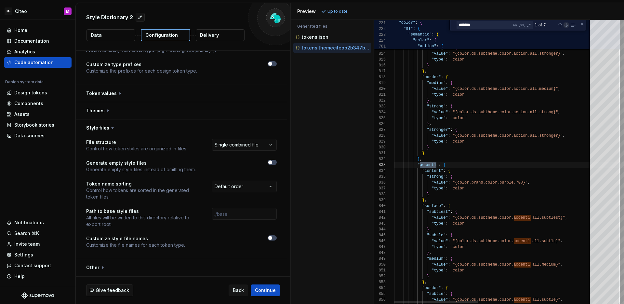
click at [564, 26] on div "Next Match (Enter)" at bounding box center [565, 24] width 5 height 5
click at [558, 25] on div "Previous Match (⇧Enter)" at bounding box center [559, 24] width 5 height 5
click at [557, 25] on div "Previous Match (⇧Enter)" at bounding box center [559, 24] width 5 height 5
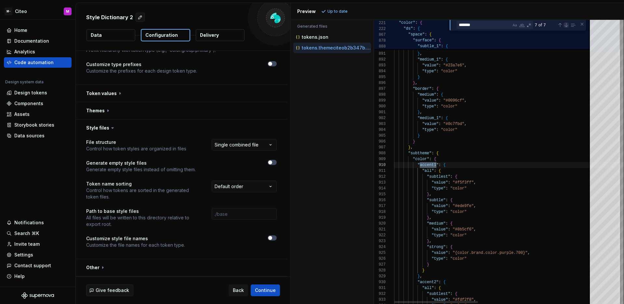
click at [564, 26] on div "Next Match (Enter)" at bounding box center [565, 24] width 5 height 5
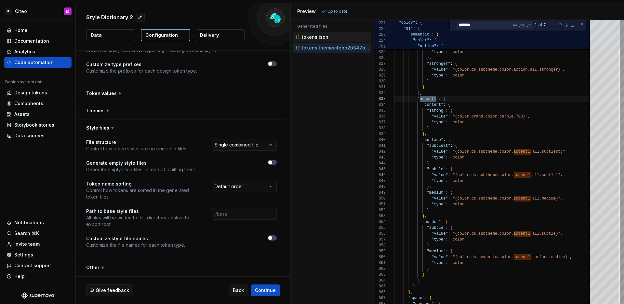
click at [334, 39] on div "tokens.json" at bounding box center [332, 37] width 76 height 7
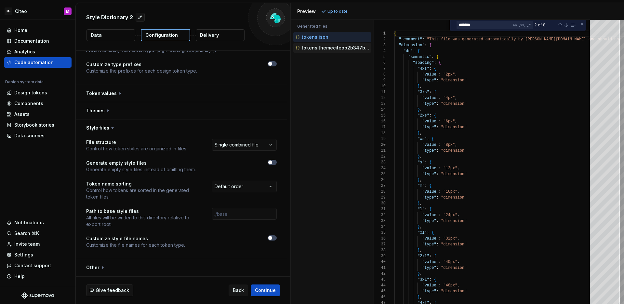
click at [333, 46] on p "tokens.themeciteob2b347b.json" at bounding box center [336, 47] width 69 height 5
click at [329, 41] on div "tokens.json" at bounding box center [332, 37] width 78 height 10
click at [331, 38] on div "tokens.json" at bounding box center [332, 37] width 76 height 7
click at [332, 45] on p "tokens.themeciteob2b347b.json" at bounding box center [336, 47] width 69 height 5
click at [568, 28] on div "? of 7" at bounding box center [555, 25] width 44 height 8
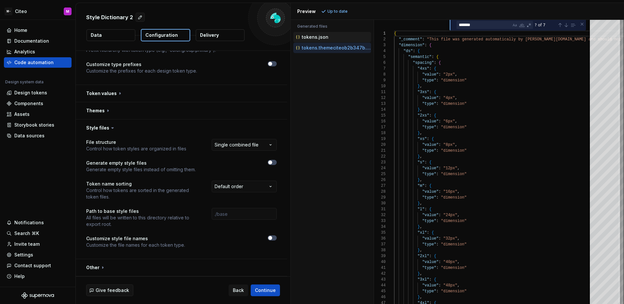
click at [334, 37] on div "tokens.json" at bounding box center [332, 37] width 76 height 7
click at [567, 27] on div "Next Match (Enter)" at bounding box center [565, 24] width 5 height 5
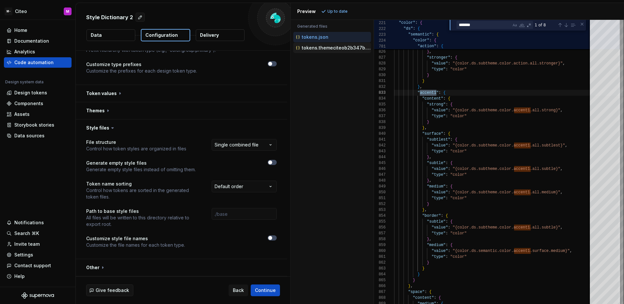
click at [342, 48] on p "tokens.themeciteob2b347b.json" at bounding box center [336, 47] width 69 height 5
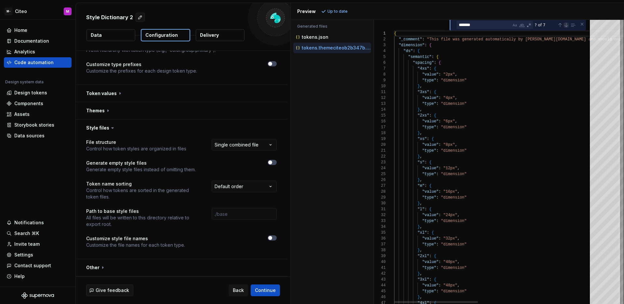
click at [566, 26] on div "Next Match (Enter)" at bounding box center [565, 24] width 5 height 5
type textarea "**********"
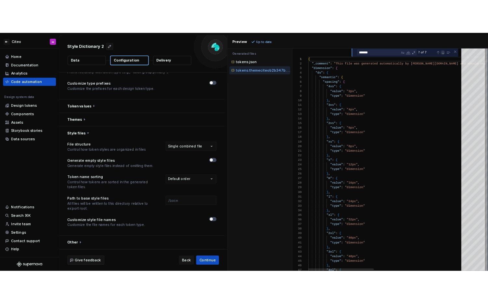
scroll to position [59, 42]
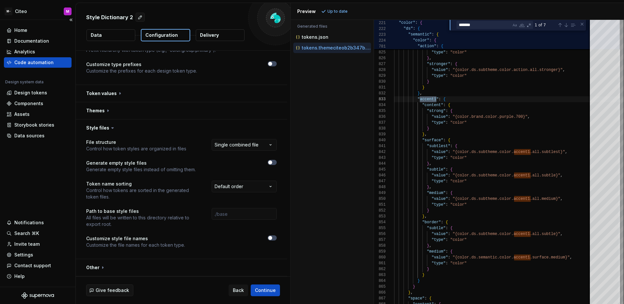
click at [48, 160] on div "Home Documentation Analytics Code automation Design system data Design tokens C…" at bounding box center [37, 153] width 75 height 267
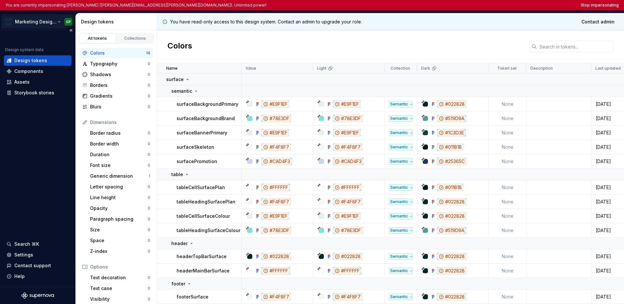
click at [35, 25] on html "You are currently impersonating [PERSON_NAME] ([PERSON_NAME][EMAIL_ADDRESS][PER…" at bounding box center [312, 152] width 624 height 304
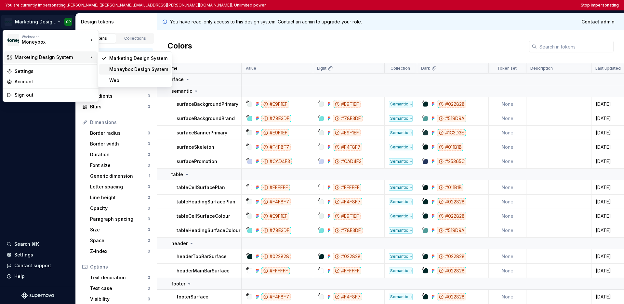
click at [117, 71] on div "Moneybox Design System" at bounding box center [138, 69] width 59 height 7
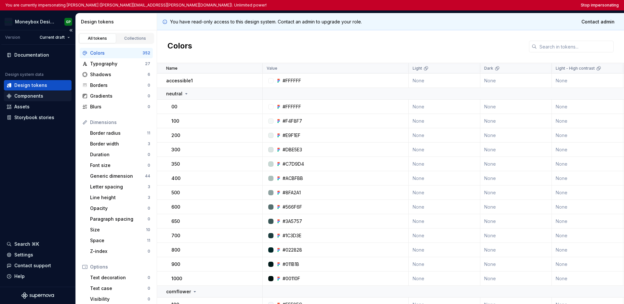
click at [38, 96] on div "Components" at bounding box center [28, 96] width 29 height 7
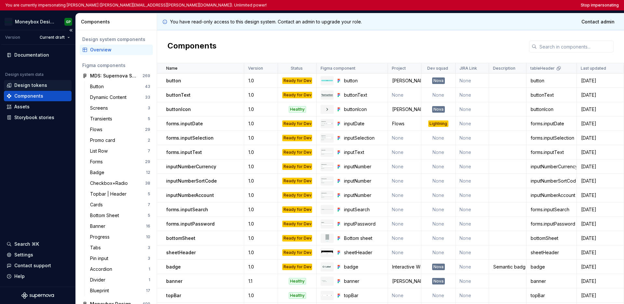
click at [39, 86] on div "Design tokens" at bounding box center [30, 85] width 33 height 7
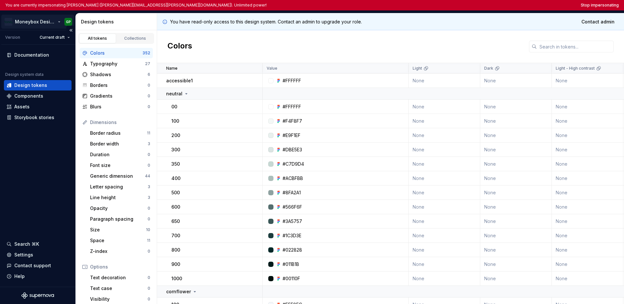
click at [36, 23] on html "You are currently impersonating [PERSON_NAME] ([PERSON_NAME][EMAIL_ADDRESS][PER…" at bounding box center [312, 152] width 624 height 304
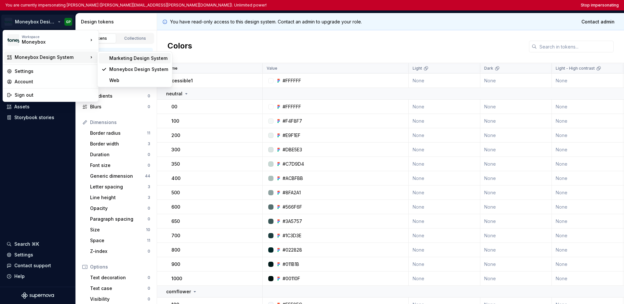
click at [120, 58] on div "Marketing Design System" at bounding box center [138, 58] width 59 height 7
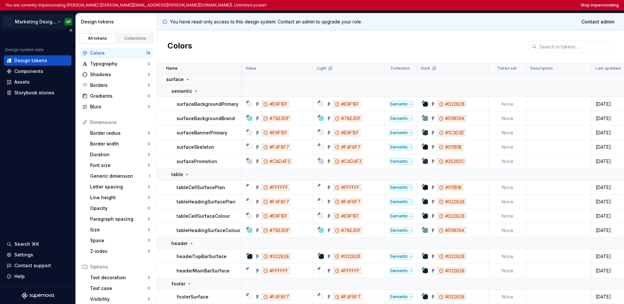
click at [38, 23] on html "You are currently impersonating [PERSON_NAME] ([PERSON_NAME][EMAIL_ADDRESS][PER…" at bounding box center [312, 152] width 624 height 304
click at [488, 6] on html "You are currently impersonating Gurpreet Paul (gurpreet.paul@moneyboxapp.com). …" at bounding box center [312, 152] width 624 height 304
click at [488, 6] on button "Stop impersonating" at bounding box center [600, 5] width 38 height 5
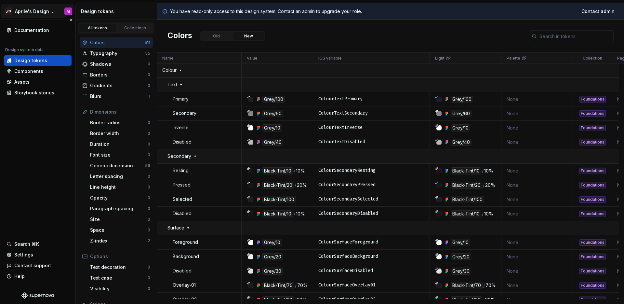
click at [44, 11] on html "🚀S Aprile's Design System M Documentation Design system data Design tokens Comp…" at bounding box center [312, 152] width 624 height 304
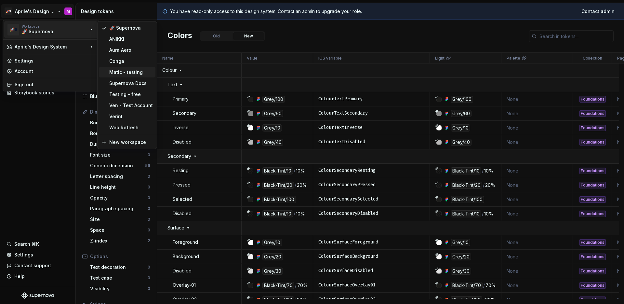
click at [130, 72] on div "Matic - testing" at bounding box center [131, 72] width 44 height 7
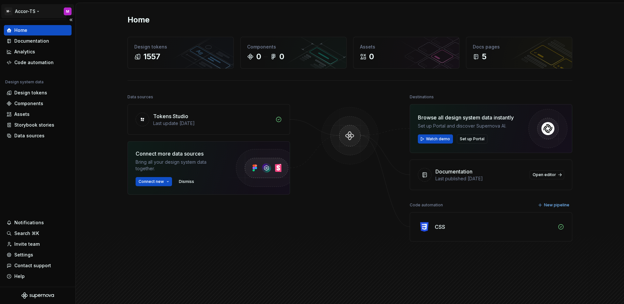
click at [26, 15] on html "M- Accor-TS M Home Documentation Analytics Code automation Design system data D…" at bounding box center [312, 152] width 624 height 304
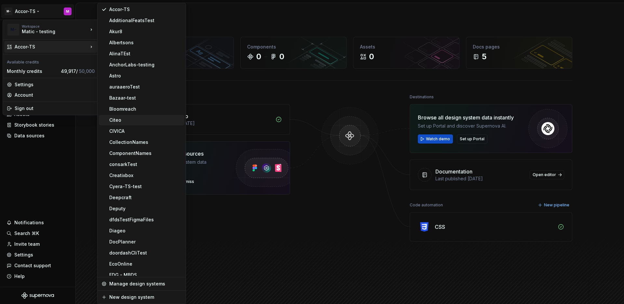
click at [132, 123] on div "Citeo" at bounding box center [145, 120] width 72 height 7
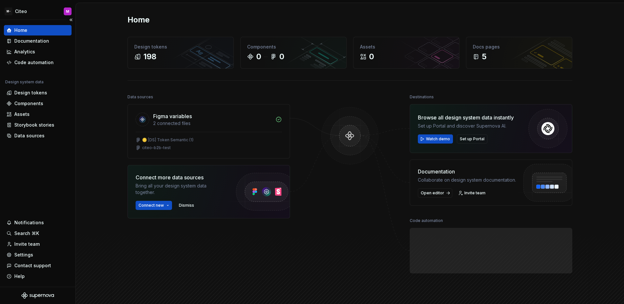
click at [35, 171] on div "Home Documentation Analytics Code automation Design system data Design tokens C…" at bounding box center [37, 153] width 75 height 267
click at [28, 252] on div "Settings" at bounding box center [23, 254] width 19 height 7
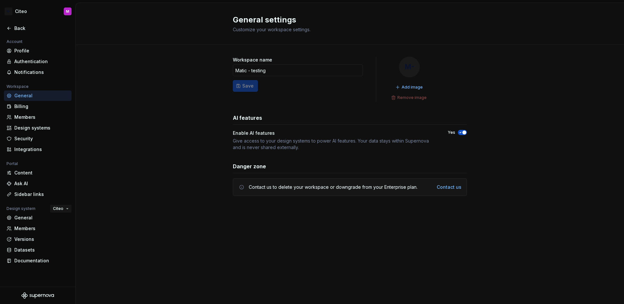
click at [59, 210] on span "Citeo" at bounding box center [58, 208] width 10 height 5
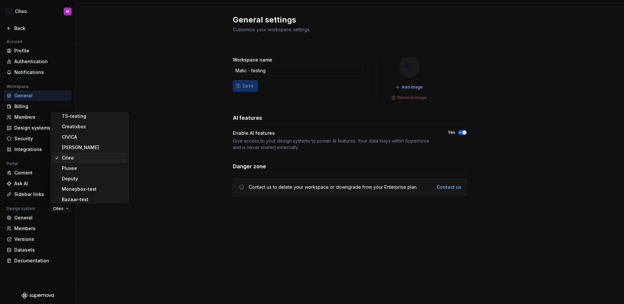
click at [59, 210] on span "Citeo" at bounding box center [58, 208] width 10 height 5
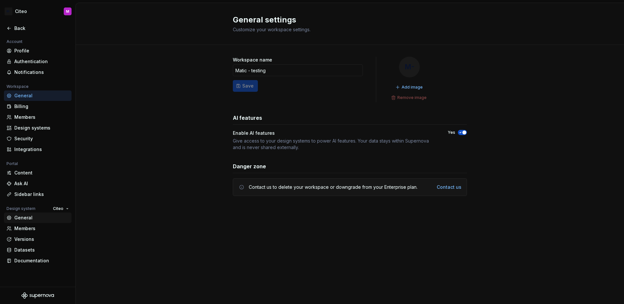
click at [42, 216] on div "General" at bounding box center [41, 217] width 55 height 7
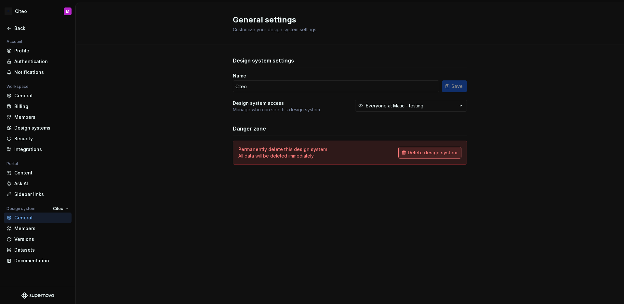
click at [434, 151] on span "Delete design system" at bounding box center [432, 152] width 49 height 7
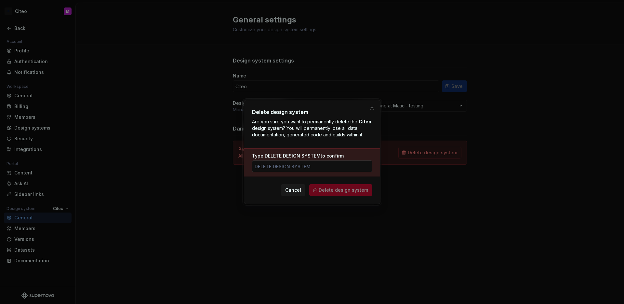
click at [342, 167] on input "Type DELETE DESIGN SYSTEM to confirm" at bounding box center [312, 166] width 120 height 12
type input "DELETE DESIGN SYSTEM"
click at [353, 191] on span "Delete design system" at bounding box center [343, 190] width 49 height 7
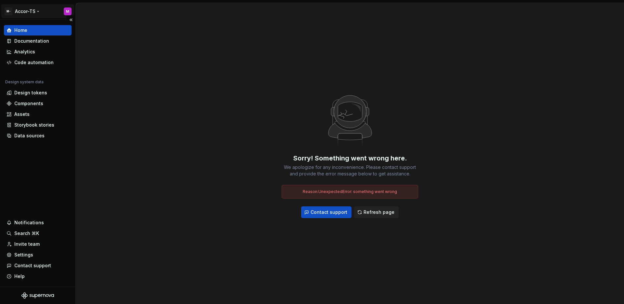
click at [31, 15] on html "M- Accor-TS M Home Documentation Analytics Code automation Design system data D…" at bounding box center [312, 152] width 624 height 304
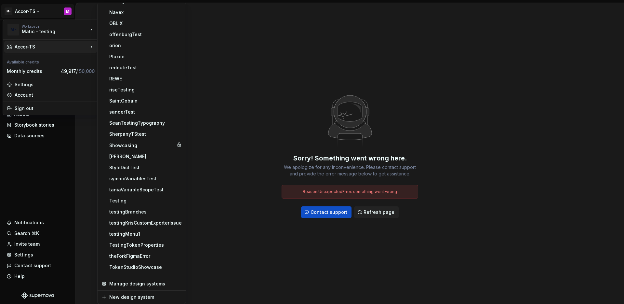
scroll to position [602, 0]
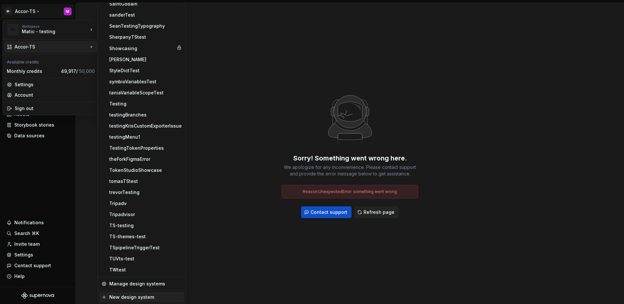
click at [138, 301] on div "New design system" at bounding box center [141, 297] width 85 height 10
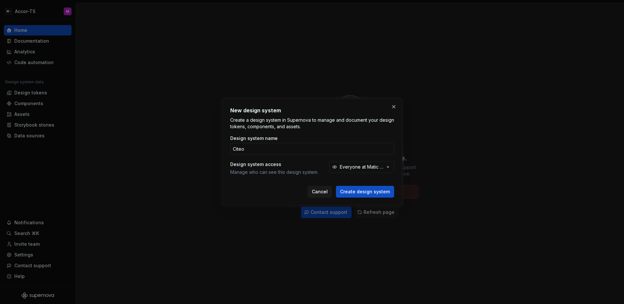
type input "Citeo"
click at [336, 186] on button "Create design system" at bounding box center [365, 192] width 58 height 12
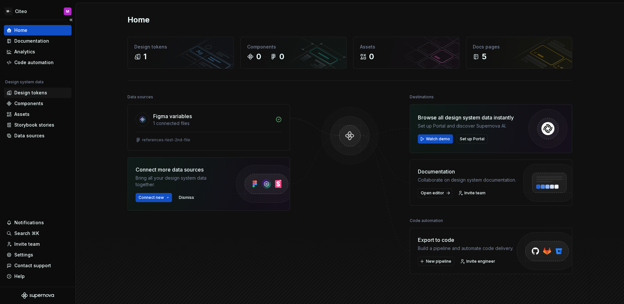
click at [33, 93] on div "Design tokens" at bounding box center [30, 92] width 33 height 7
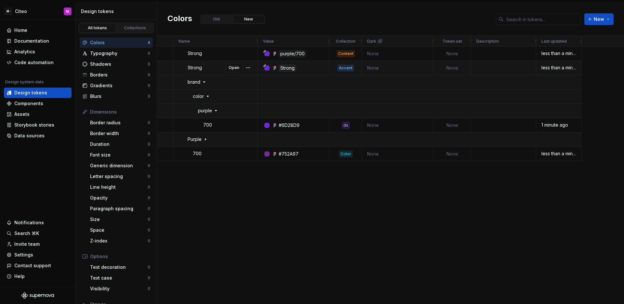
click at [283, 67] on div "Strong" at bounding box center [288, 67] width 18 height 7
click at [249, 83] on button "button" at bounding box center [247, 81] width 9 height 9
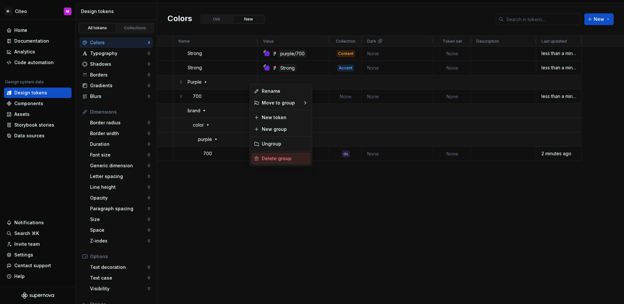
click at [265, 154] on span "Delete group" at bounding box center [277, 158] width 37 height 12
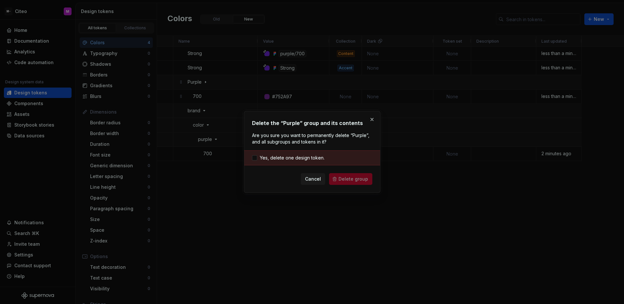
click at [305, 154] on div "Yes, delete one design token." at bounding box center [312, 157] width 136 height 15
click at [306, 156] on span "Yes, delete one design token." at bounding box center [292, 157] width 65 height 7
click at [341, 180] on span "Delete group" at bounding box center [353, 179] width 30 height 7
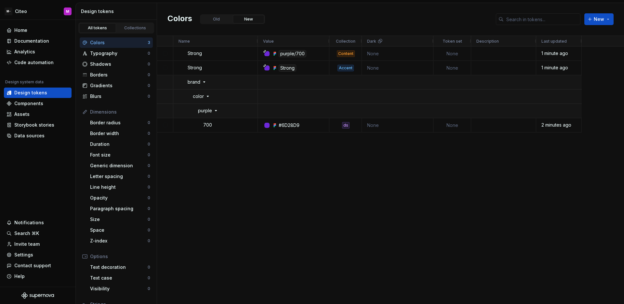
click at [433, 174] on div "#6D28D9 ds None None 2 minutes ago purple/700 Content None None 1 minute ago St…" at bounding box center [441, 174] width 366 height 257
click at [36, 65] on div "Code automation" at bounding box center [33, 62] width 39 height 7
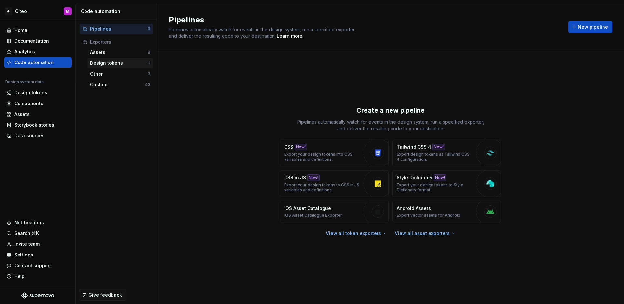
click at [120, 61] on div "Design tokens" at bounding box center [118, 63] width 57 height 7
click at [128, 65] on div "Design tokens" at bounding box center [118, 63] width 57 height 7
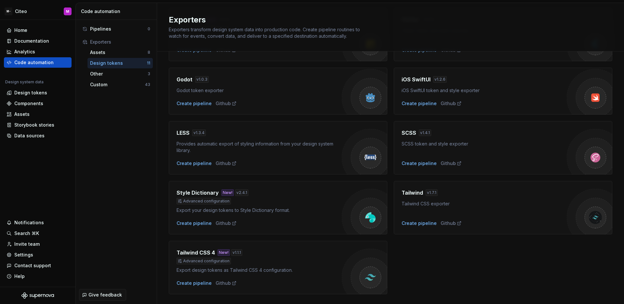
scroll to position [146, 0]
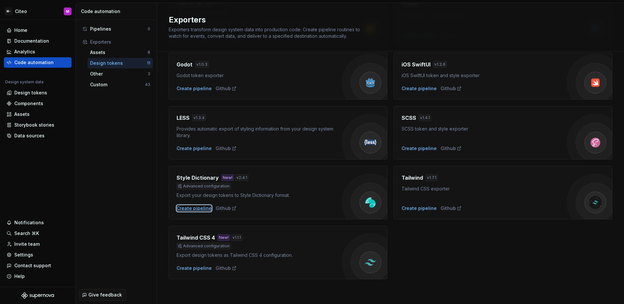
click at [204, 208] on div "Create pipeline" at bounding box center [194, 208] width 35 height 7
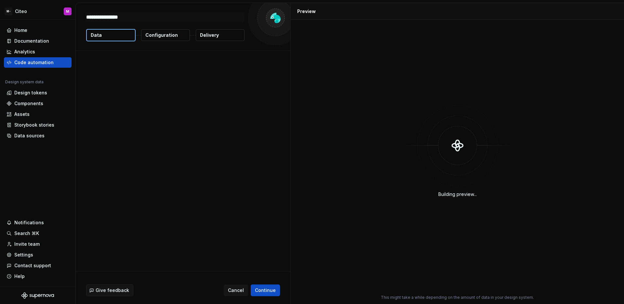
type textarea "*"
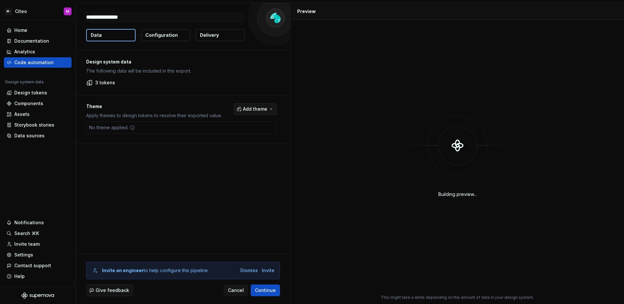
click at [245, 112] on button "Add theme" at bounding box center [254, 109] width 43 height 12
click at [214, 158] on html "M- Citeo M Home Documentation Analytics Code automation Design system data Desi…" at bounding box center [312, 152] width 624 height 304
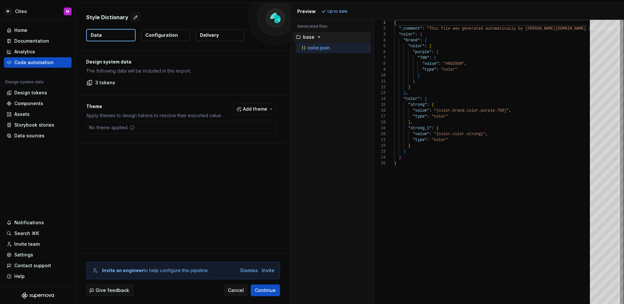
click at [168, 39] on button "Configuration" at bounding box center [165, 35] width 49 height 12
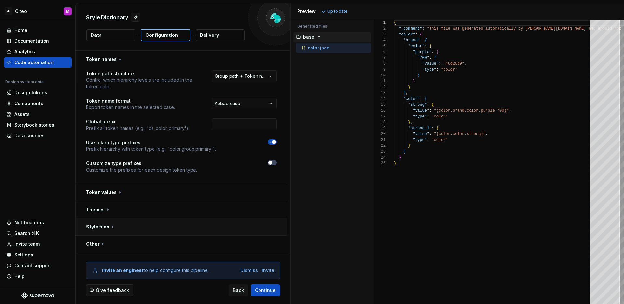
click at [188, 229] on button "button" at bounding box center [181, 226] width 211 height 17
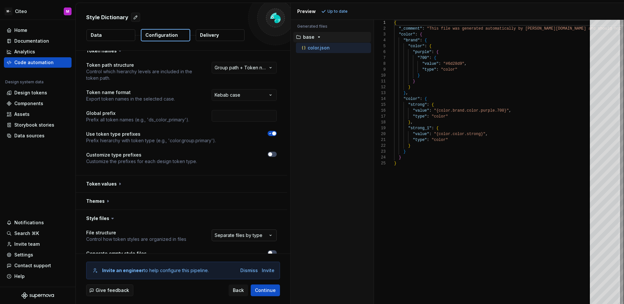
click at [250, 236] on html "**********" at bounding box center [312, 152] width 624 height 304
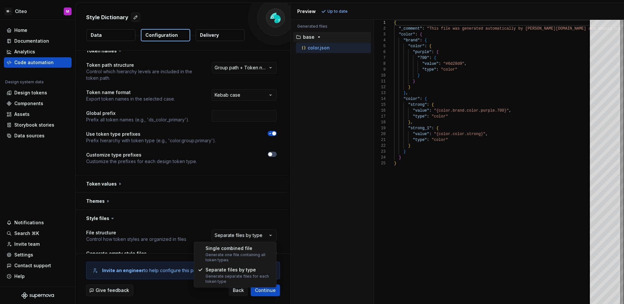
select select "**********"
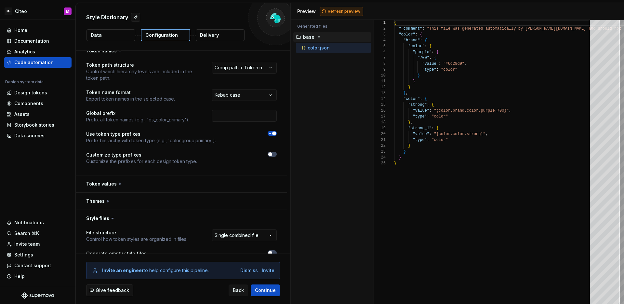
click at [335, 11] on span "Refresh preview" at bounding box center [344, 11] width 33 height 5
click at [331, 94] on div "Accessibility guide for tree . Navigate the tree with the arrow keys. Common tr…" at bounding box center [332, 166] width 83 height 273
drag, startPoint x: 441, startPoint y: 133, endPoint x: 477, endPoint y: 132, distance: 35.8
click at [477, 132] on div "{ "_comment" : "This file was generated automatically by Supernov a.io and shou…" at bounding box center [626, 162] width 464 height 284
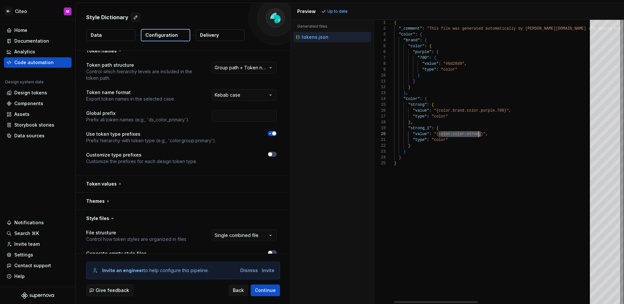
click at [478, 133] on div "{ "_comment" : "This file was generated automatically by Supernov a.io and shou…" at bounding box center [626, 162] width 464 height 284
click at [483, 150] on div "{ "_comment" : "This file was generated automatically by Supernov a.io and shou…" at bounding box center [626, 162] width 464 height 284
click at [459, 70] on div "{ "_comment" : "This file was generated automatically by Supernov a.io and shou…" at bounding box center [626, 162] width 464 height 284
click at [442, 49] on div "{ "_comment" : "This file was generated automatically by Supernov a.io and shou…" at bounding box center [626, 162] width 464 height 284
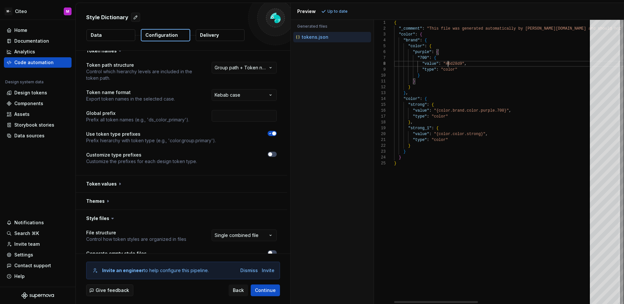
click at [448, 61] on div "{ "_comment" : "This file was generated automatically by Supernov a.io and shou…" at bounding box center [626, 162] width 464 height 284
click at [468, 65] on div "{ "_comment" : "This file was generated automatically by Supernov a.io and shou…" at bounding box center [626, 162] width 464 height 284
click at [479, 64] on div "{ "_comment" : "This file was generated automatically by Supernov a.io and shou…" at bounding box center [626, 162] width 464 height 284
type textarea "**********"
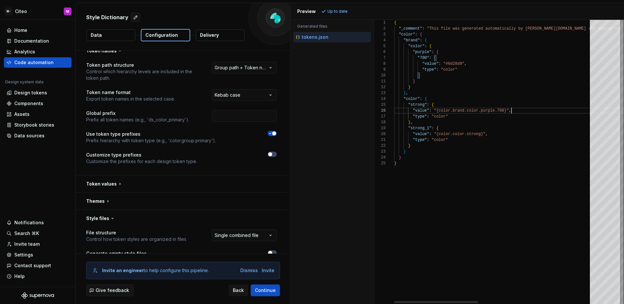
scroll to position [29, 117]
click at [524, 110] on div "{ "_comment" : "This file was generated automatically by Supernov a.io and shou…" at bounding box center [626, 162] width 464 height 284
click at [42, 62] on div "Code automation" at bounding box center [33, 62] width 39 height 7
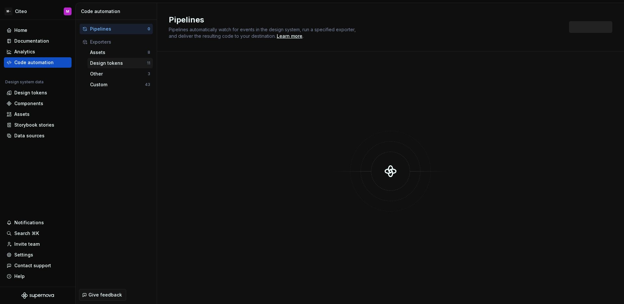
click at [121, 63] on div "Design tokens" at bounding box center [118, 63] width 57 height 7
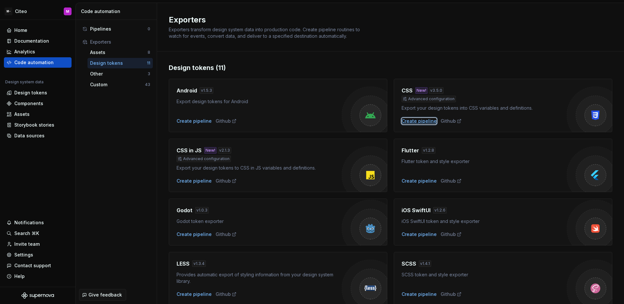
click at [424, 123] on div "Create pipeline" at bounding box center [418, 121] width 35 height 7
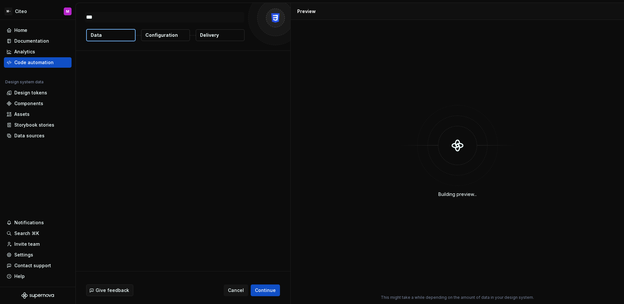
type textarea "*"
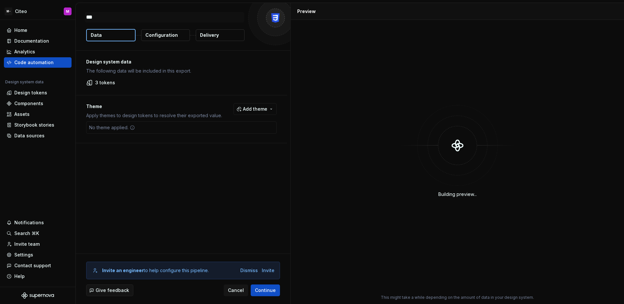
click at [179, 37] on button "Configuration" at bounding box center [165, 35] width 49 height 12
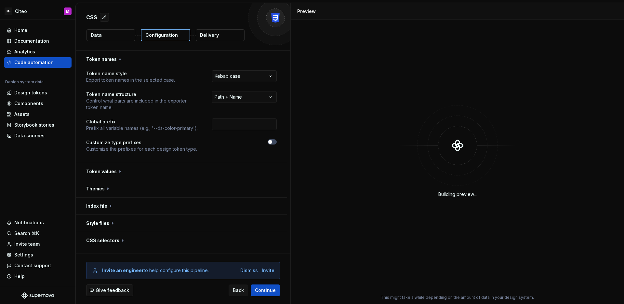
scroll to position [30, 0]
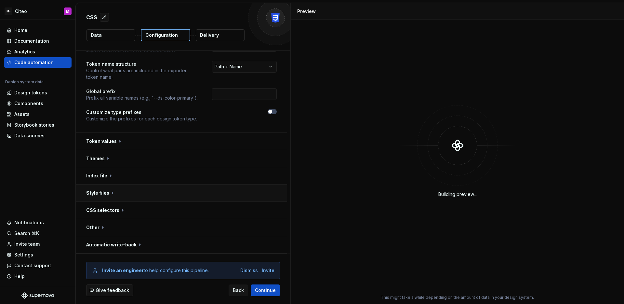
click at [196, 196] on button "button" at bounding box center [181, 192] width 211 height 17
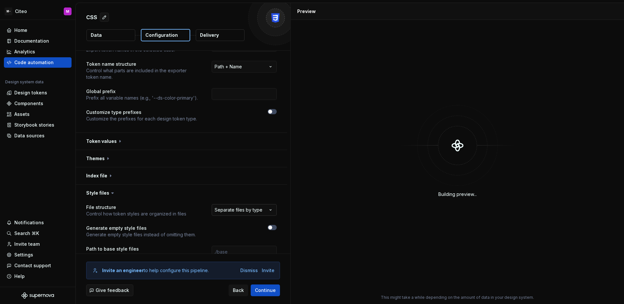
scroll to position [34, 0]
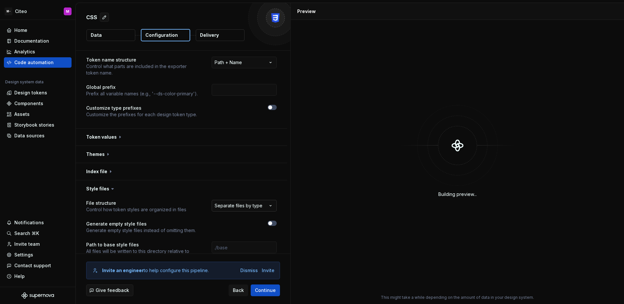
click at [239, 205] on html "**********" at bounding box center [312, 152] width 624 height 304
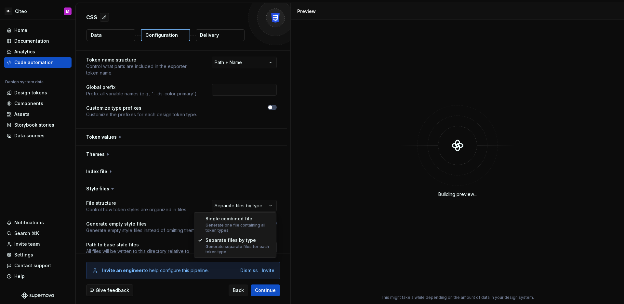
select select "**********"
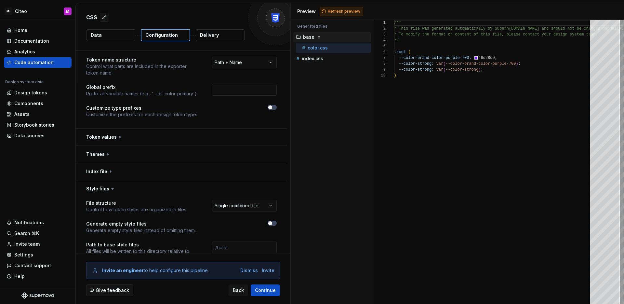
click at [324, 12] on button "Refresh preview" at bounding box center [342, 11] width 44 height 9
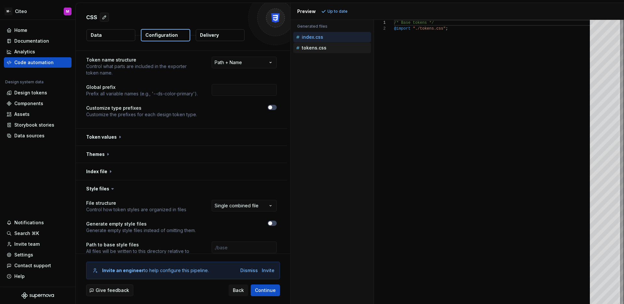
click at [324, 47] on p "tokens.css" at bounding box center [314, 47] width 25 height 5
type textarea "**********"
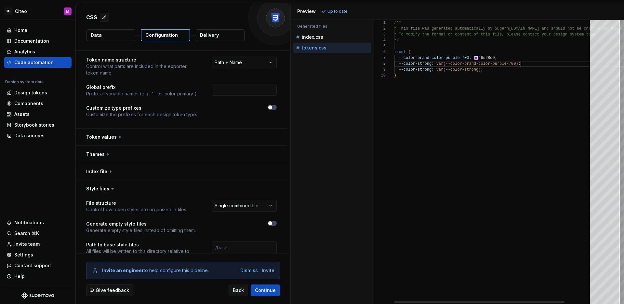
scroll to position [41, 127]
click at [538, 64] on div "/** * This file was generated automatically by Supern [DOMAIN_NAME] and should …" at bounding box center [508, 162] width 229 height 284
click at [536, 65] on div "/** * This file was generated automatically by Supern [DOMAIN_NAME] and should …" at bounding box center [508, 162] width 229 height 284
click at [35, 92] on div "Design tokens" at bounding box center [30, 92] width 33 height 7
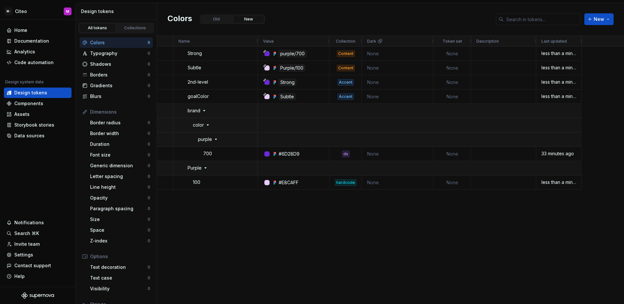
click at [208, 202] on div "Strong Open Subtle Open 2nd-level Open goalColor Open brand color purple 700 Op…" at bounding box center [390, 174] width 467 height 257
click at [32, 63] on div "Code automation" at bounding box center [33, 62] width 39 height 7
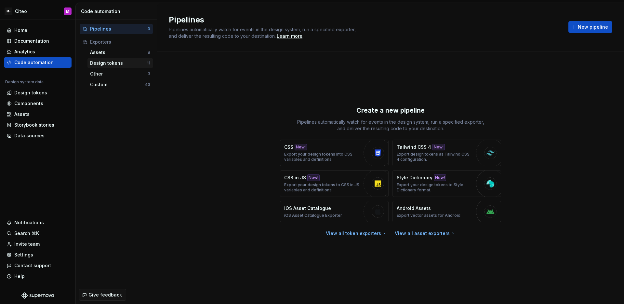
click at [118, 66] on div "Design tokens" at bounding box center [118, 63] width 57 height 7
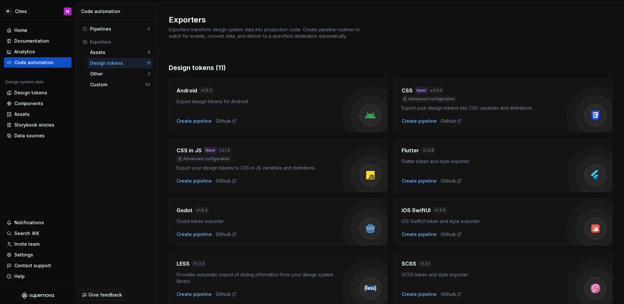
scroll to position [146, 0]
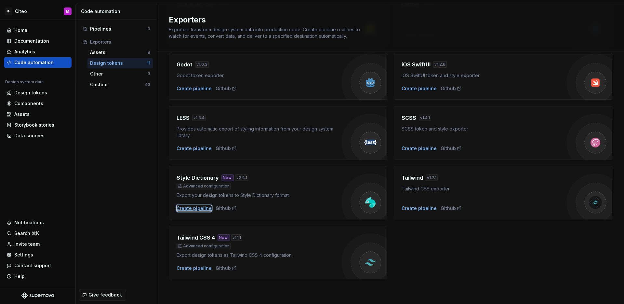
click at [192, 209] on div "Create pipeline" at bounding box center [194, 208] width 35 height 7
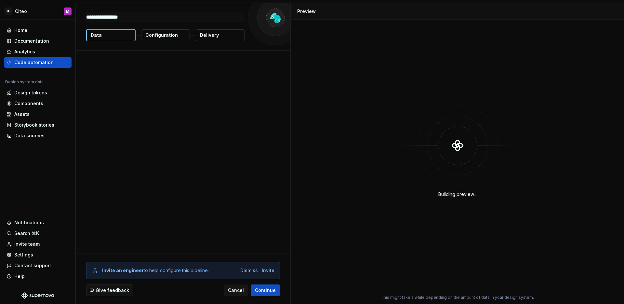
type textarea "*"
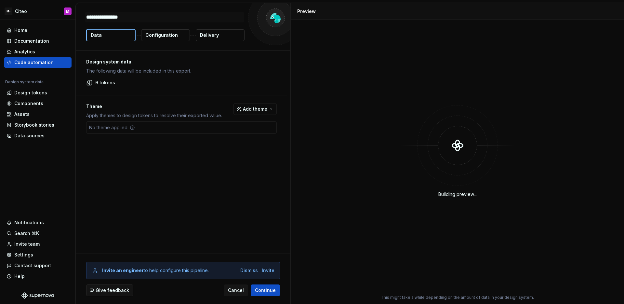
click at [164, 33] on p "Configuration" at bounding box center [161, 35] width 33 height 7
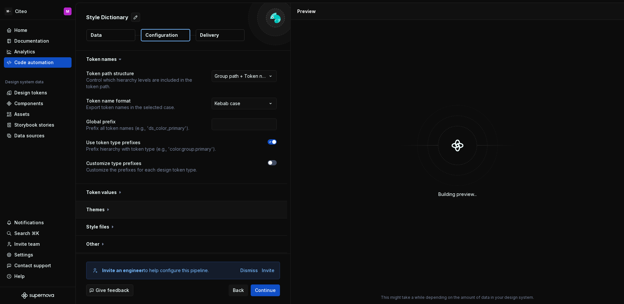
click at [193, 213] on button "button" at bounding box center [181, 209] width 211 height 17
click at [195, 224] on button "button" at bounding box center [181, 226] width 211 height 17
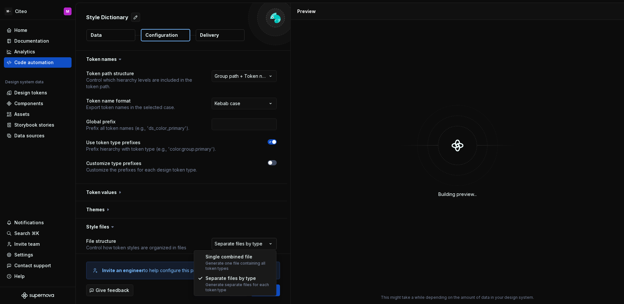
click at [248, 241] on html "**********" at bounding box center [312, 152] width 624 height 304
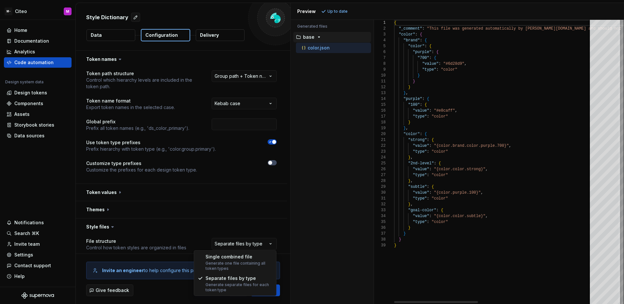
select select "**********"
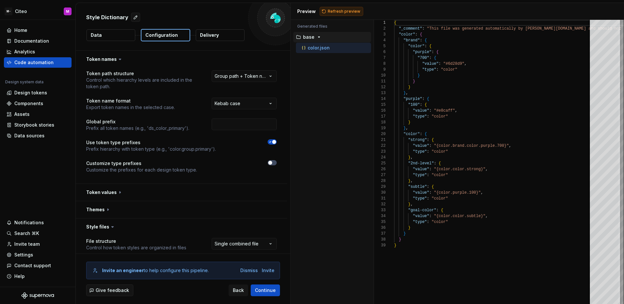
click at [332, 10] on span "Refresh preview" at bounding box center [344, 11] width 33 height 5
click at [105, 34] on button "Data" at bounding box center [110, 35] width 49 height 12
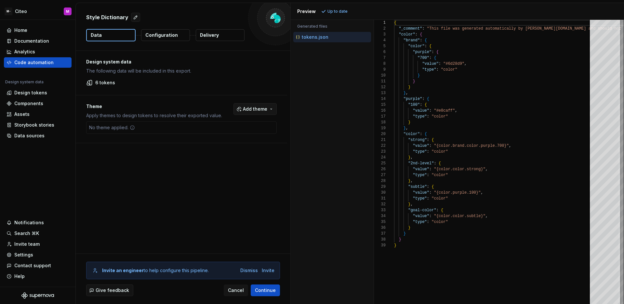
click at [244, 114] on button "Add theme" at bounding box center [254, 109] width 43 height 12
click at [224, 145] on html "M- Citeo M Home Documentation Analytics Code automation Design system data Desi…" at bounding box center [312, 152] width 624 height 304
click at [171, 37] on p "Configuration" at bounding box center [161, 35] width 33 height 7
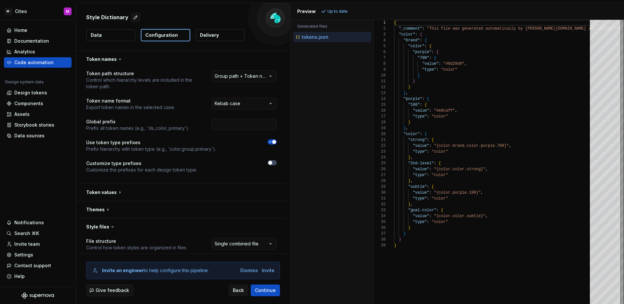
click at [343, 81] on div "Accessibility guide for tree . Navigate the tree with the arrow keys. Common tr…" at bounding box center [332, 166] width 83 height 273
type textarea "**********"
click at [509, 216] on div "{ "_comment" : "This file was generated automatically by Supernov a.io and shou…" at bounding box center [626, 162] width 464 height 284
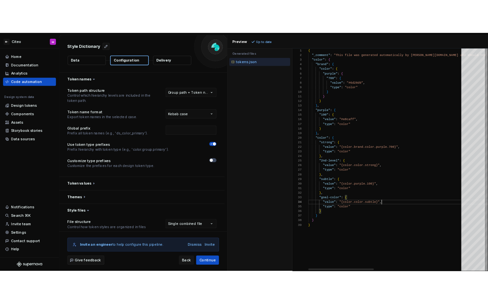
scroll to position [23, 54]
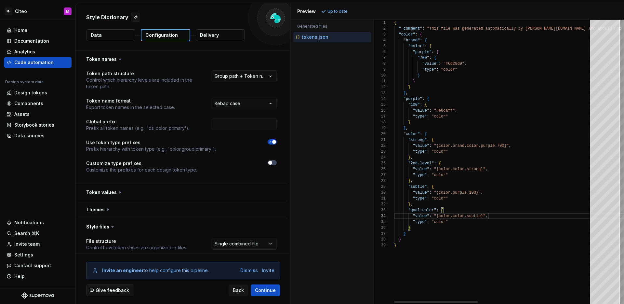
click at [489, 224] on div "{ "_comment" : "This file was generated automatically by Supernov a.io and shou…" at bounding box center [626, 162] width 464 height 284
click at [494, 219] on div "{ "_comment" : "This file was generated automatically by Supernov a.io and shou…" at bounding box center [626, 162] width 464 height 284
click at [50, 154] on div "Home Documentation Analytics Code automation Design system data Design tokens C…" at bounding box center [37, 153] width 75 height 267
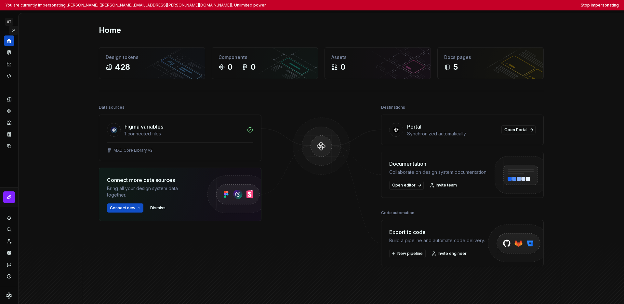
click at [17, 31] on button "Expand sidebar" at bounding box center [13, 30] width 9 height 9
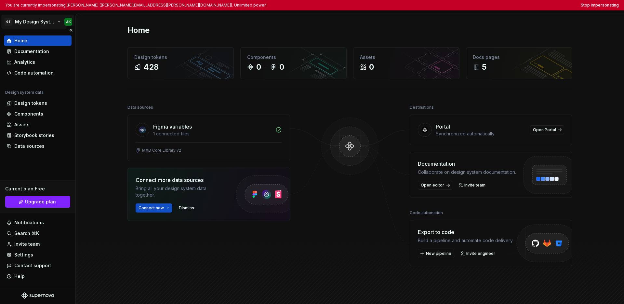
click at [17, 25] on html "You are currently impersonating [PERSON_NAME] ([PERSON_NAME][EMAIL_ADDRESS][PER…" at bounding box center [312, 152] width 624 height 304
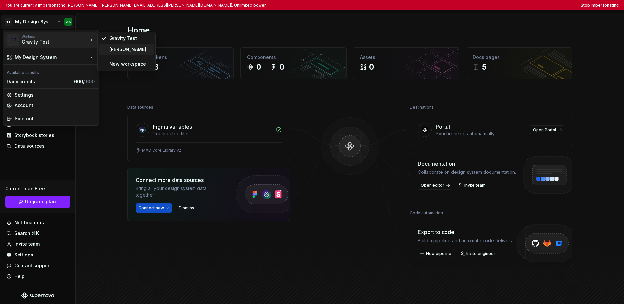
click at [117, 47] on div "[PERSON_NAME]" at bounding box center [130, 49] width 42 height 7
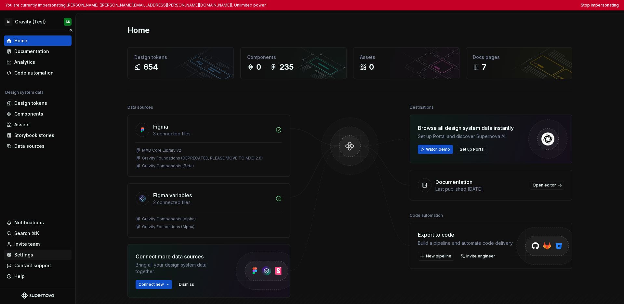
click at [34, 257] on div "Settings" at bounding box center [38, 254] width 62 height 7
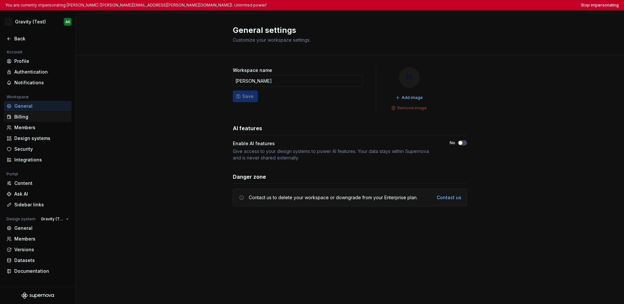
click at [37, 118] on div "Billing" at bounding box center [41, 116] width 55 height 7
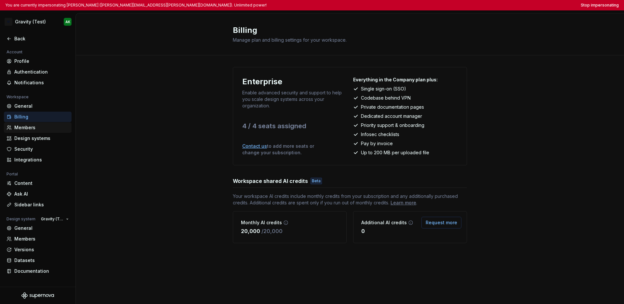
click at [36, 128] on div "Members" at bounding box center [41, 127] width 55 height 7
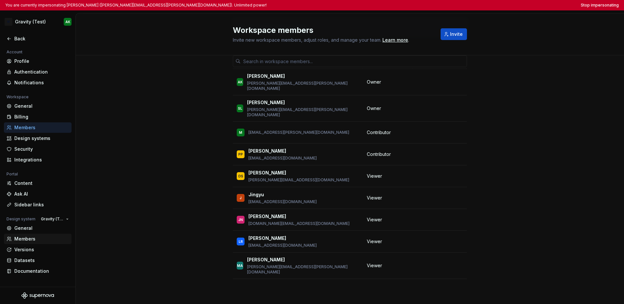
click at [37, 239] on div "Members" at bounding box center [41, 238] width 55 height 7
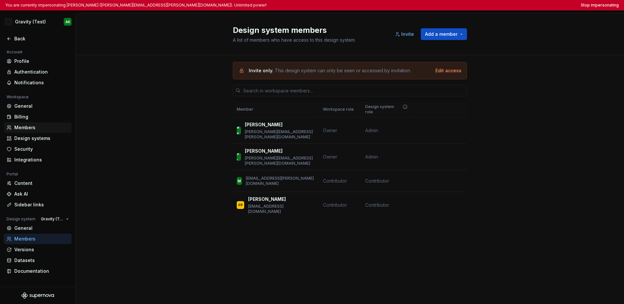
click at [25, 127] on div "Members" at bounding box center [41, 127] width 55 height 7
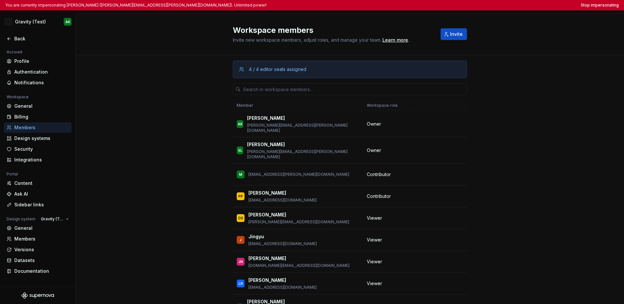
click at [488, 147] on div "4 / 4 editor seats assigned Member Workspace role AK [PERSON_NAME] [PERSON_NAME…" at bounding box center [350, 200] width 548 height 290
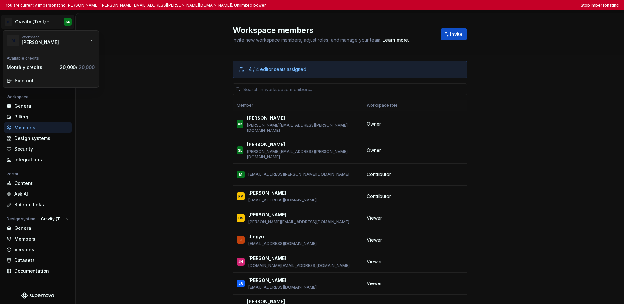
click at [28, 24] on html "You are currently impersonating [PERSON_NAME] ([PERSON_NAME][EMAIL_ADDRESS][PER…" at bounding box center [312, 152] width 624 height 304
click at [120, 41] on div "Gravity Test" at bounding box center [130, 38] width 42 height 7
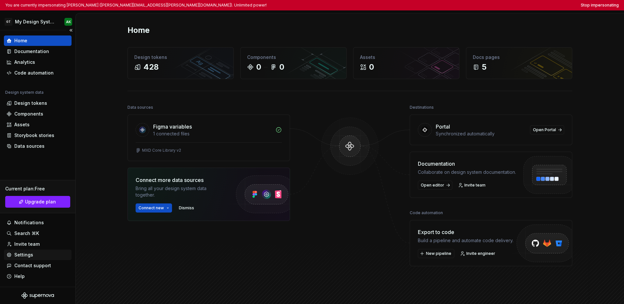
click at [31, 258] on div "Settings" at bounding box center [38, 254] width 68 height 10
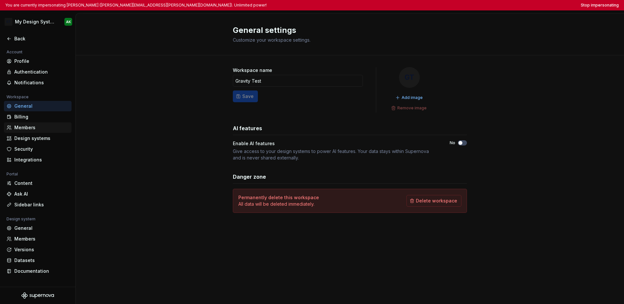
click at [33, 125] on div "Members" at bounding box center [41, 127] width 55 height 7
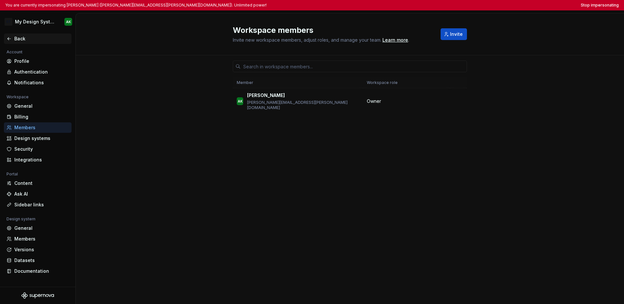
click at [10, 37] on icon at bounding box center [9, 38] width 5 height 5
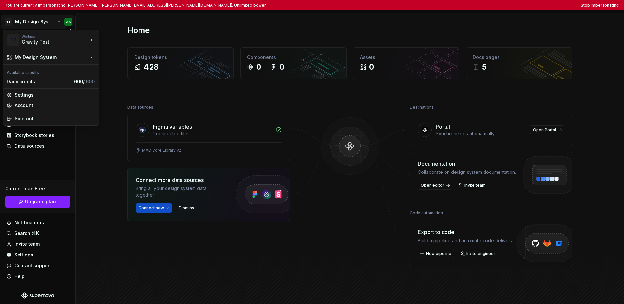
click at [29, 27] on html "You are currently impersonating [PERSON_NAME] ([PERSON_NAME][EMAIL_ADDRESS][PER…" at bounding box center [312, 152] width 624 height 304
click at [116, 48] on div "[PERSON_NAME]" at bounding box center [130, 49] width 42 height 7
